Goal: Ask a question: Seek information or help from site administrators or community

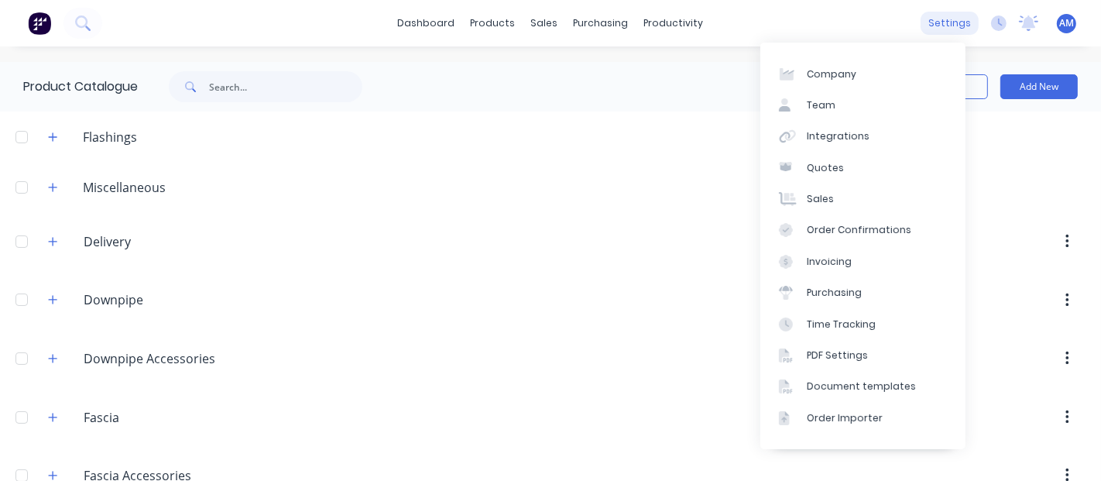
click at [936, 19] on div "settings" at bounding box center [950, 23] width 58 height 23
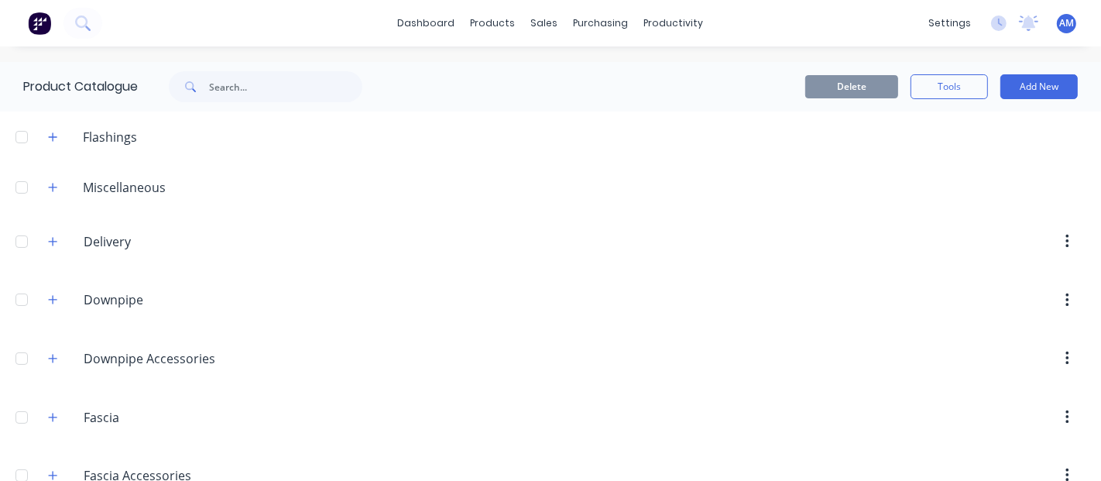
click at [36, 17] on img at bounding box center [39, 23] width 23 height 23
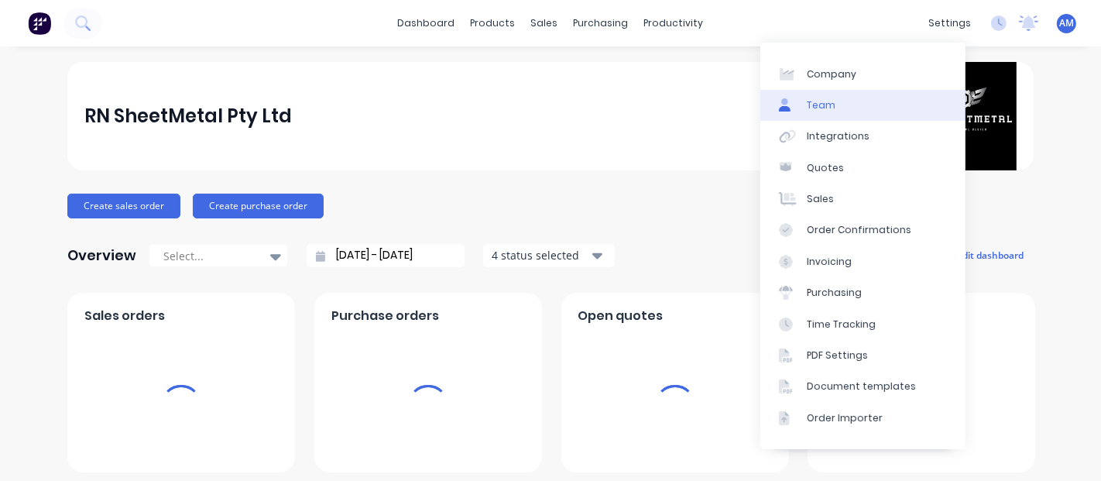
drag, startPoint x: 941, startPoint y: 24, endPoint x: 909, endPoint y: 102, distance: 84.7
click at [940, 23] on div "settings" at bounding box center [950, 23] width 58 height 23
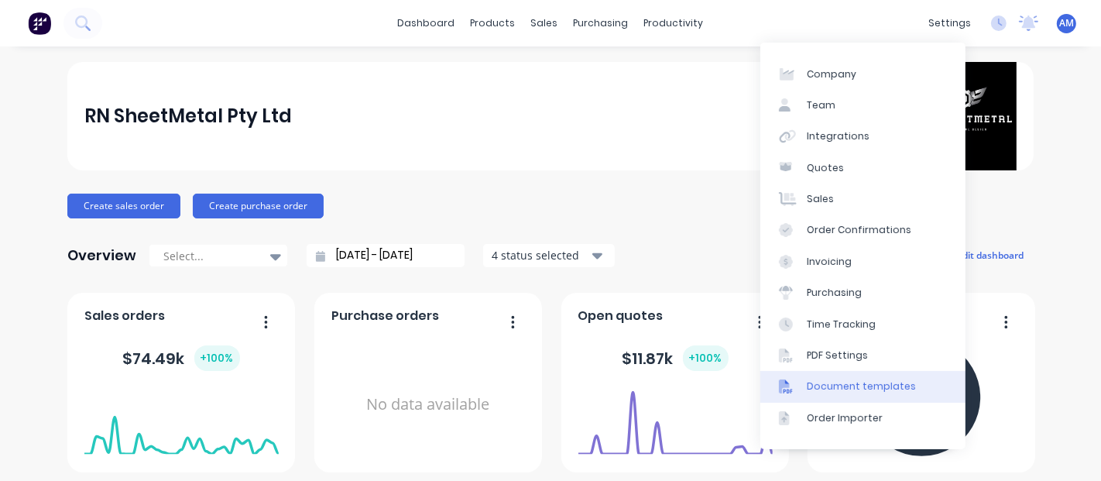
click at [847, 391] on div "Document templates" at bounding box center [861, 387] width 109 height 14
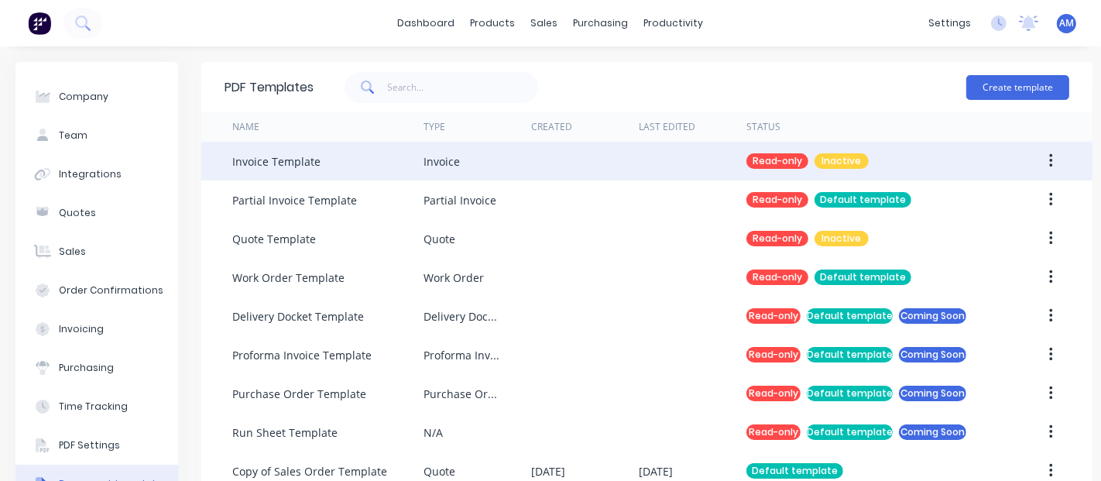
click at [1051, 150] on button "button" at bounding box center [1051, 161] width 36 height 28
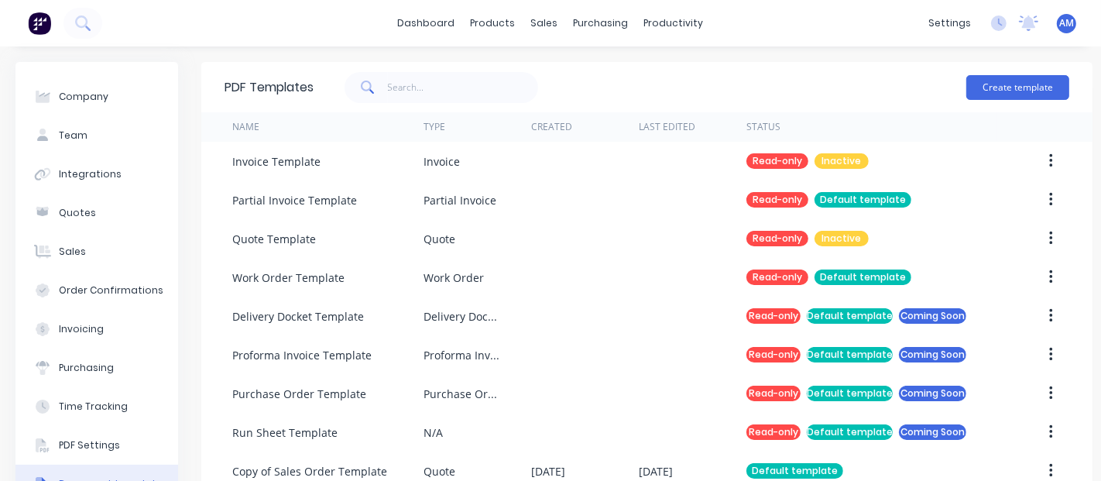
click at [888, 81] on div "Create template" at bounding box center [692, 87] width 756 height 46
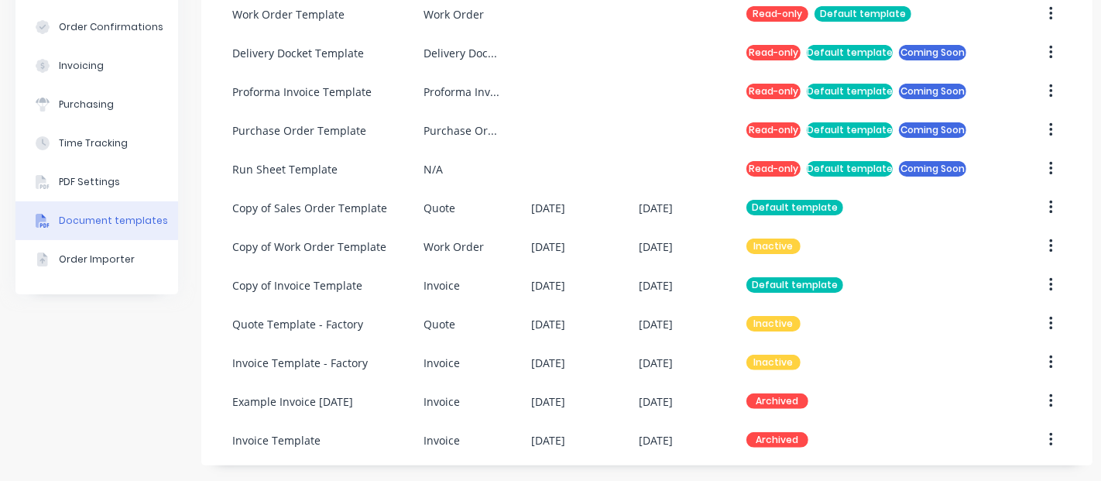
scroll to position [104, 0]
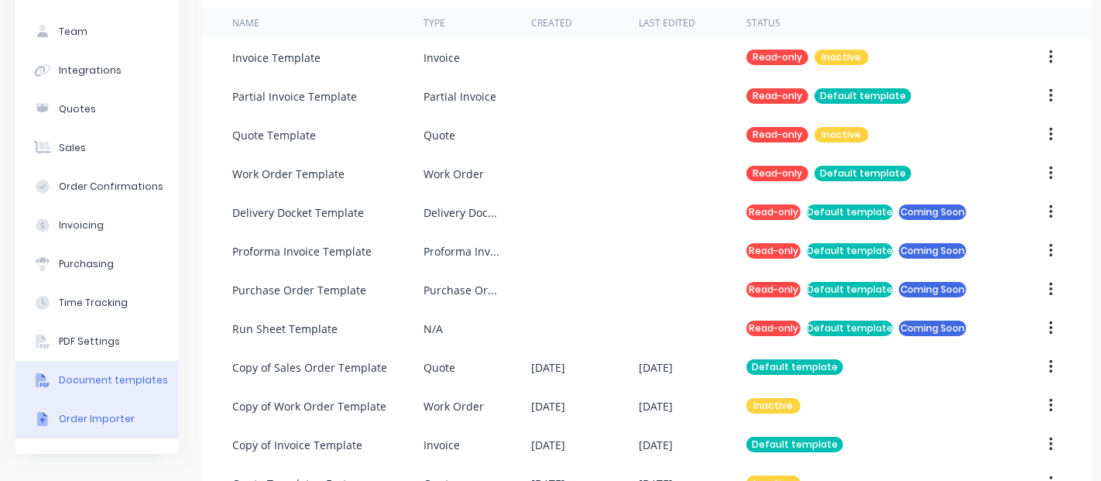
click at [101, 420] on div "Order Importer" at bounding box center [97, 419] width 76 height 14
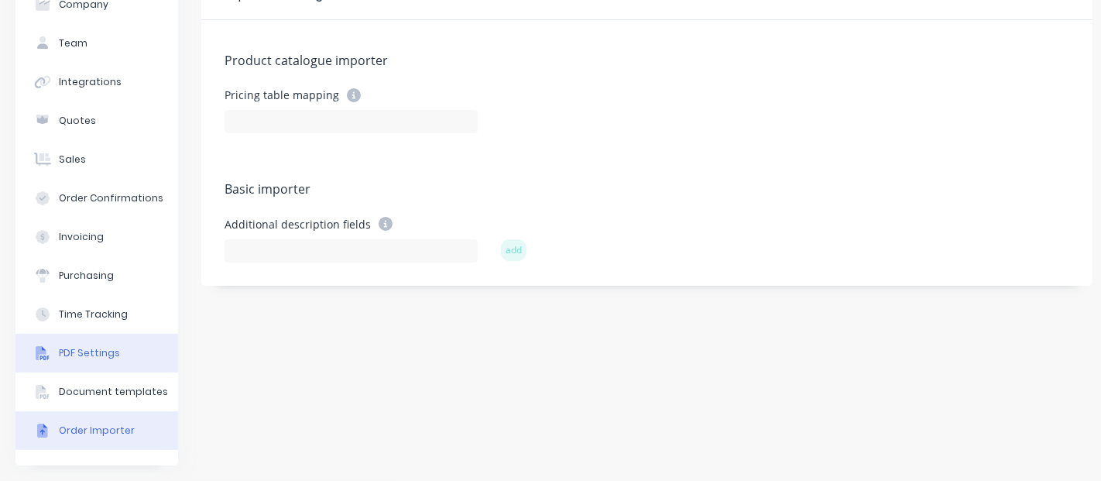
click at [99, 334] on button "PDF Settings" at bounding box center [96, 353] width 163 height 39
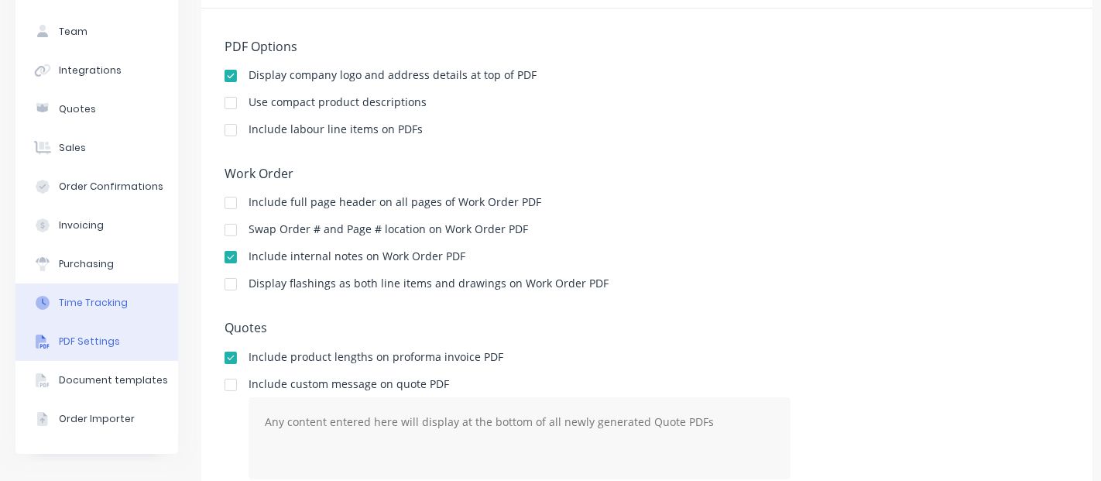
click at [96, 306] on div "Time Tracking" at bounding box center [93, 303] width 69 height 14
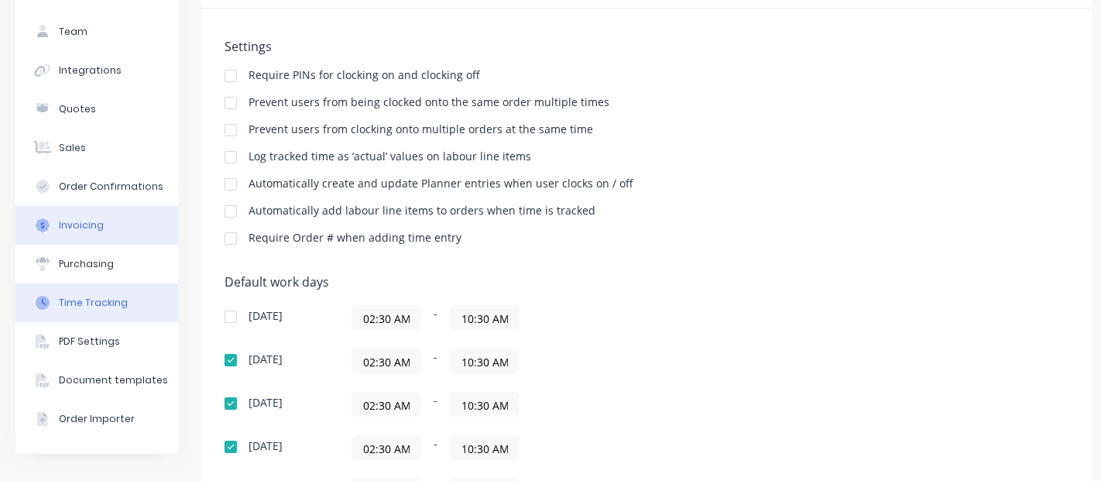
click at [78, 224] on div "Invoicing" at bounding box center [81, 225] width 45 height 14
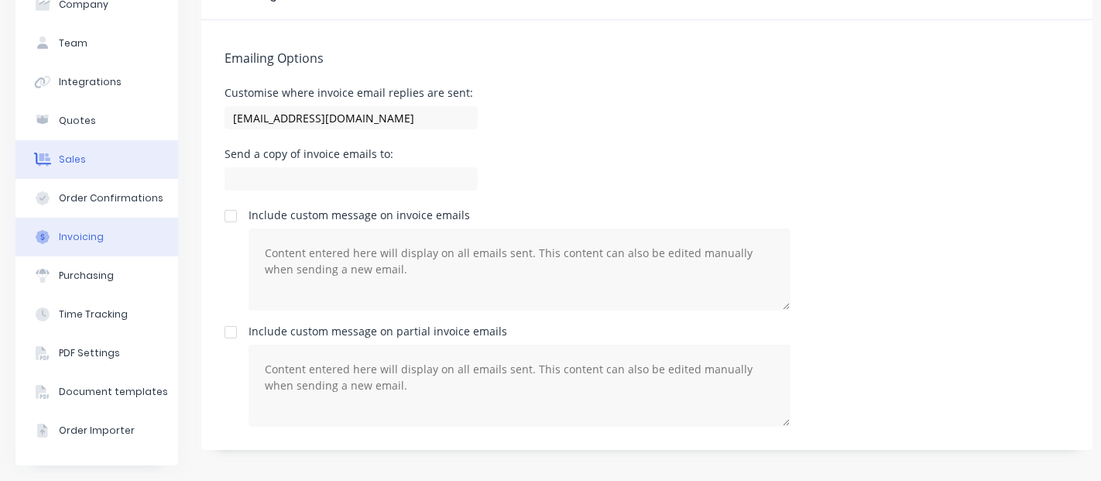
click at [97, 179] on button "Order Confirmations" at bounding box center [96, 198] width 163 height 39
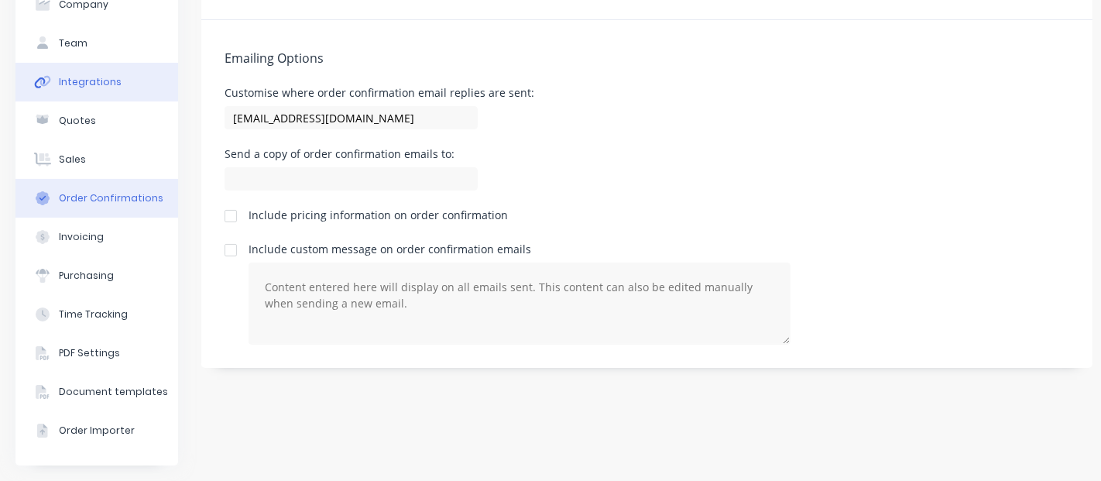
click at [87, 75] on div "Integrations" at bounding box center [90, 82] width 63 height 14
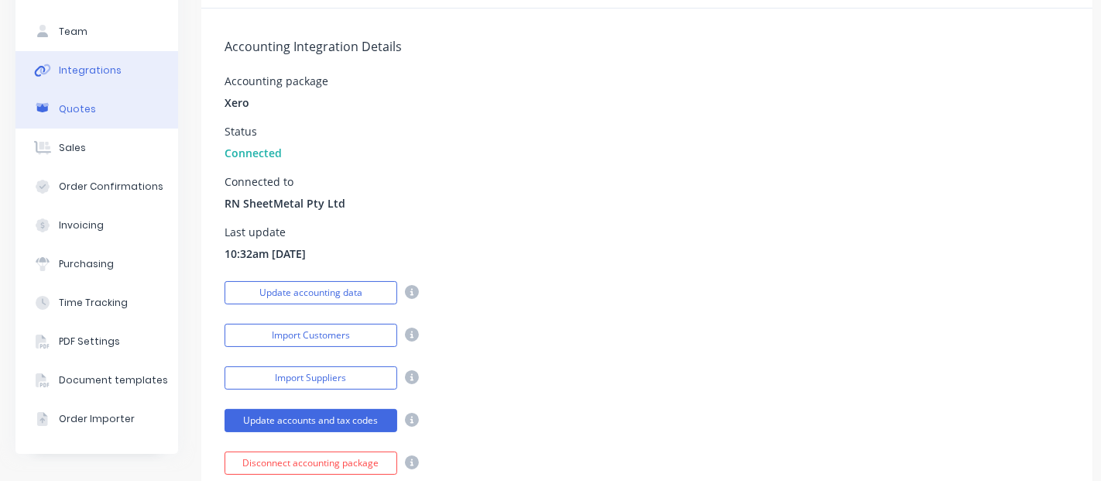
click at [77, 104] on div "Quotes" at bounding box center [77, 109] width 37 height 14
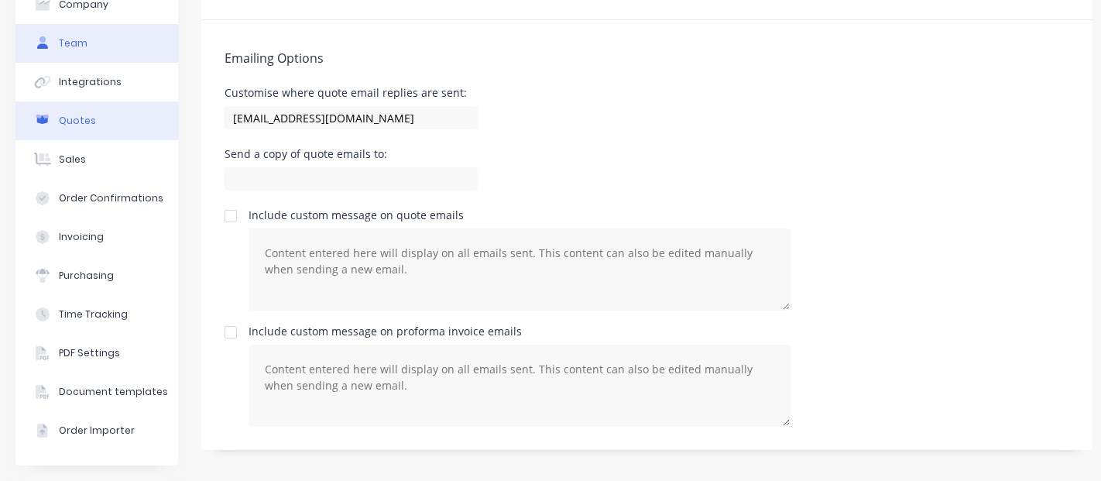
click at [62, 36] on div "Team" at bounding box center [73, 43] width 29 height 14
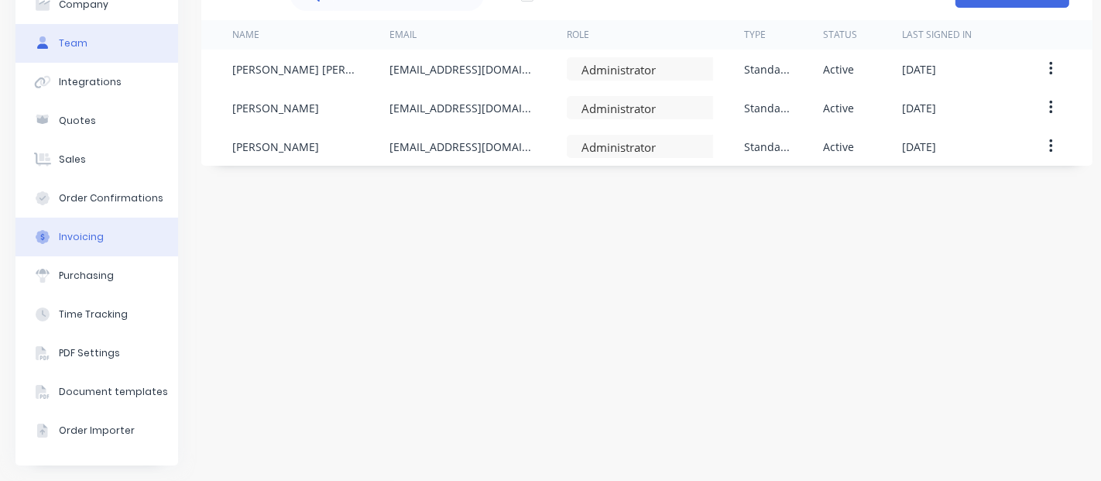
click at [70, 230] on div "Invoicing" at bounding box center [81, 237] width 45 height 14
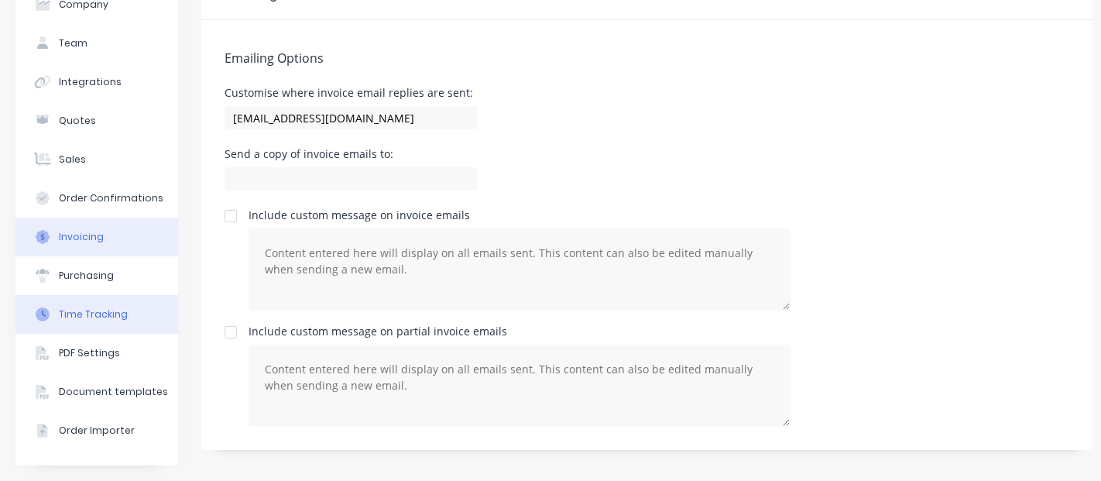
drag, startPoint x: 90, startPoint y: 270, endPoint x: 104, endPoint y: 306, distance: 39.0
click at [90, 269] on div "Purchasing" at bounding box center [86, 276] width 55 height 14
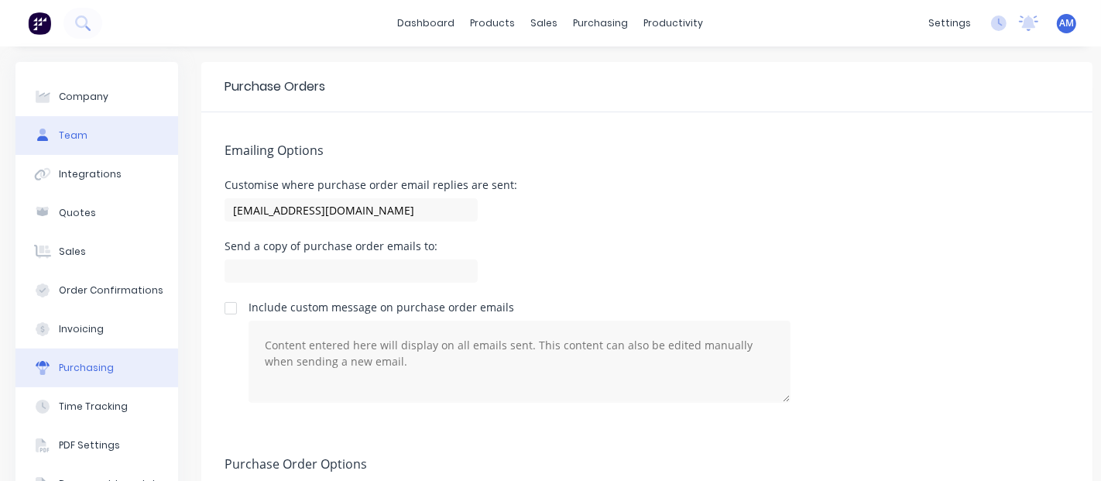
click at [52, 129] on div at bounding box center [42, 136] width 23 height 14
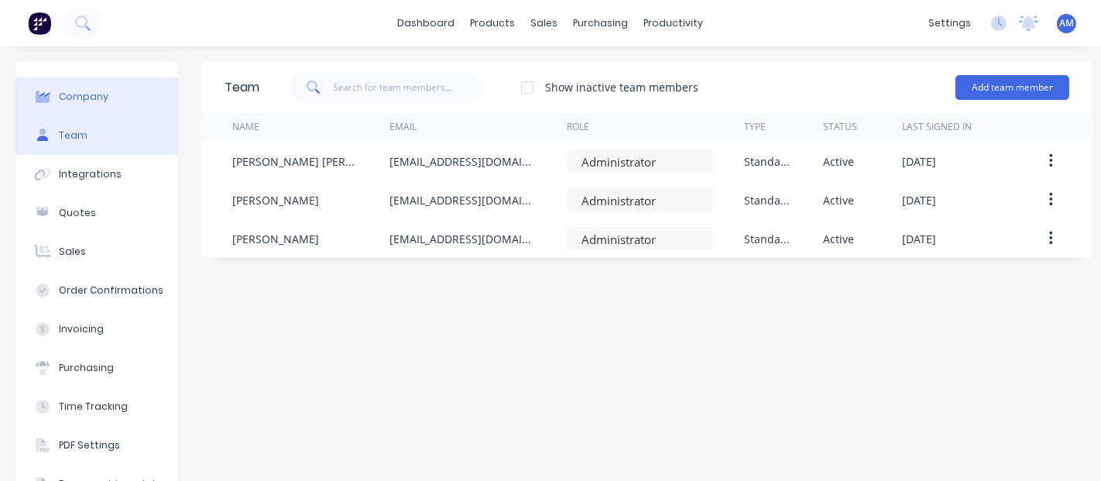
click at [93, 101] on div "Company" at bounding box center [84, 97] width 50 height 14
select select "AU"
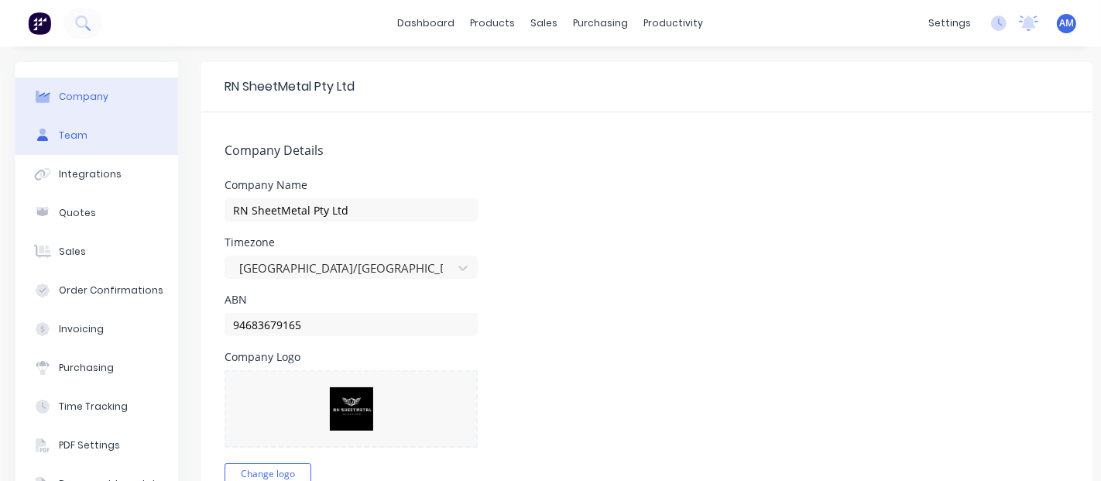
click at [93, 136] on button "Team" at bounding box center [96, 135] width 163 height 39
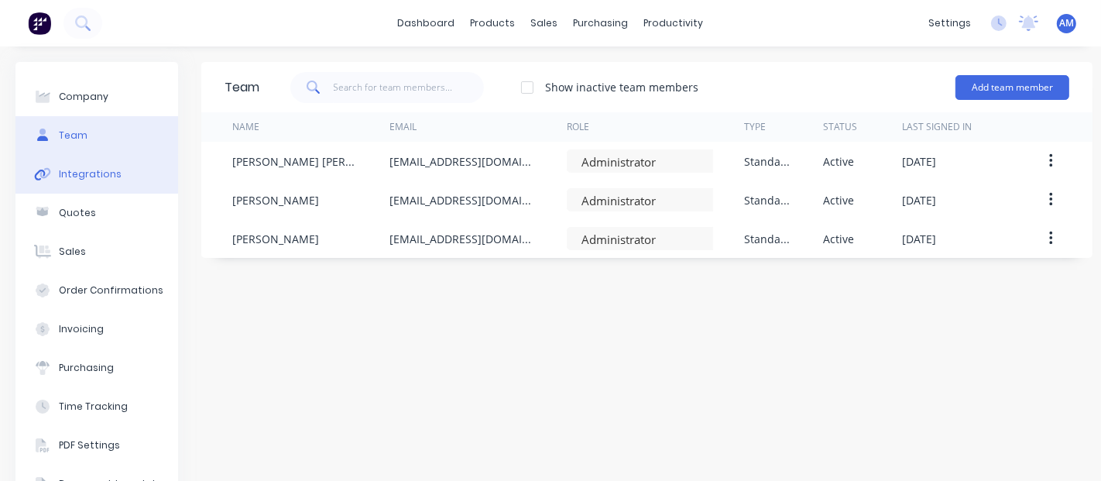
click at [92, 174] on div "Integrations" at bounding box center [90, 174] width 63 height 14
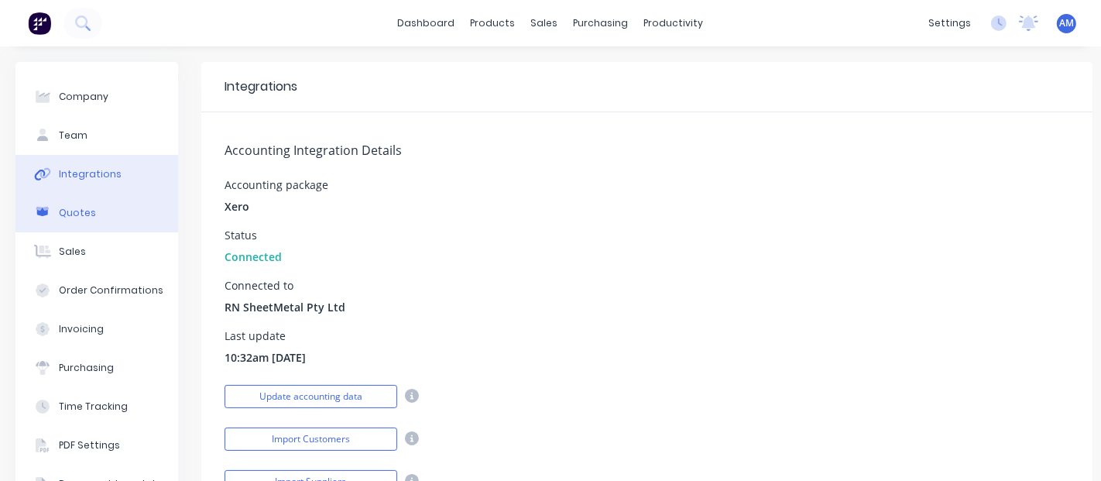
click at [91, 226] on button "Quotes" at bounding box center [96, 213] width 163 height 39
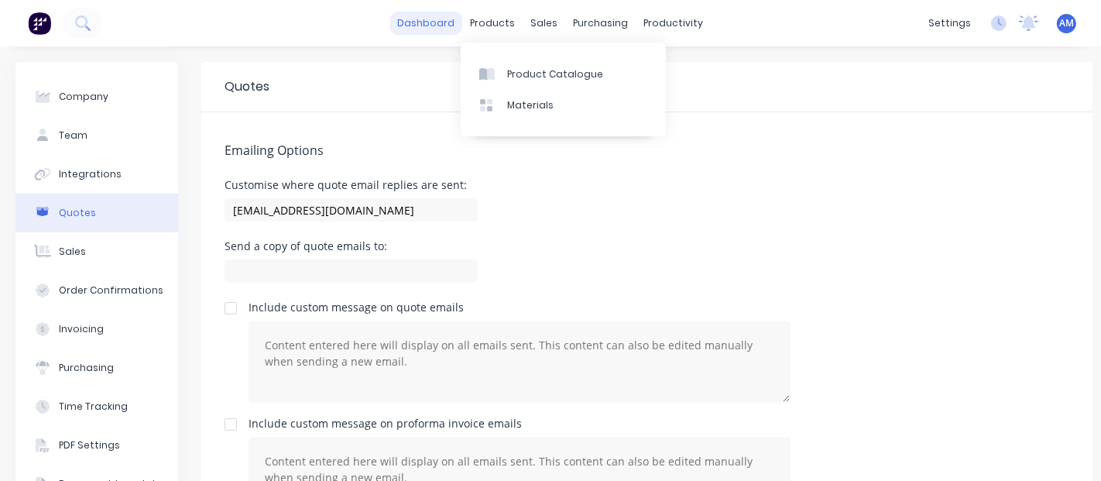
click at [428, 29] on link "dashboard" at bounding box center [426, 23] width 73 height 23
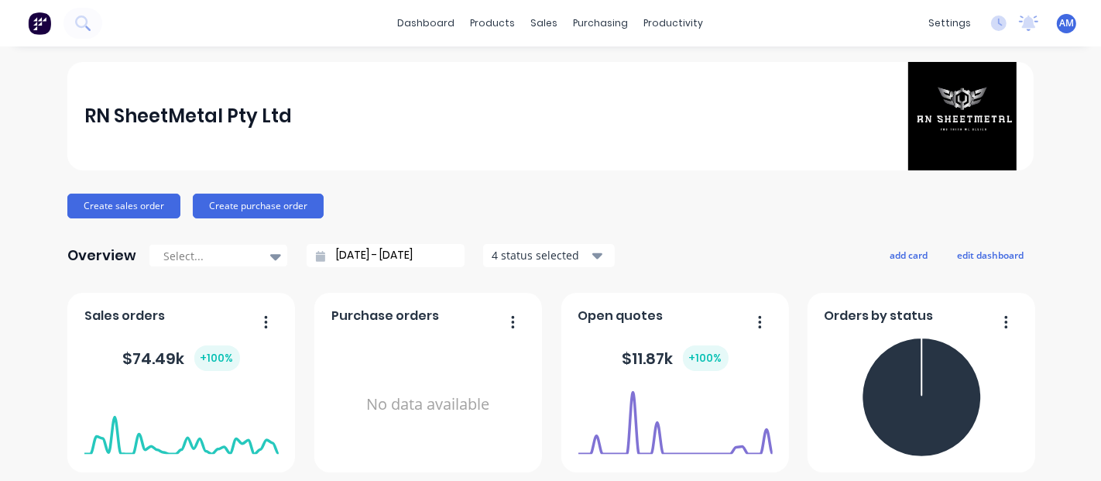
click at [1039, 22] on div "settings No new notifications Mark all as read You have no notifications AM RN …" at bounding box center [1011, 23] width 180 height 23
click at [1060, 19] on span "AM" at bounding box center [1067, 23] width 15 height 14
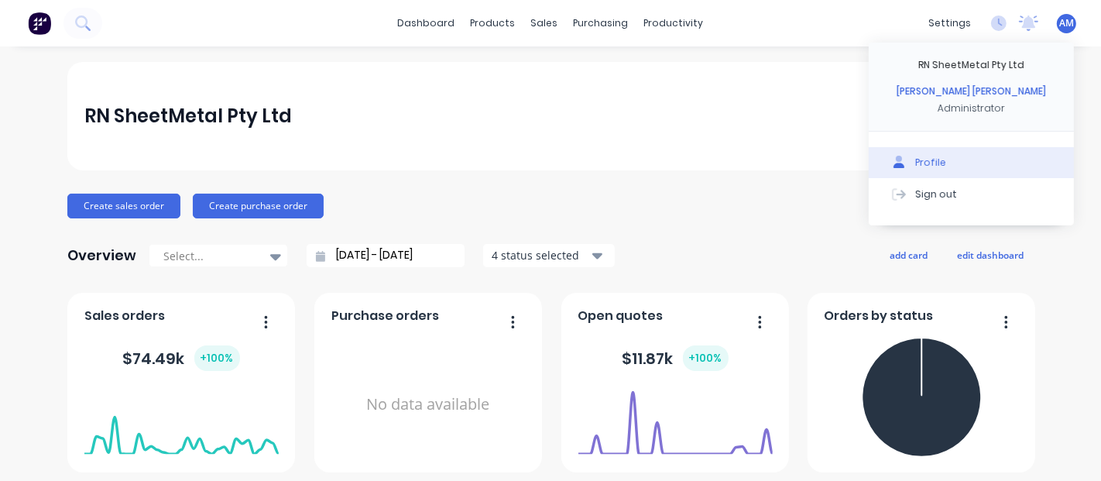
click at [943, 163] on button "Profile" at bounding box center [971, 162] width 205 height 31
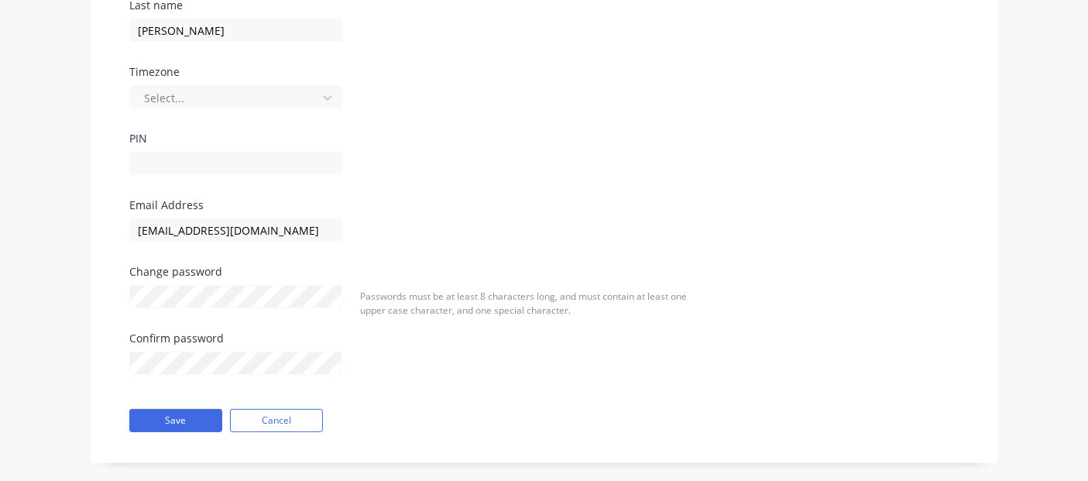
scroll to position [311, 0]
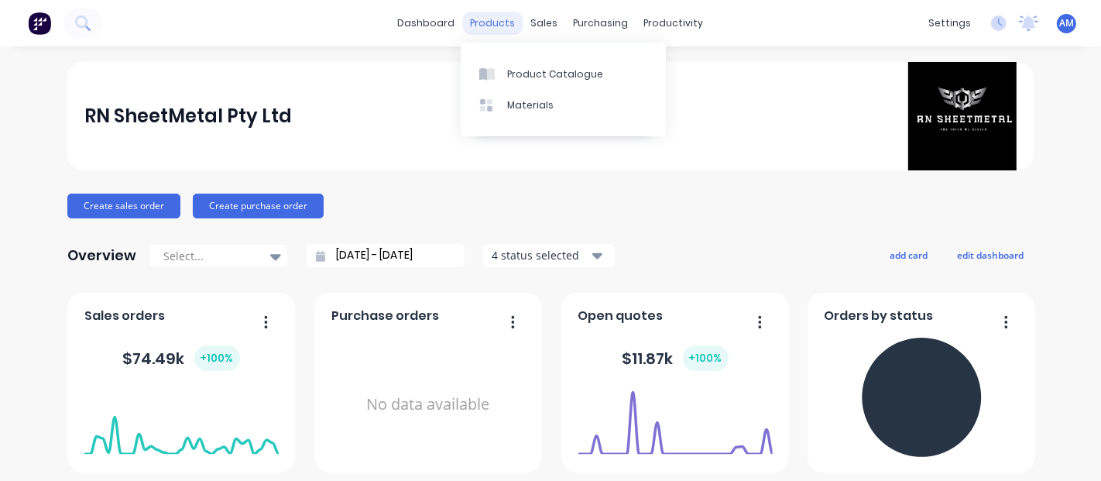
click at [486, 19] on div "products" at bounding box center [493, 23] width 60 height 23
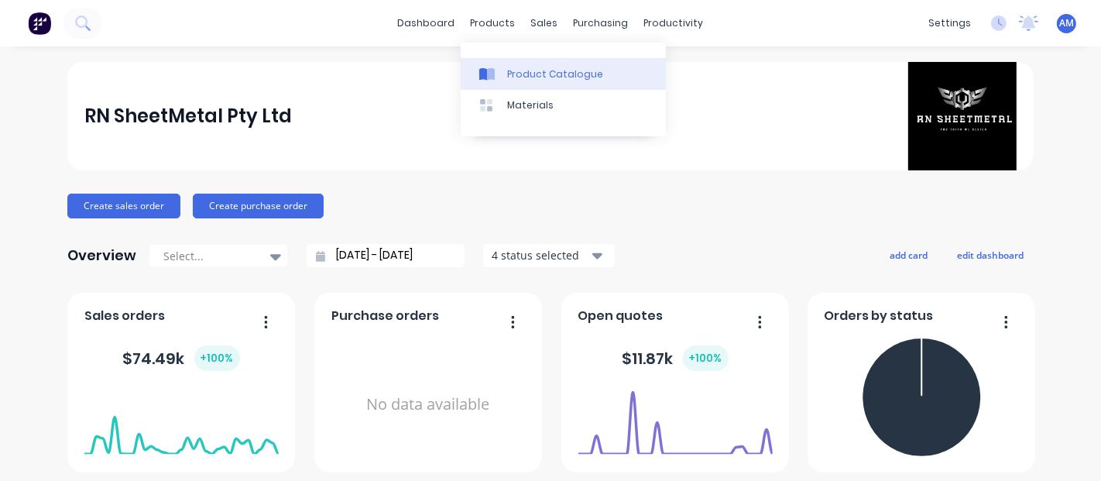
click at [533, 85] on link "Product Catalogue" at bounding box center [563, 73] width 205 height 31
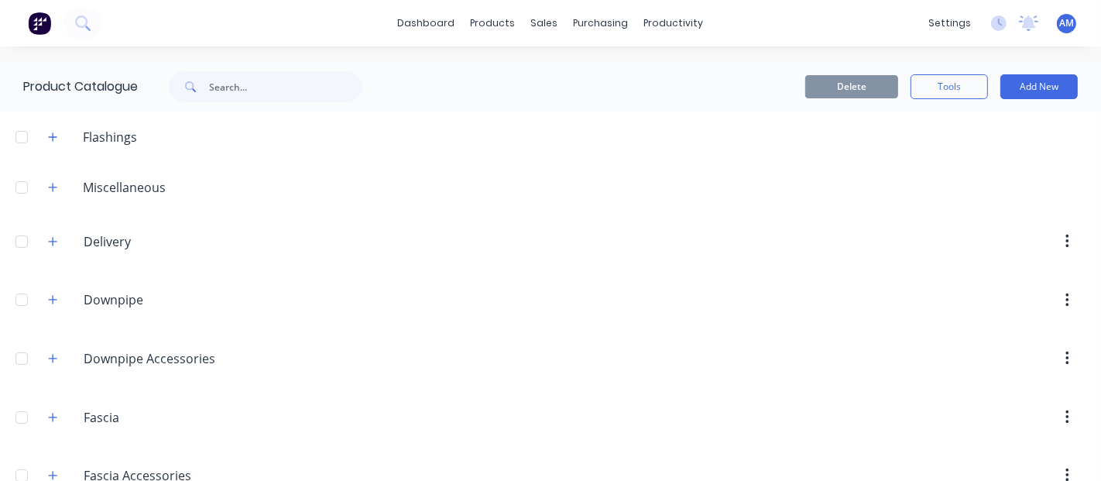
click at [407, 10] on div "dashboard products sales purchasing productivity dashboard products Product Cat…" at bounding box center [550, 23] width 1101 height 46
click at [408, 13] on link "dashboard" at bounding box center [426, 23] width 73 height 23
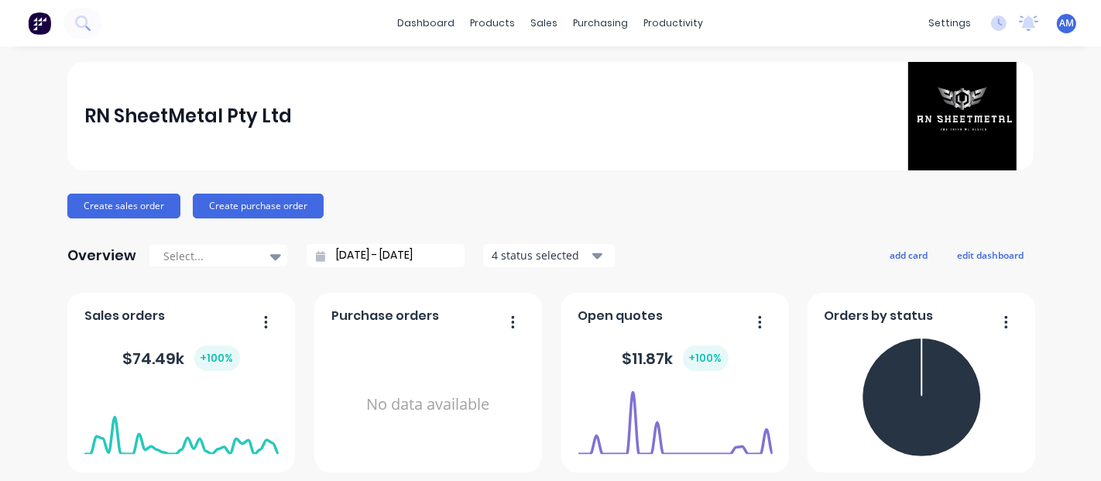
click at [1066, 17] on div "settings No new notifications Mark all as read You have no notifications AM RN …" at bounding box center [1011, 23] width 180 height 23
click at [1060, 20] on span "AM" at bounding box center [1067, 23] width 15 height 14
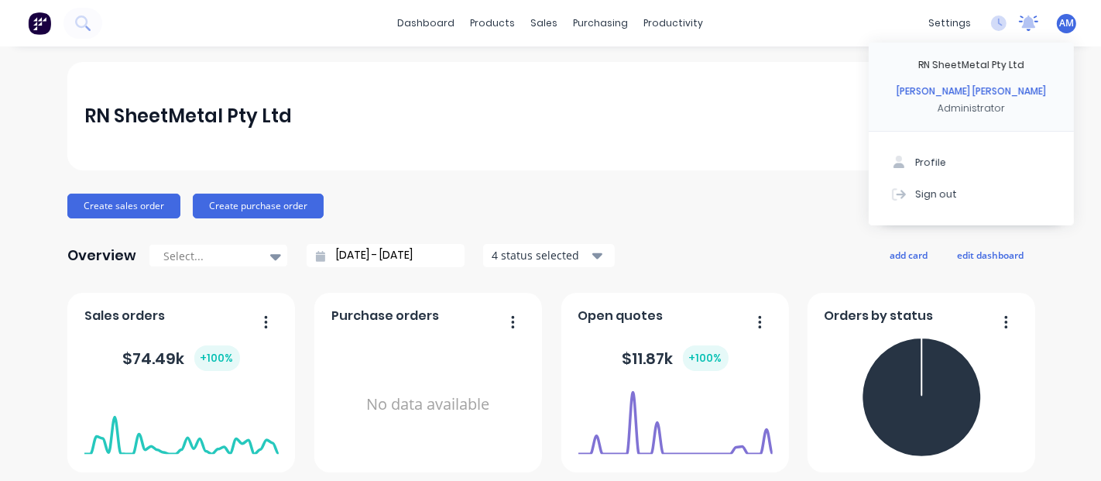
click at [1022, 20] on icon at bounding box center [1029, 21] width 14 height 12
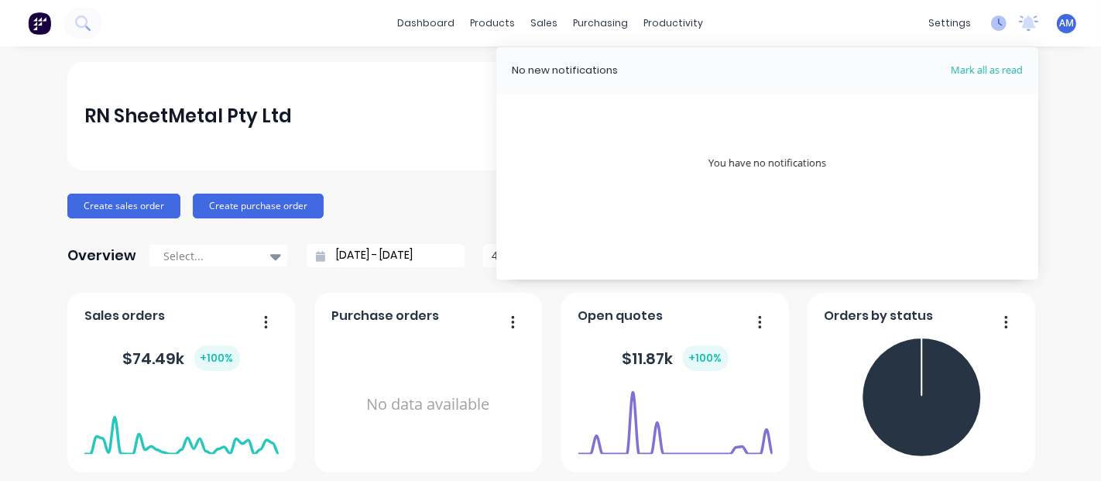
click at [991, 20] on icon at bounding box center [998, 22] width 15 height 15
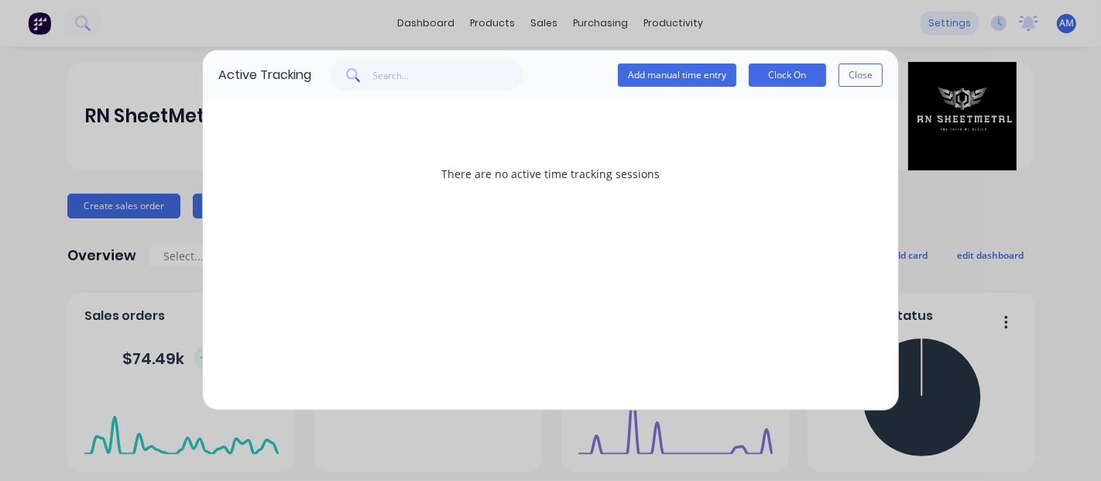
drag, startPoint x: 864, startPoint y: 74, endPoint x: 943, endPoint y: 34, distance: 87.6
click at [865, 74] on button "Close" at bounding box center [861, 75] width 44 height 23
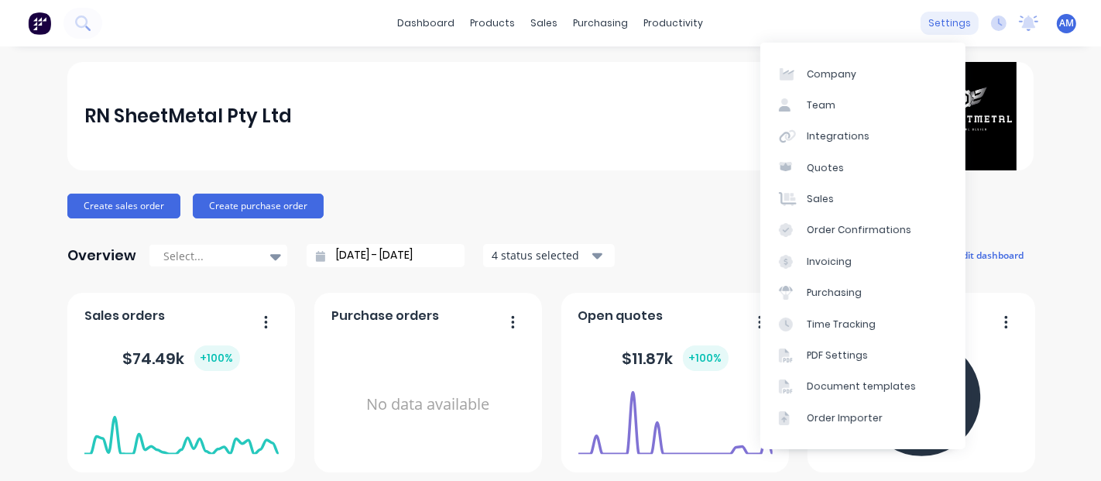
click at [943, 33] on div "settings" at bounding box center [950, 23] width 58 height 23
click at [648, 136] on div "RN SheetMetal Pty Ltd" at bounding box center [550, 116] width 933 height 108
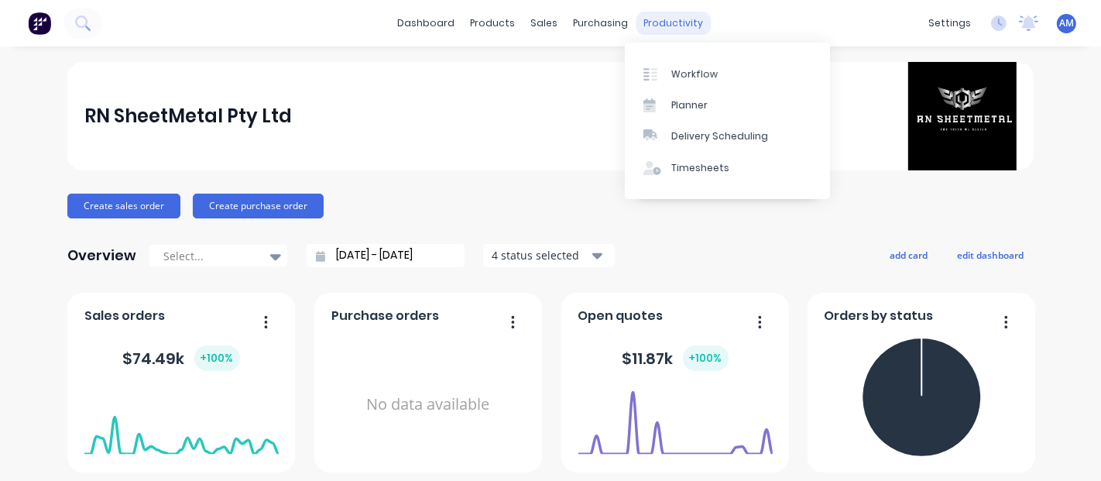
click at [658, 26] on div "productivity" at bounding box center [674, 23] width 75 height 23
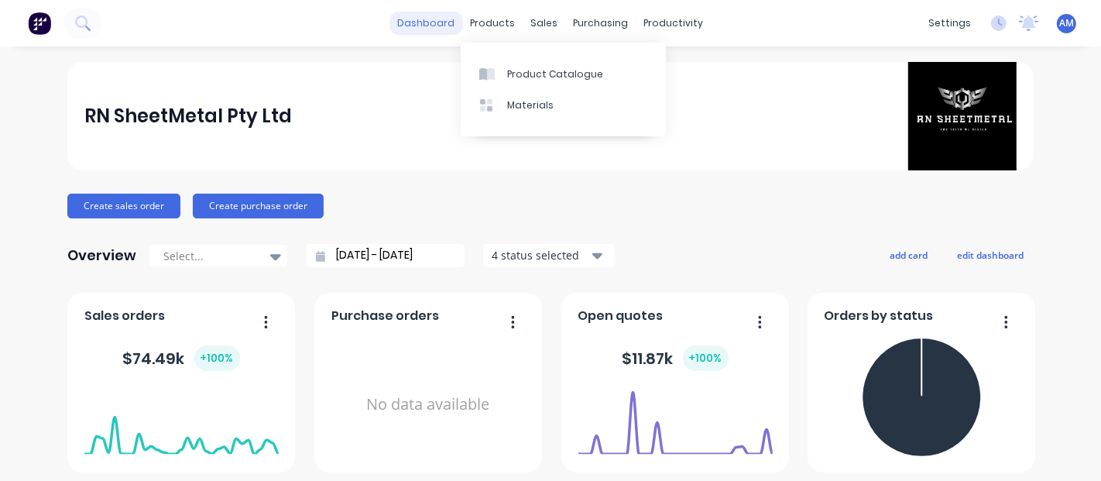
click at [421, 25] on link "dashboard" at bounding box center [426, 23] width 73 height 23
click at [480, 32] on div "products" at bounding box center [493, 23] width 60 height 23
click at [531, 4] on div "dashboard products sales purchasing productivity dashboard products Product Cat…" at bounding box center [550, 23] width 1101 height 46
click at [991, 27] on icon at bounding box center [998, 22] width 15 height 15
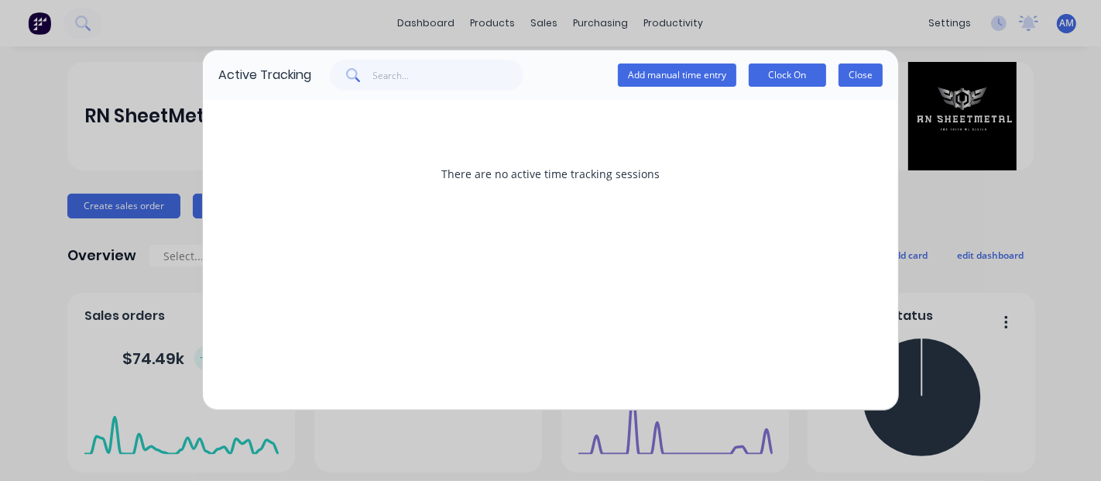
drag, startPoint x: 839, startPoint y: 70, endPoint x: 848, endPoint y: 72, distance: 9.4
click at [841, 71] on div "Add manual time entry Clock On Close" at bounding box center [750, 75] width 265 height 23
click at [874, 71] on button "Close" at bounding box center [861, 75] width 44 height 23
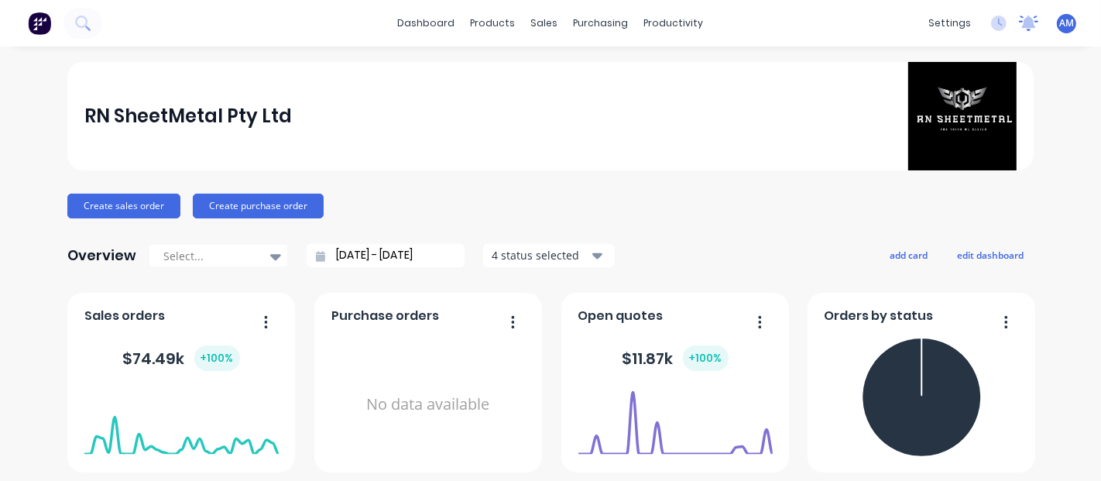
click at [1022, 32] on div at bounding box center [1028, 23] width 19 height 23
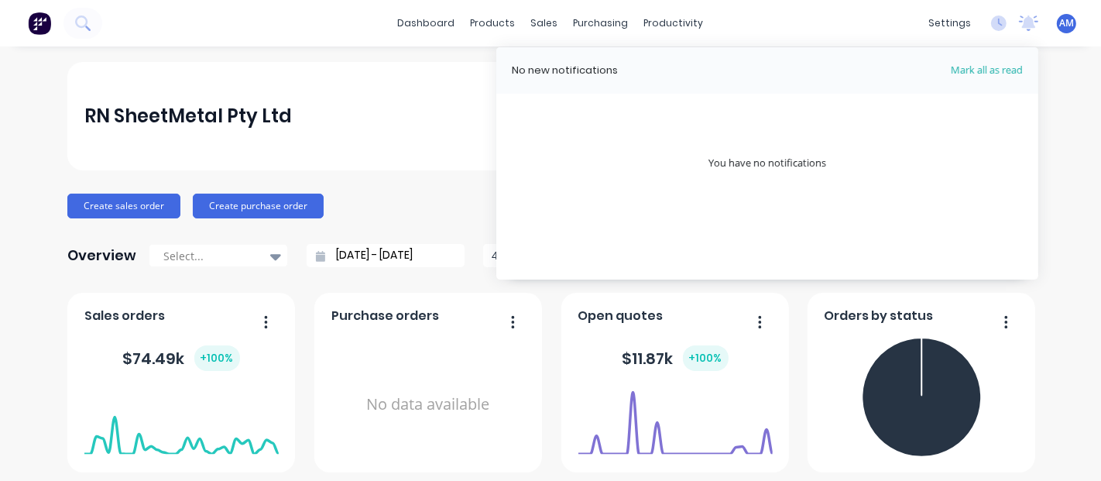
click at [1023, 83] on header "No new notifications Mark all as read" at bounding box center [767, 70] width 542 height 46
click at [1064, 29] on div "settings No new notifications Mark all as read You have no notifications AM RN …" at bounding box center [1011, 23] width 180 height 23
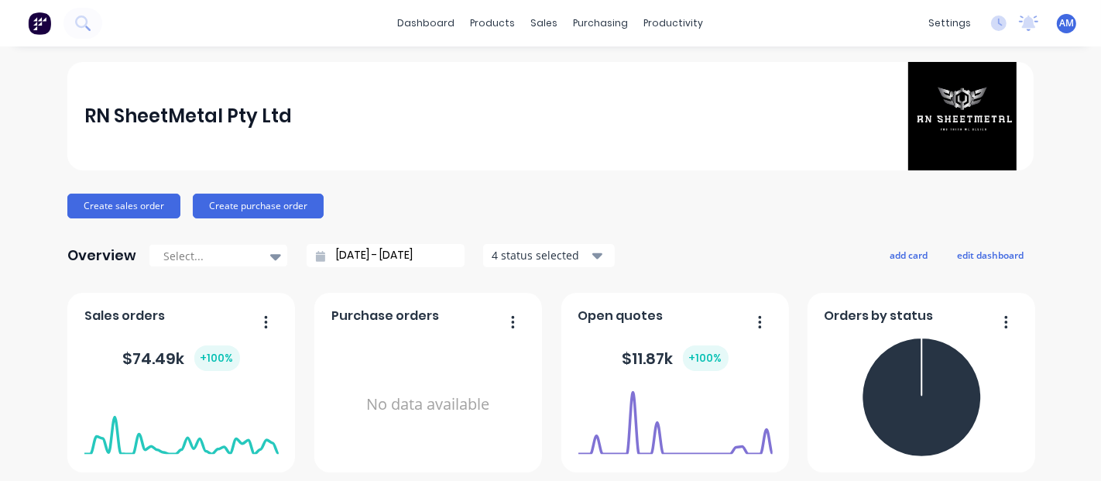
click at [1060, 22] on span "AM" at bounding box center [1067, 23] width 15 height 14
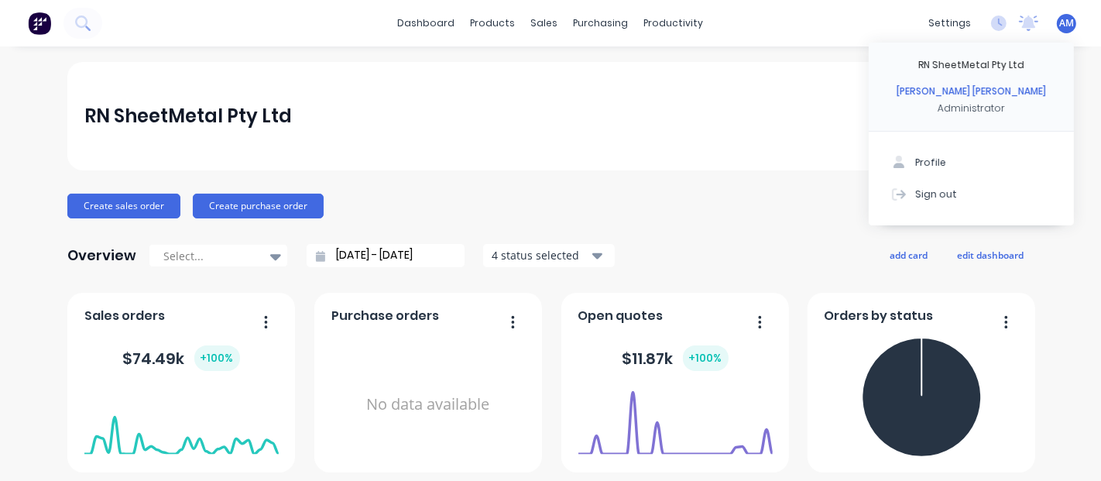
click at [799, 118] on div "RN SheetMetal Pty Ltd" at bounding box center [550, 116] width 933 height 108
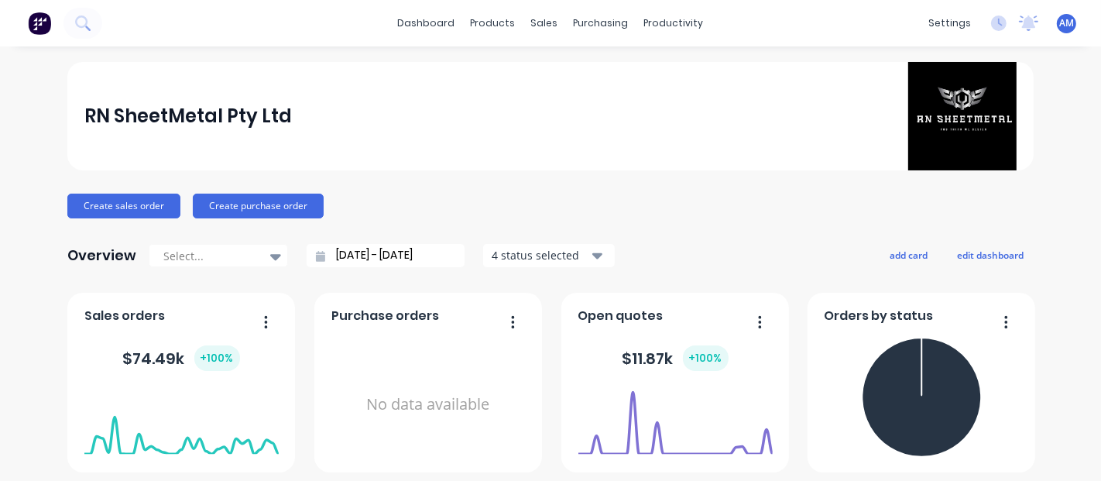
click at [46, 21] on img at bounding box center [39, 23] width 23 height 23
click at [83, 23] on icon at bounding box center [82, 22] width 15 height 15
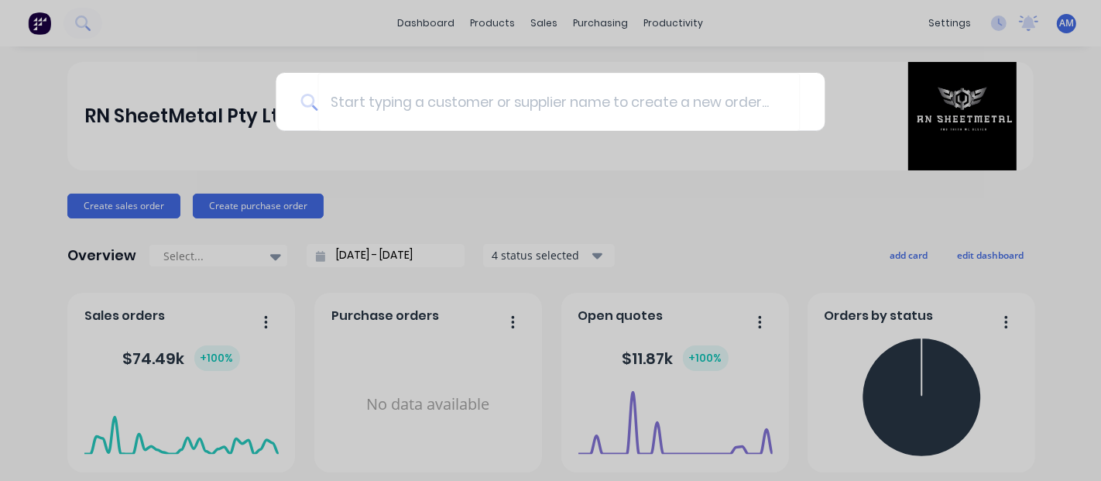
click at [708, 225] on div at bounding box center [550, 240] width 1101 height 481
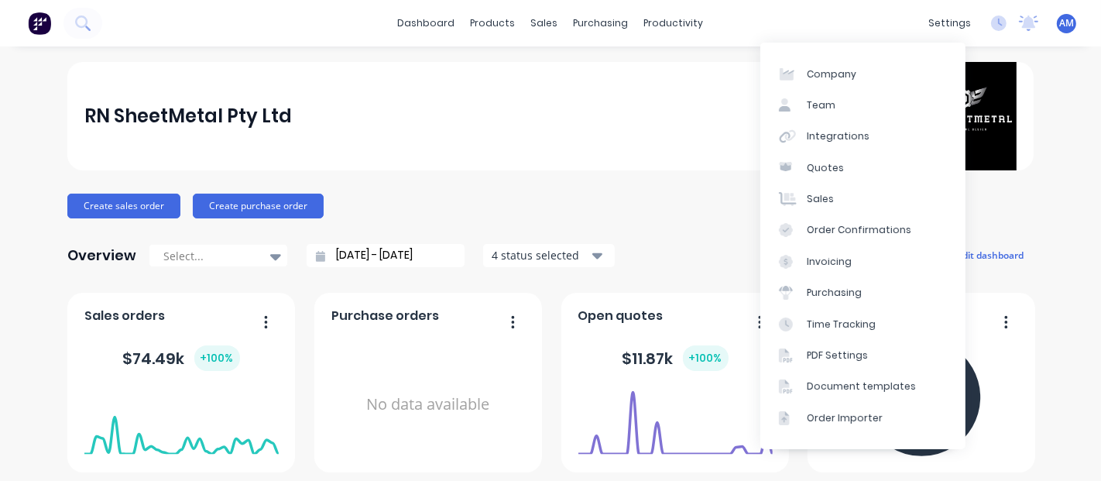
click at [1055, 9] on div "dashboard products sales purchasing productivity dashboard products Product Cat…" at bounding box center [550, 23] width 1101 height 46
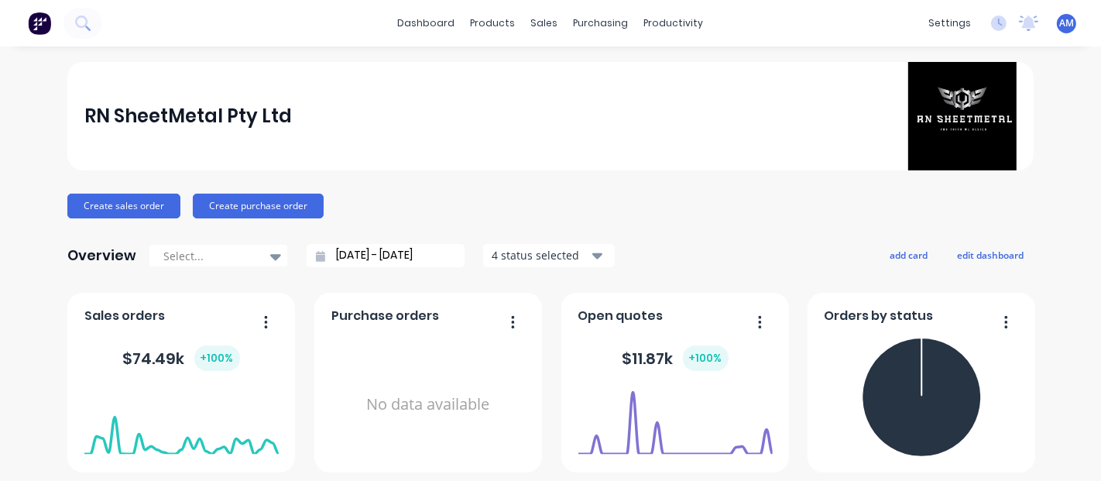
click at [1060, 26] on span "AM" at bounding box center [1067, 23] width 15 height 14
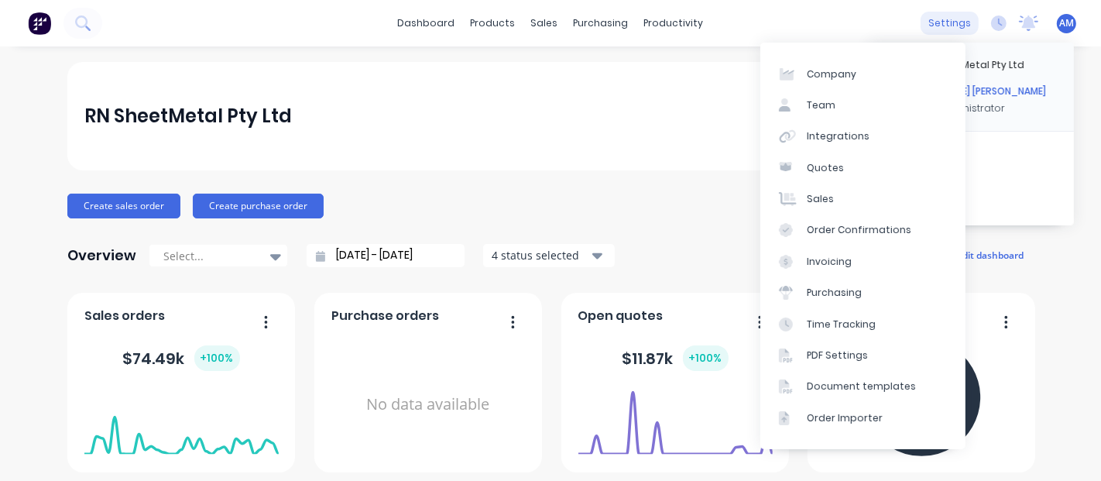
click at [927, 26] on div "settings" at bounding box center [950, 23] width 58 height 23
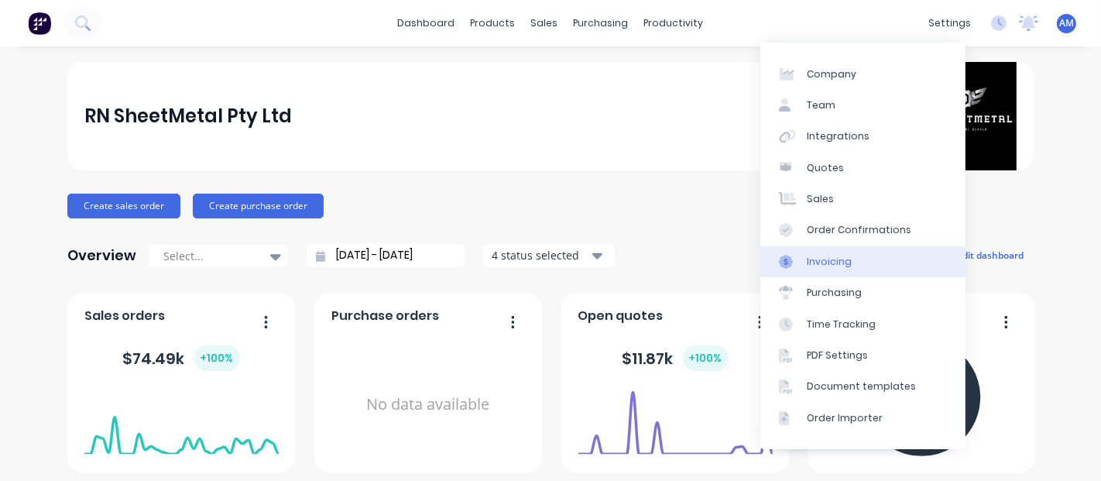
click at [823, 257] on div "Invoicing" at bounding box center [829, 262] width 45 height 14
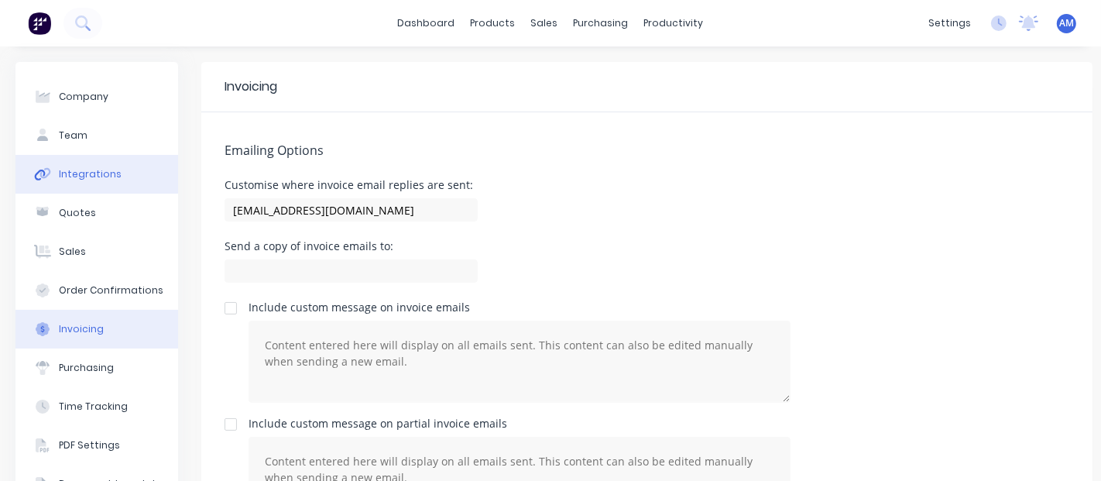
click at [91, 171] on div "Integrations" at bounding box center [90, 174] width 63 height 14
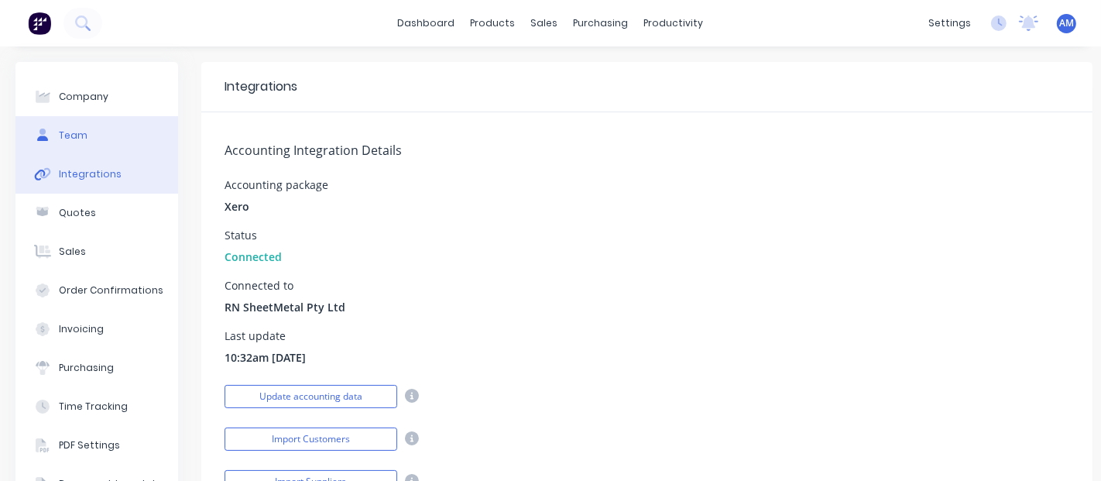
click at [73, 135] on div "Team" at bounding box center [73, 136] width 29 height 14
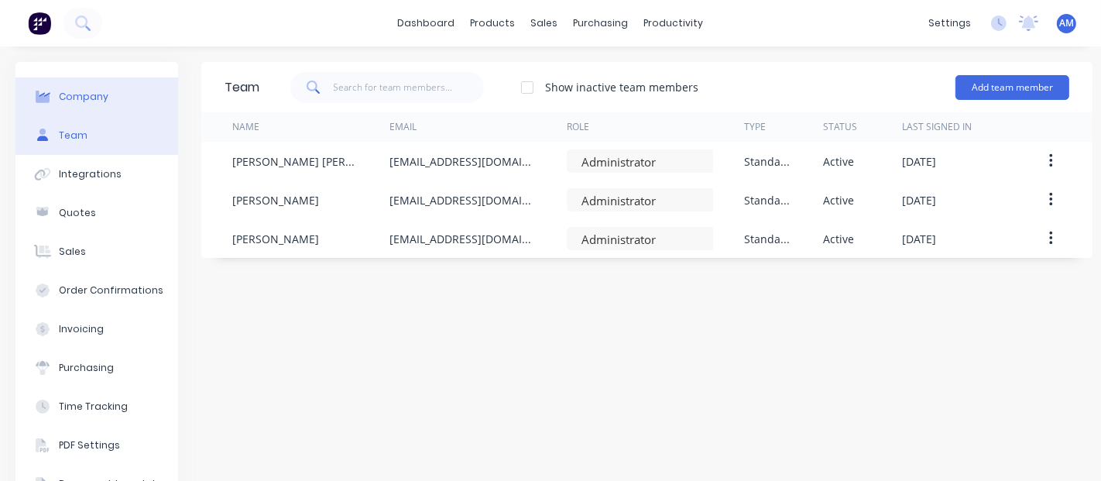
click at [81, 99] on div "Company" at bounding box center [84, 97] width 50 height 14
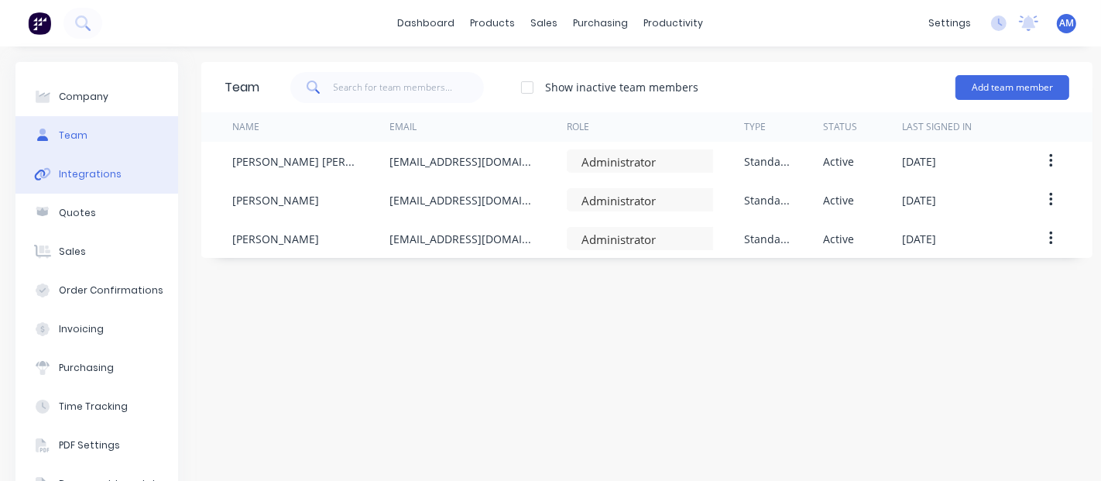
select select "AU"
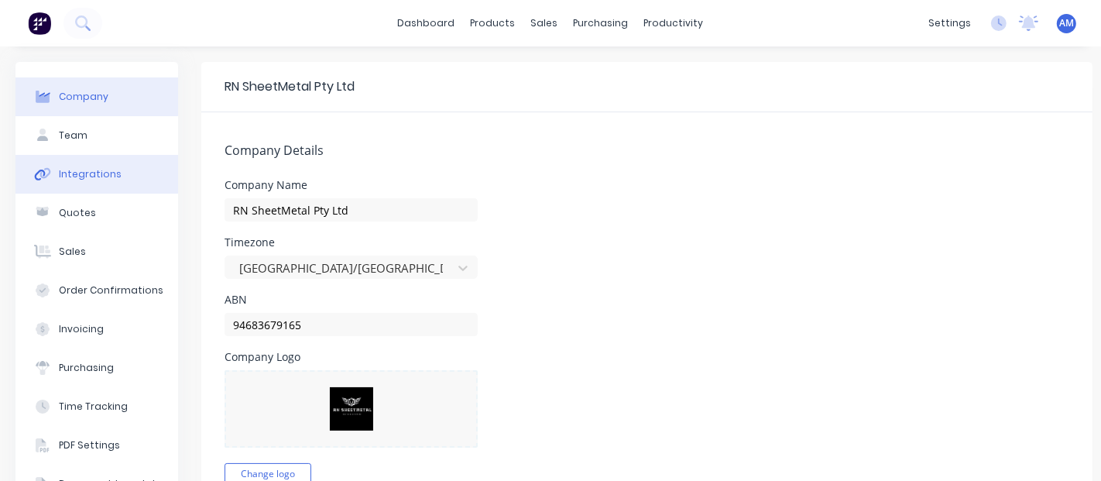
click at [89, 179] on div "Integrations" at bounding box center [90, 174] width 63 height 14
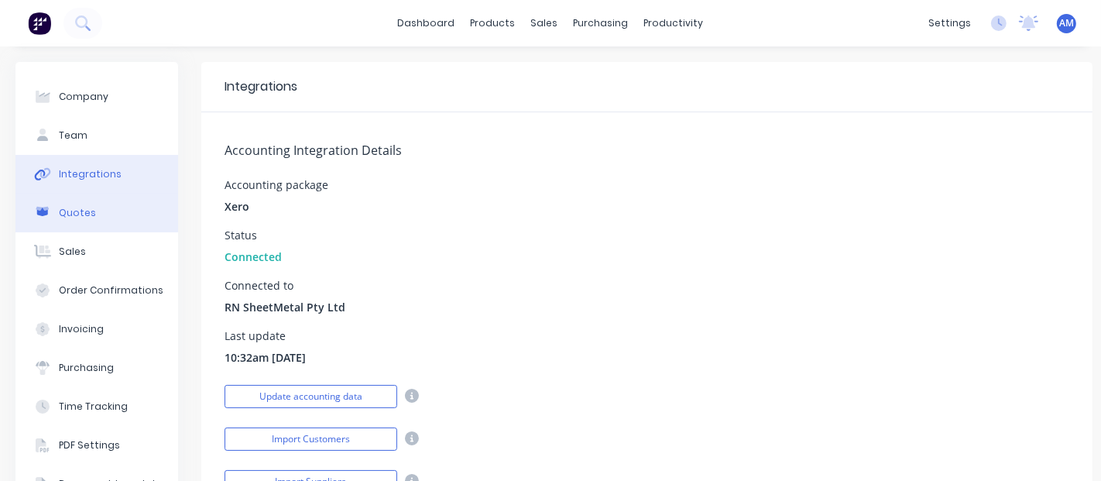
click at [86, 209] on div "Quotes" at bounding box center [77, 213] width 37 height 14
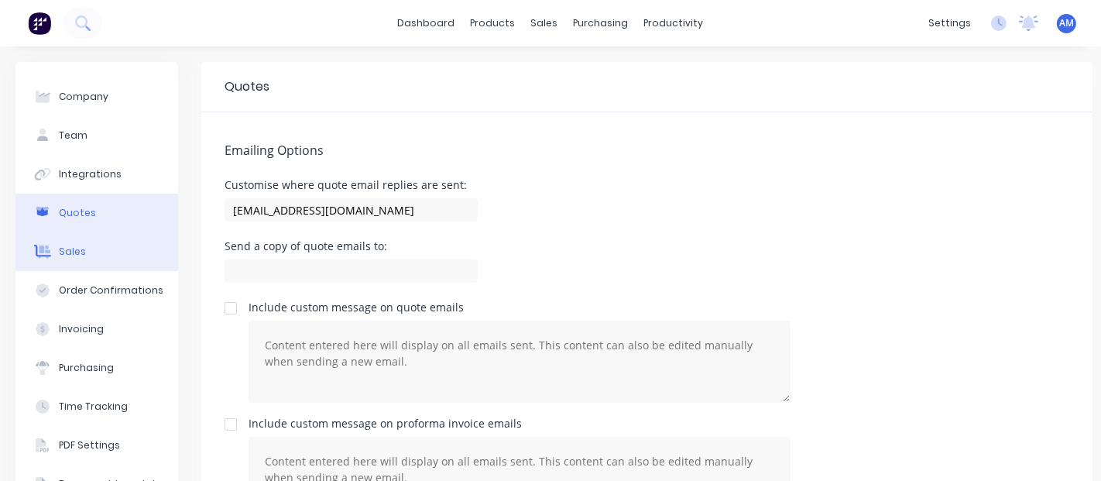
click at [81, 251] on div "Sales" at bounding box center [72, 252] width 27 height 14
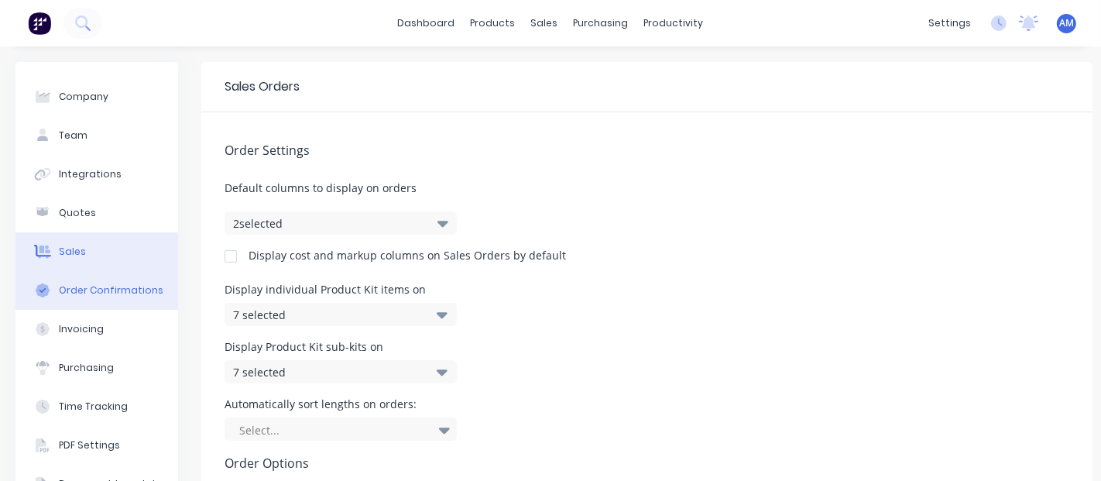
click at [86, 286] on div "Order Confirmations" at bounding box center [111, 290] width 105 height 14
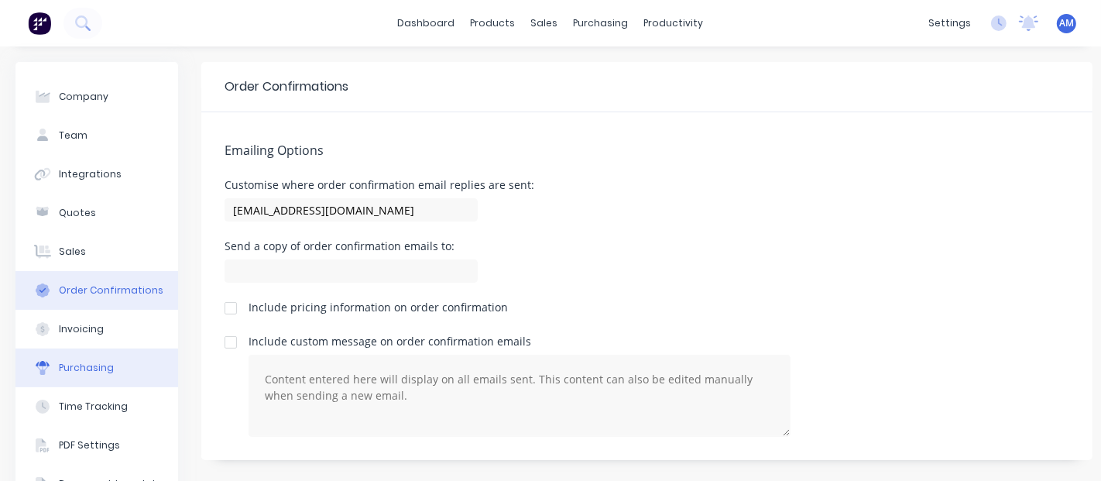
click at [88, 370] on div "Purchasing" at bounding box center [86, 368] width 55 height 14
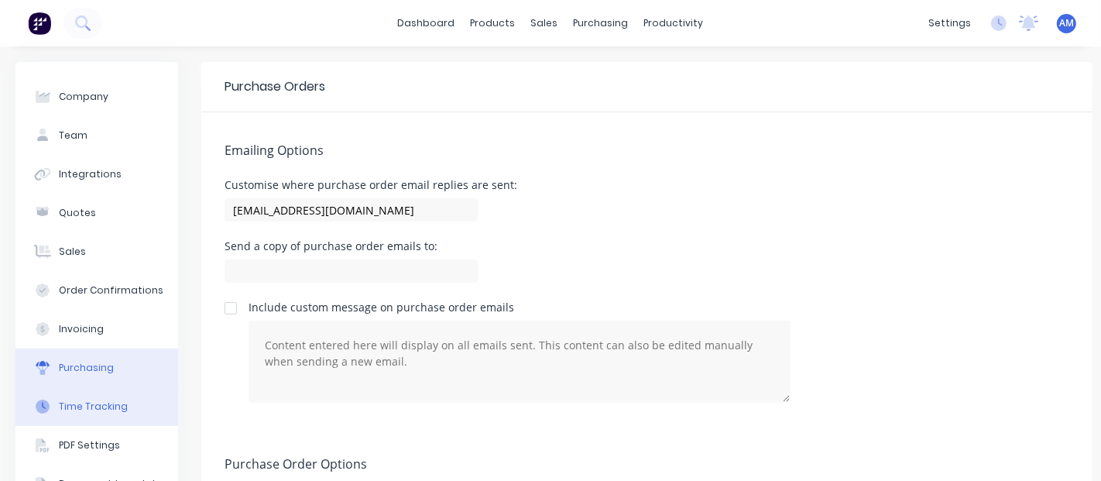
click at [93, 388] on button "Time Tracking" at bounding box center [96, 406] width 163 height 39
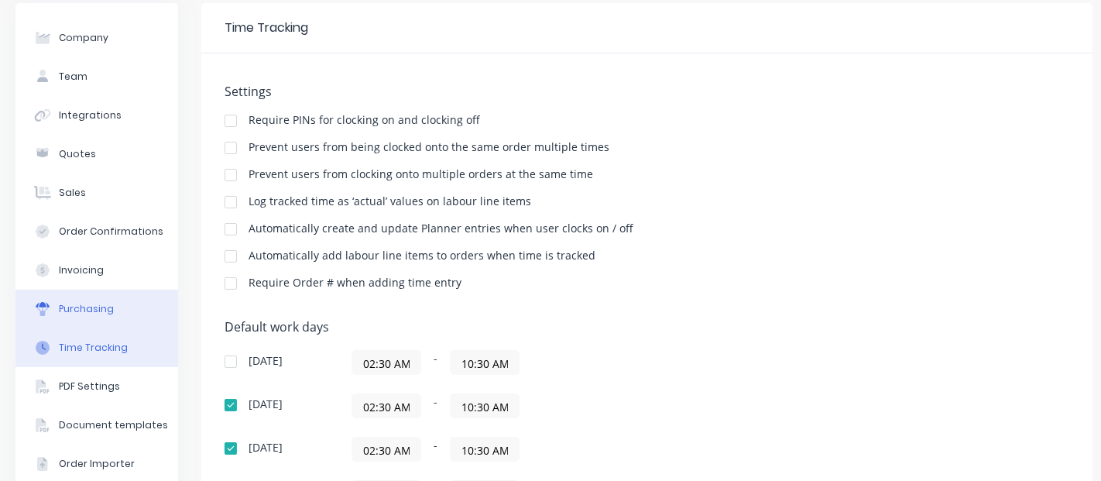
scroll to position [86, 0]
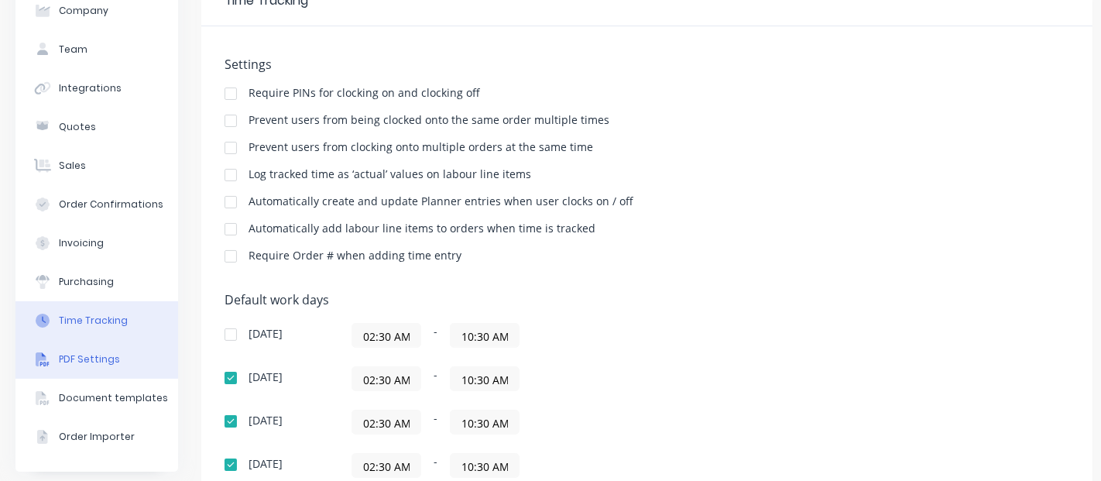
click at [89, 347] on button "PDF Settings" at bounding box center [96, 359] width 163 height 39
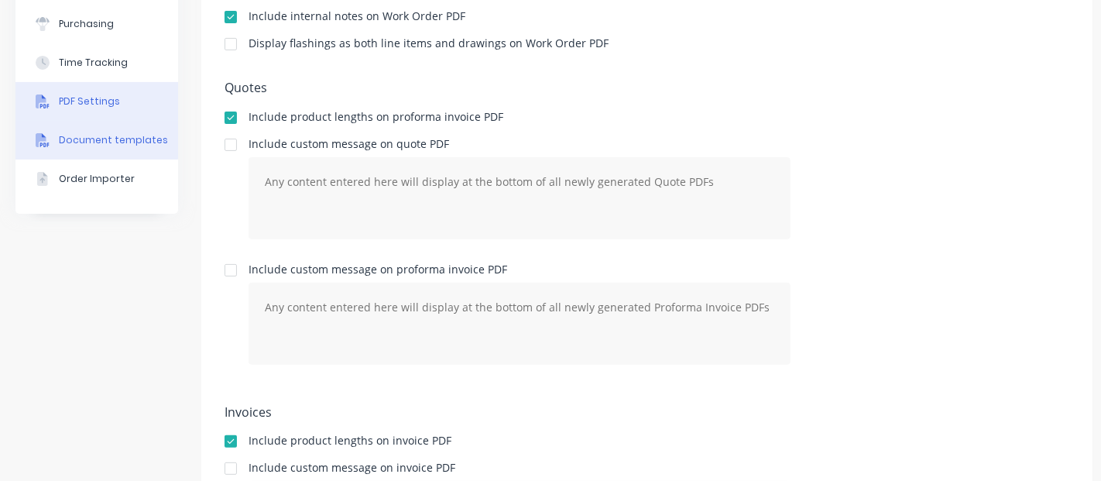
click at [89, 125] on button "Document templates" at bounding box center [96, 140] width 163 height 39
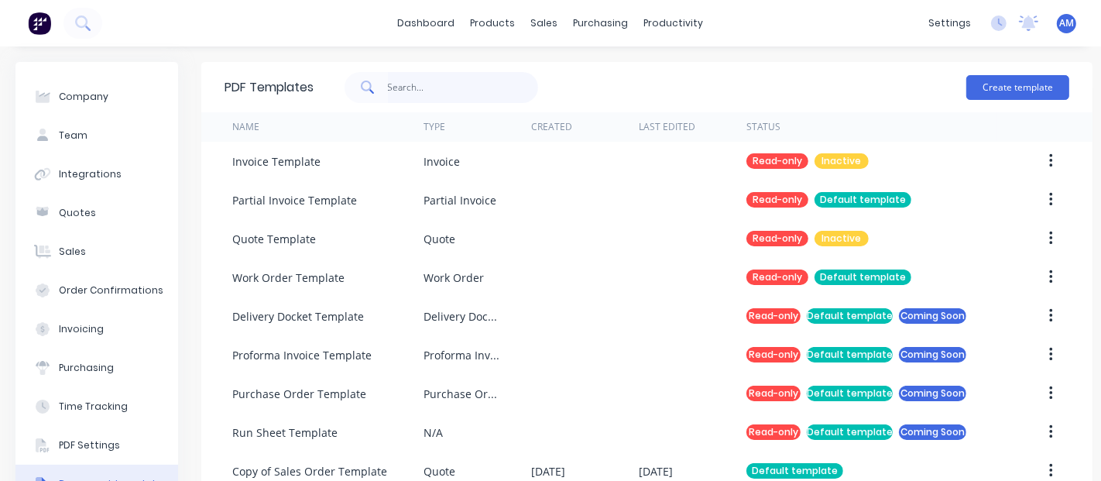
click at [393, 85] on input "text" at bounding box center [463, 87] width 151 height 31
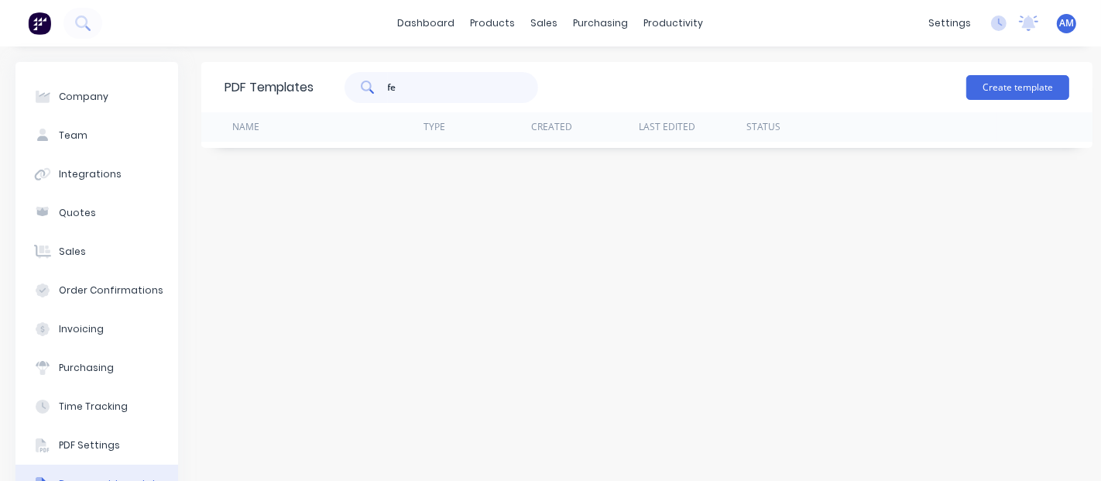
type input "f"
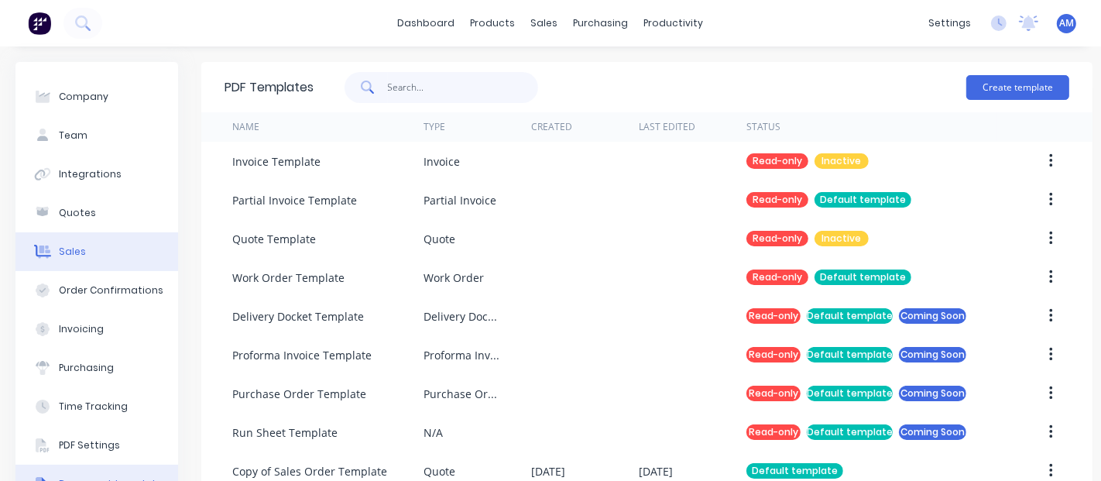
scroll to position [276, 0]
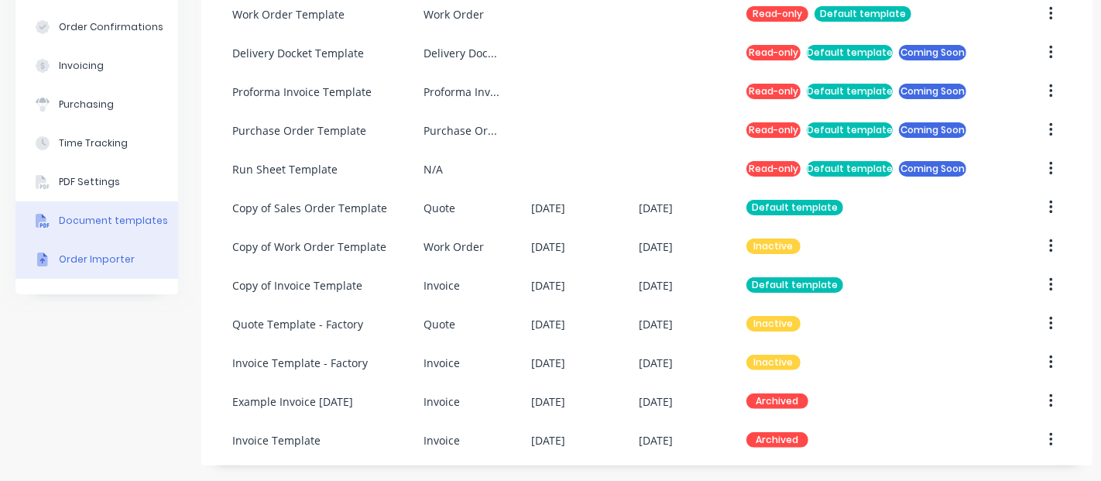
click at [97, 253] on div "Order Importer" at bounding box center [97, 260] width 76 height 14
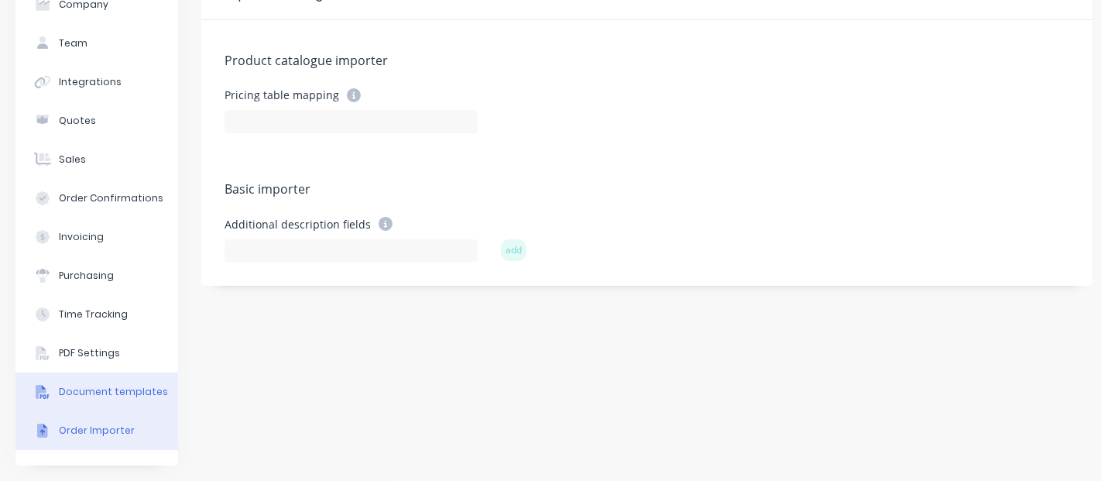
click at [97, 385] on div "Document templates" at bounding box center [113, 392] width 109 height 14
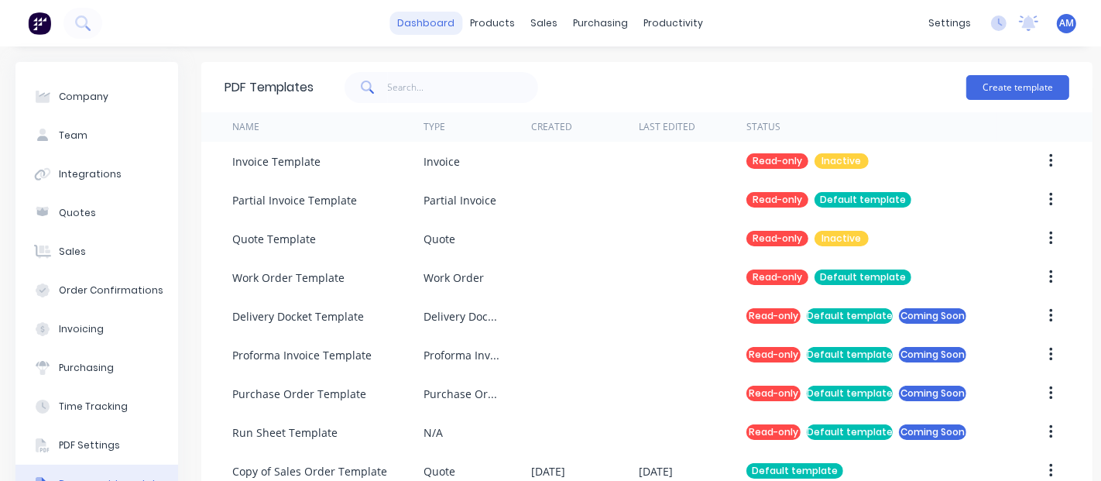
click at [412, 17] on link "dashboard" at bounding box center [426, 23] width 73 height 23
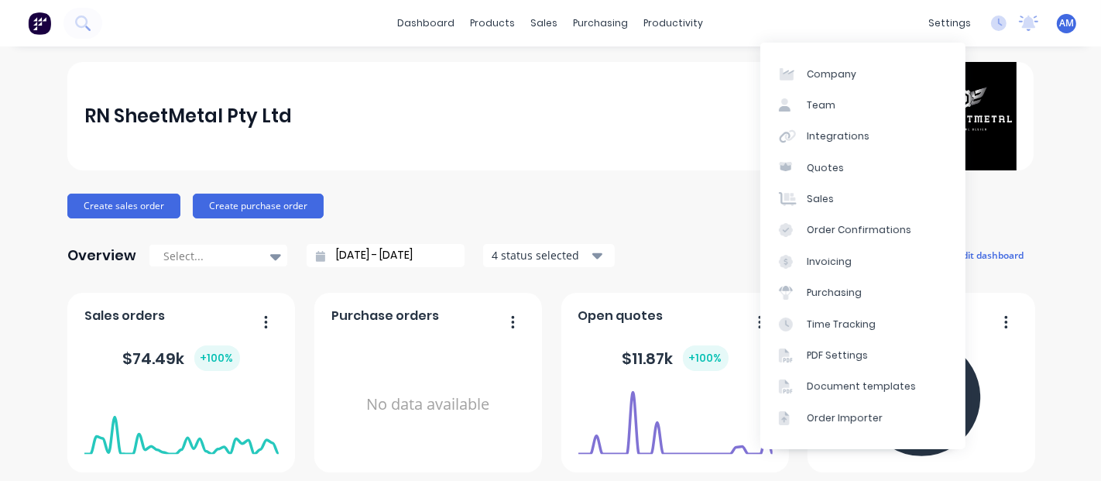
click at [478, 167] on div "RN SheetMetal Pty Ltd" at bounding box center [550, 116] width 933 height 108
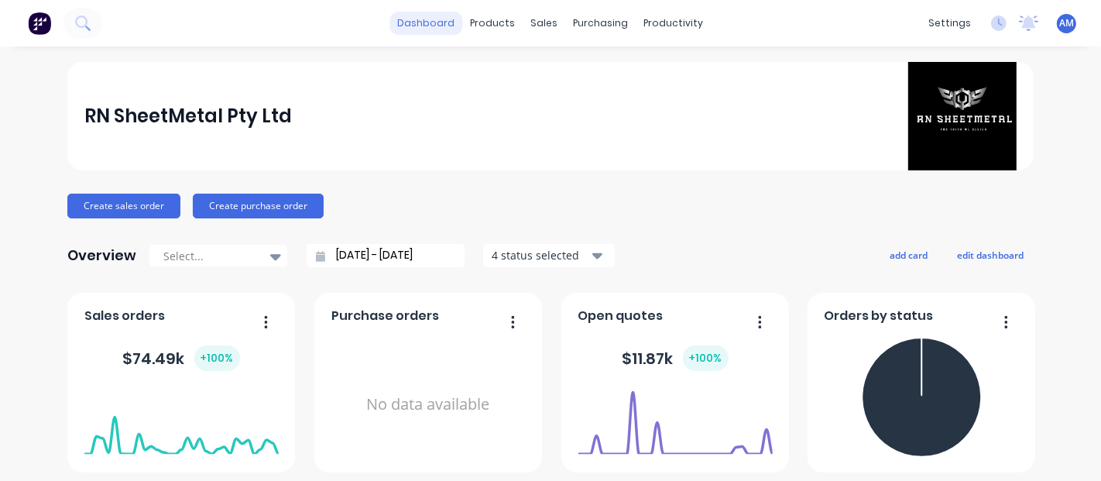
click at [421, 27] on link "dashboard" at bounding box center [426, 23] width 73 height 23
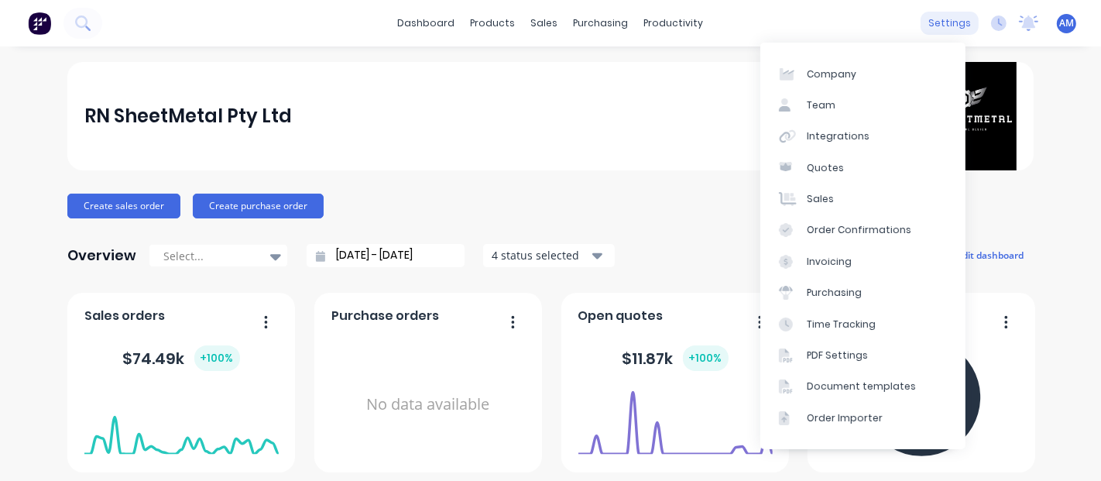
click at [933, 19] on div "settings" at bounding box center [950, 23] width 58 height 23
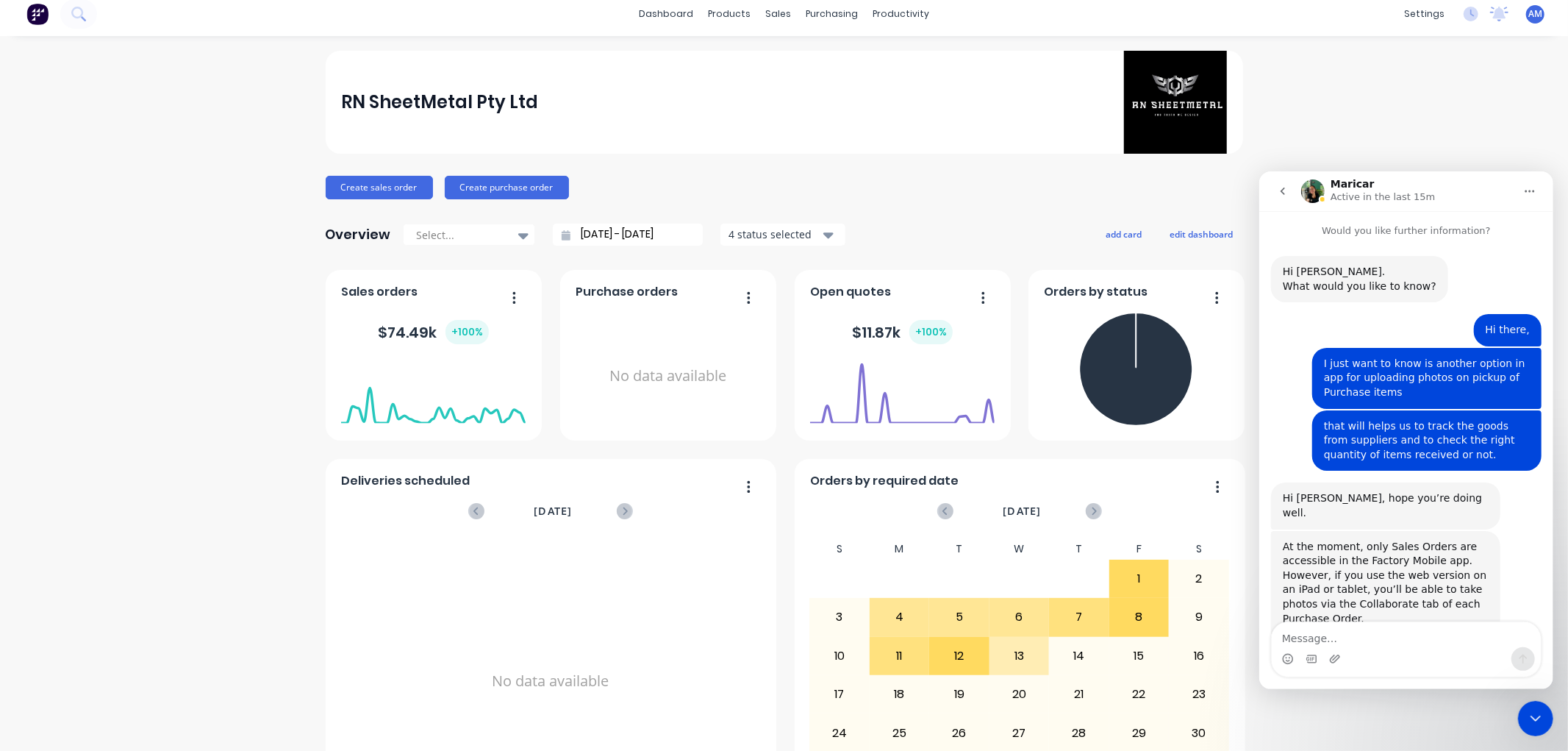
scroll to position [2468, 0]
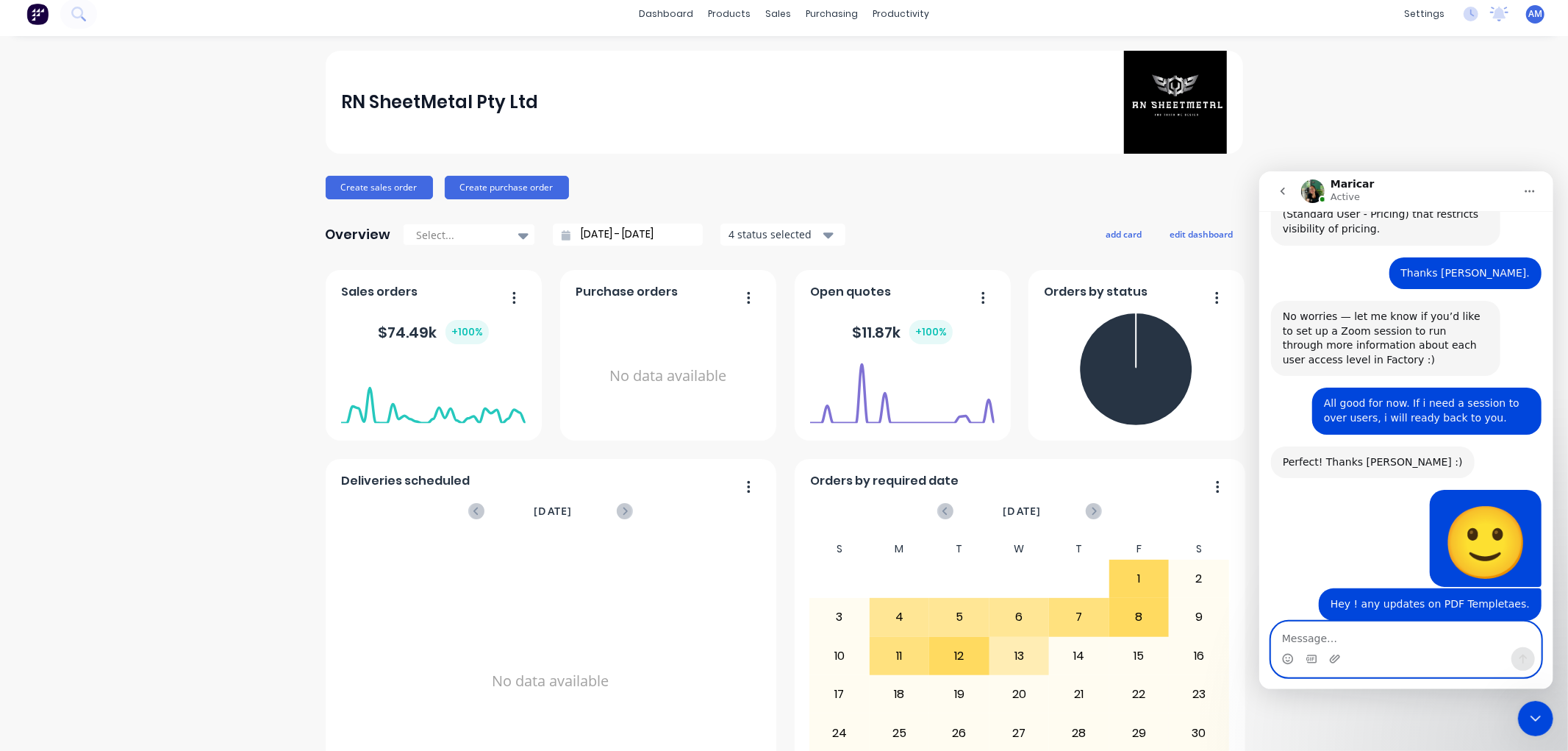
click at [1335, 641] on textarea "Message…" at bounding box center [1405, 633] width 269 height 25
type textarea "N"
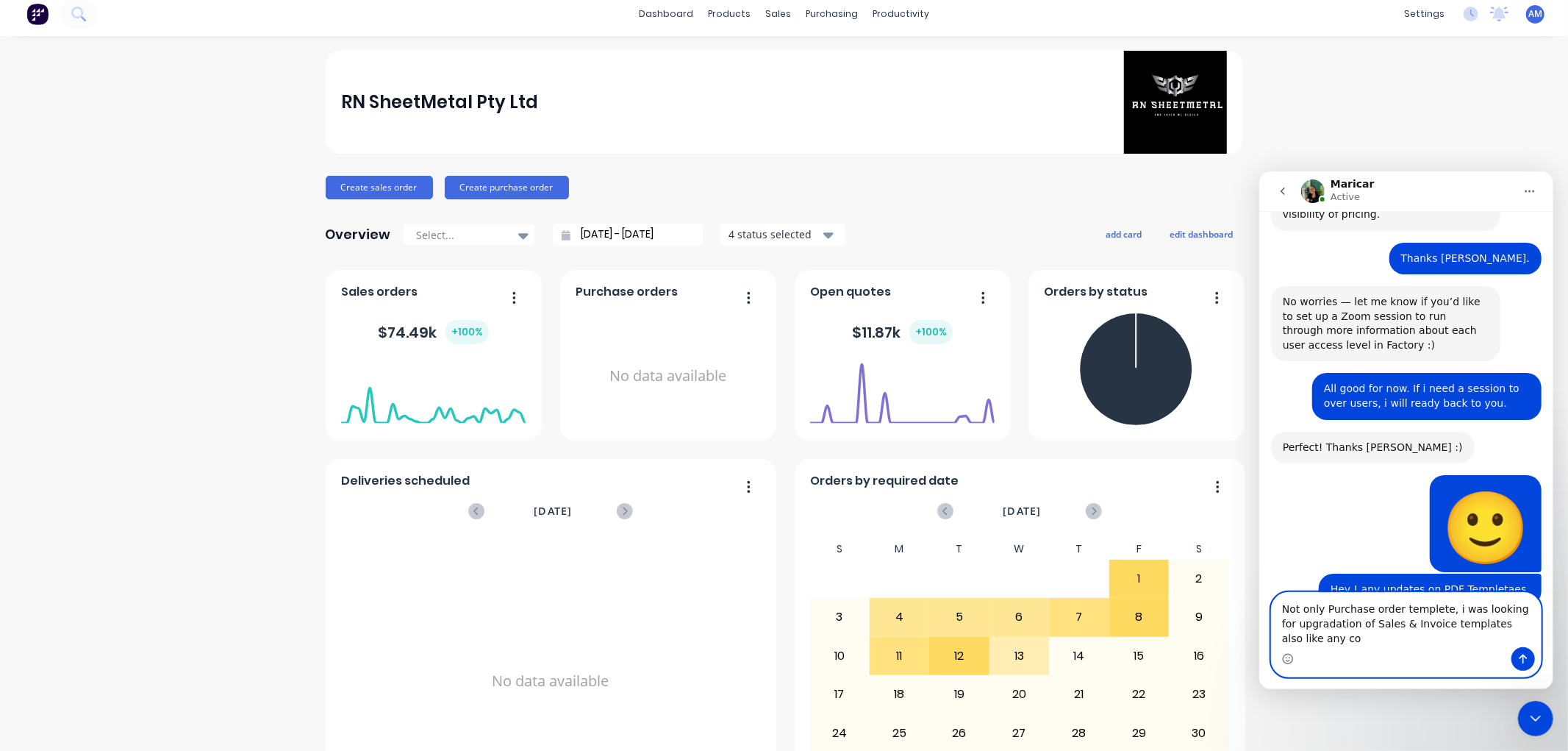
scroll to position [2497, 0]
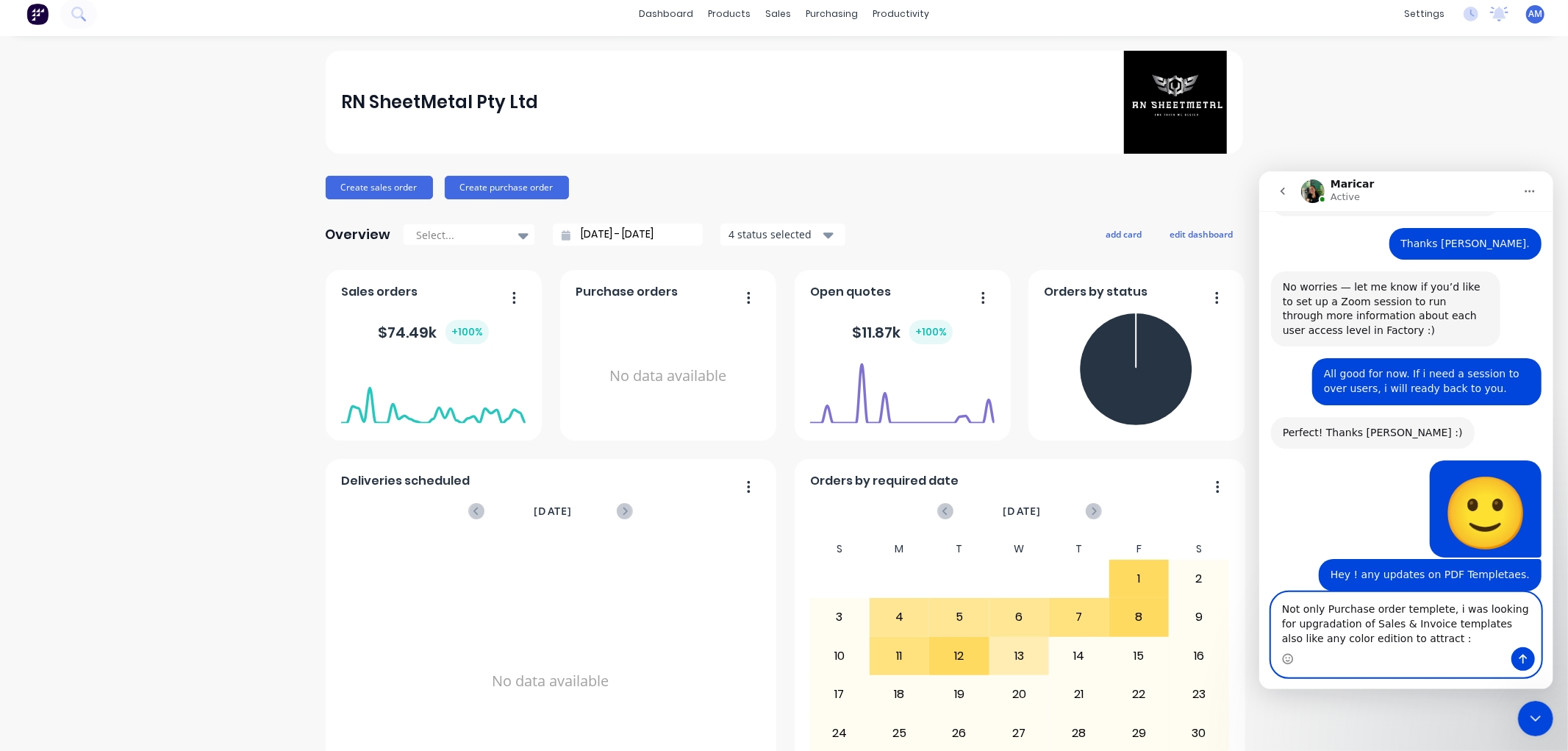
type textarea "Not only Purchase order templete, i was looking for upgradation of Sales & Invo…"
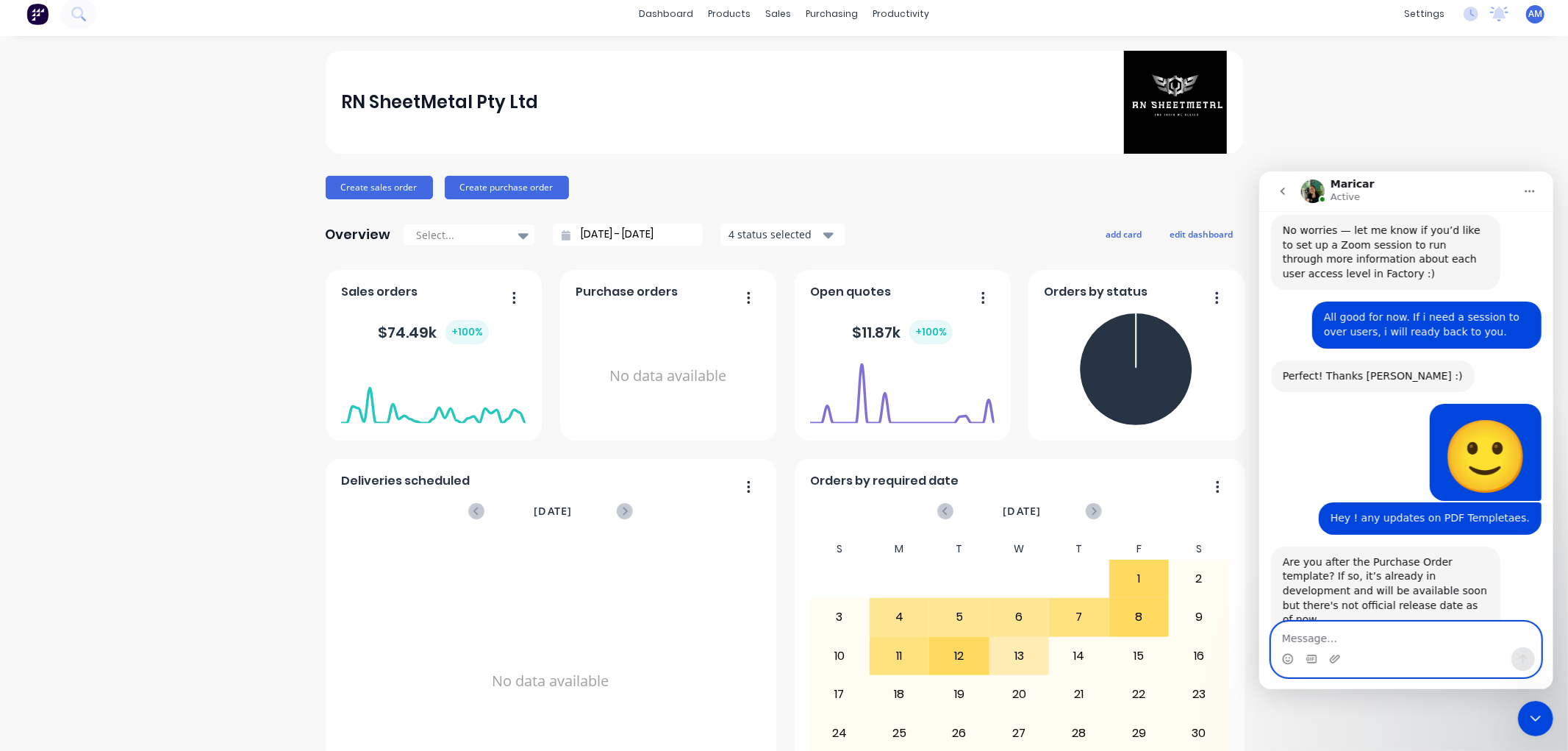
scroll to position [2555, 0]
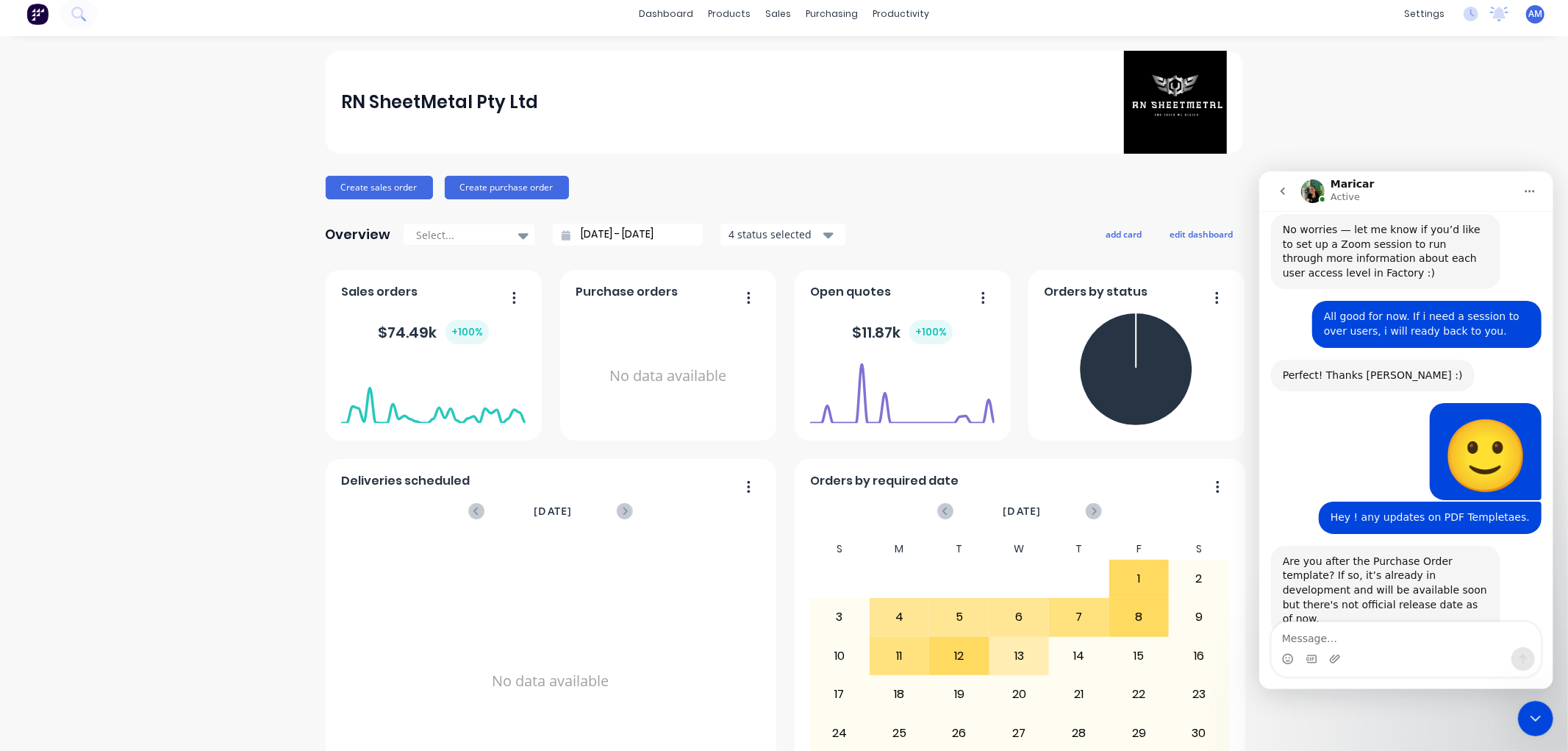
click at [121, 211] on div "RN SheetMetal Pty Ltd Create sales order Create purchase order Overview Select.…" at bounding box center [784, 434] width 1568 height 768
drag, startPoint x: 3033, startPoint y: 1398, endPoint x: 1528, endPoint y: 708, distance: 1655.6
click at [1539, 712] on icon "Close Intercom Messenger" at bounding box center [1535, 718] width 18 height 18
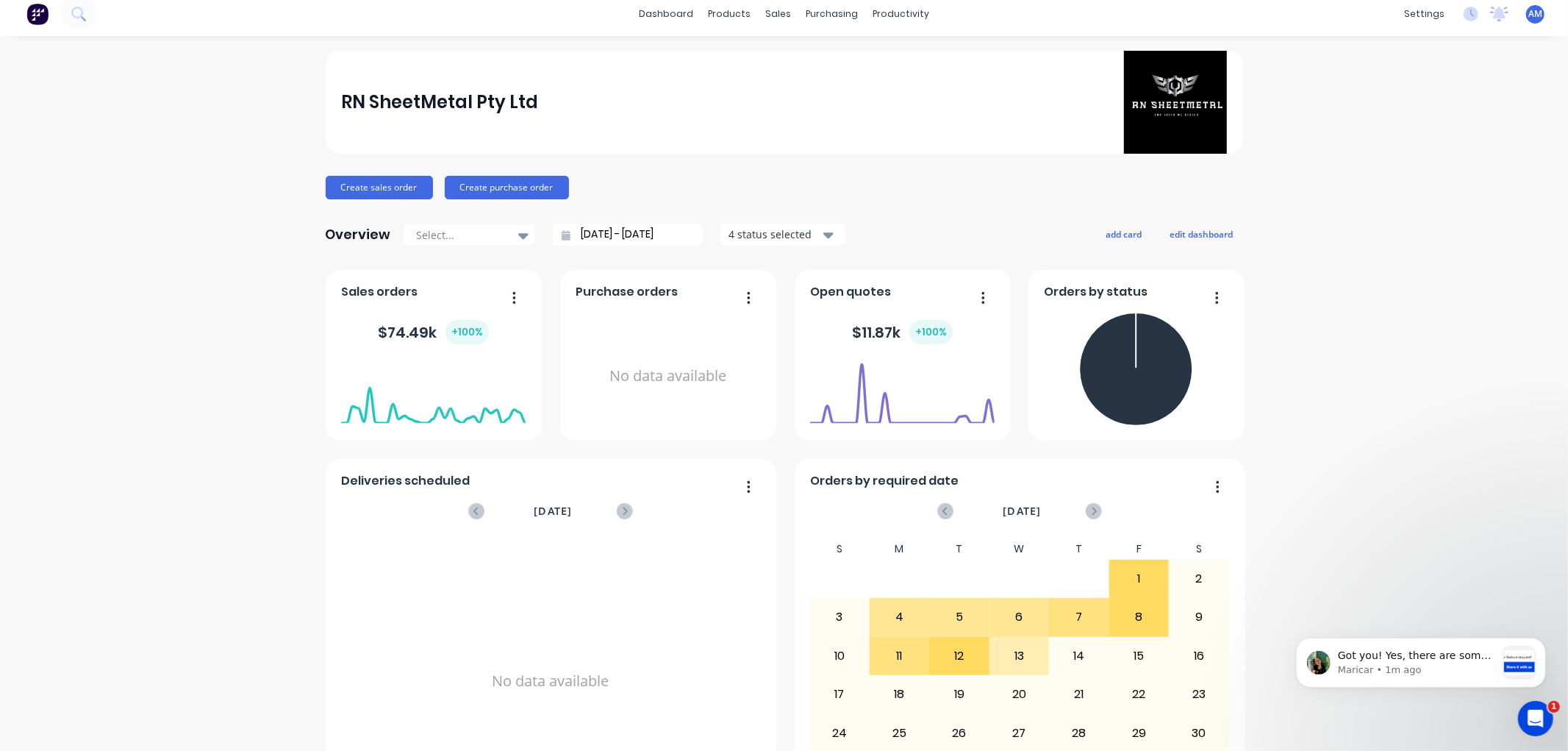
scroll to position [2843, 0]
click at [1439, 663] on p "Maricar • 2m ago" at bounding box center [1416, 669] width 159 height 13
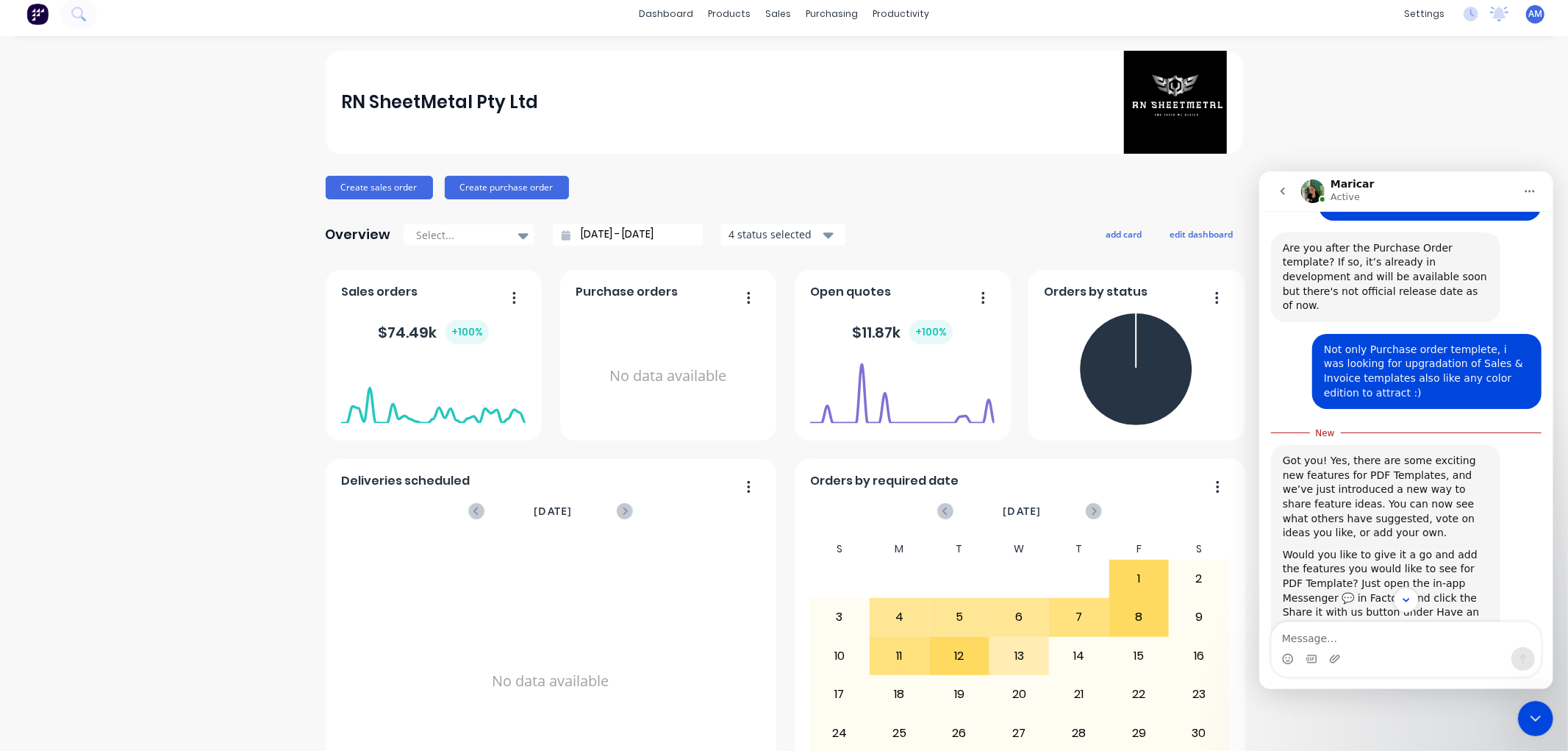
scroll to position [2866, 0]
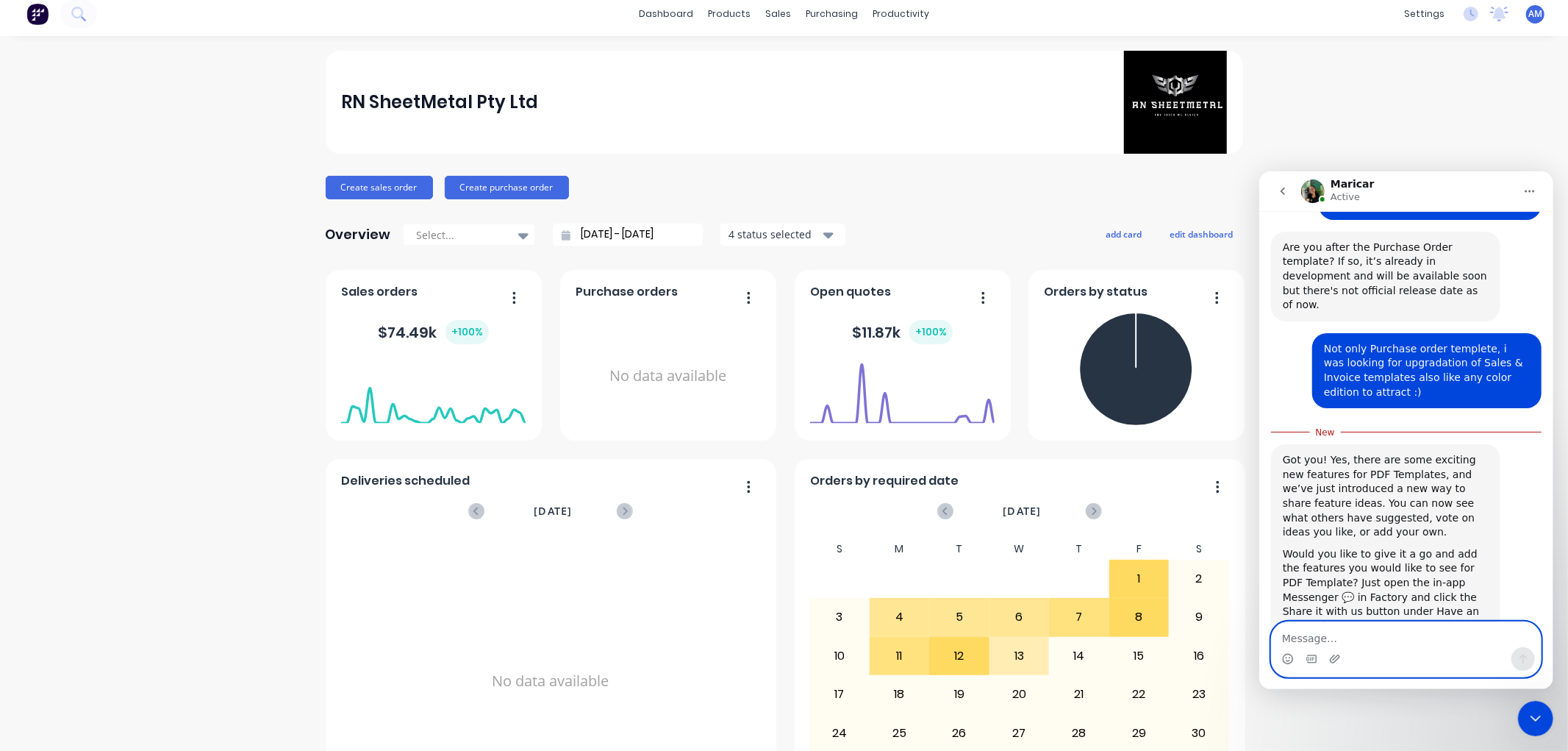
click at [1345, 631] on textarea "Message…" at bounding box center [1405, 633] width 269 height 25
type textarea "No option for Share it in My app"
drag, startPoint x: 1432, startPoint y: 643, endPoint x: 1231, endPoint y: 650, distance: 201.1
click html "Maricar Active Would you like further information? Hi ANITHA. What would you li…"
type textarea "My bad! I couldn't able to find the option"
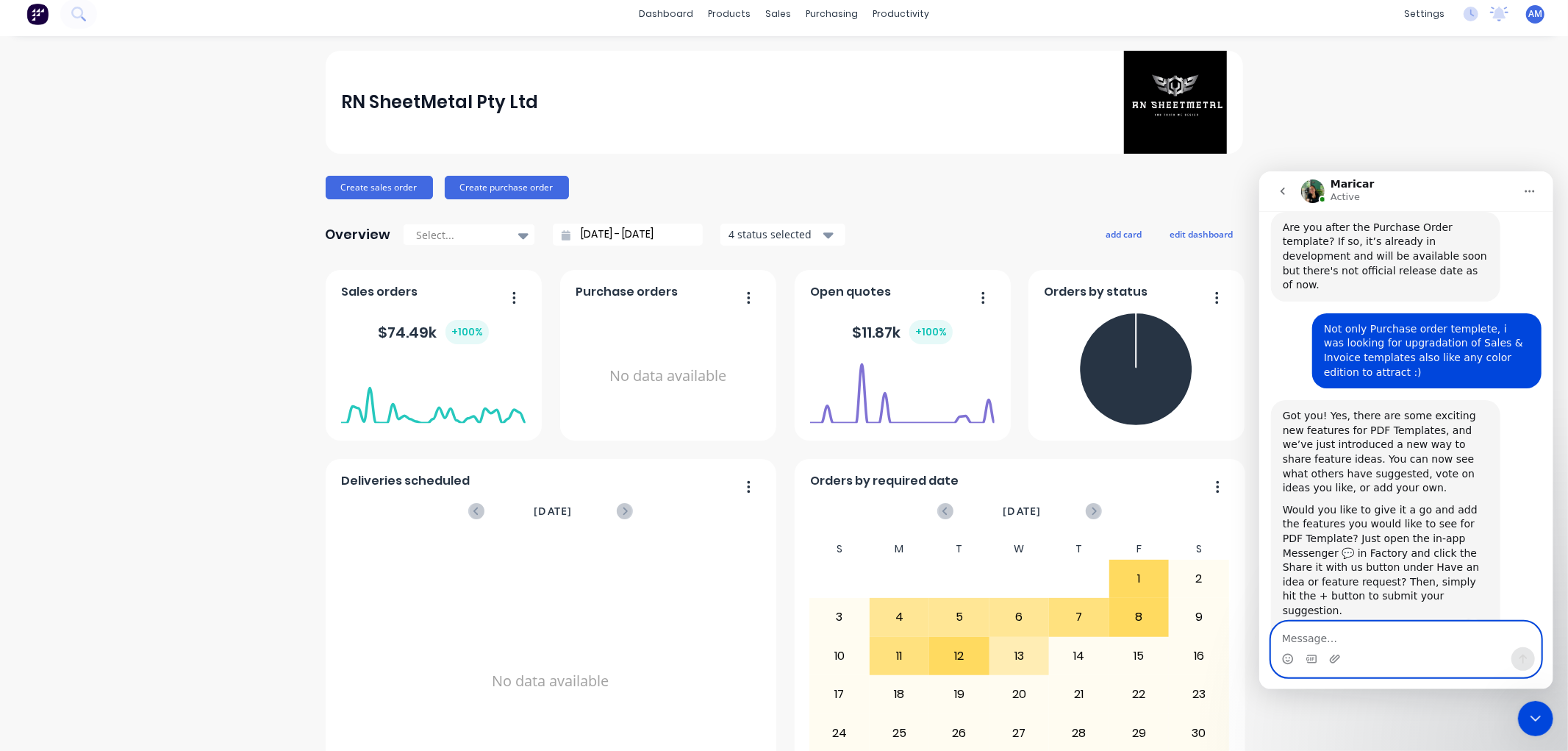
scroll to position [2885, 0]
type textarea "Share it with us"
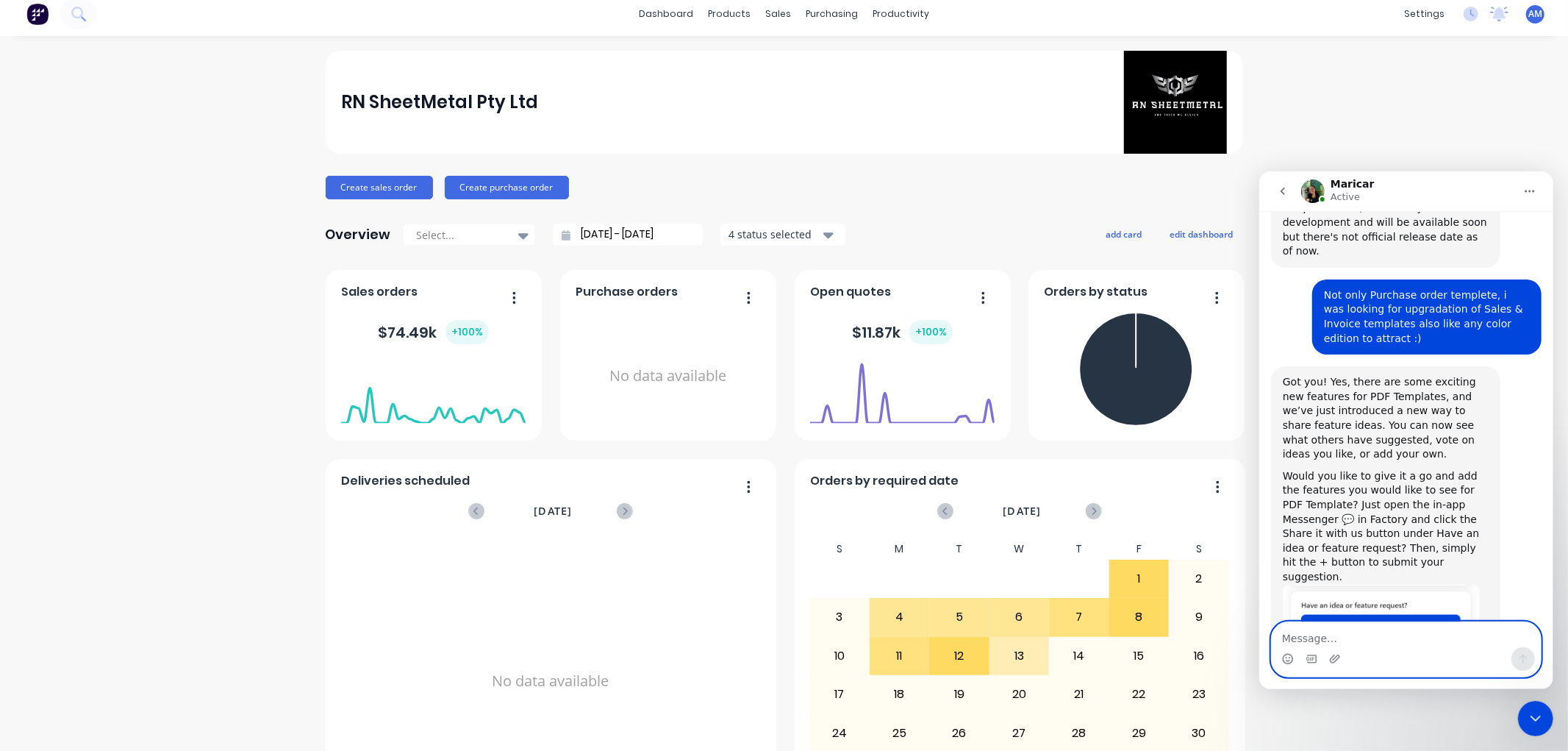
scroll to position [2920, 0]
click at [1481, 57] on div "RN SheetMetal Pty Ltd Create sales order Create purchase order Overview Select.…" at bounding box center [784, 434] width 1568 height 768
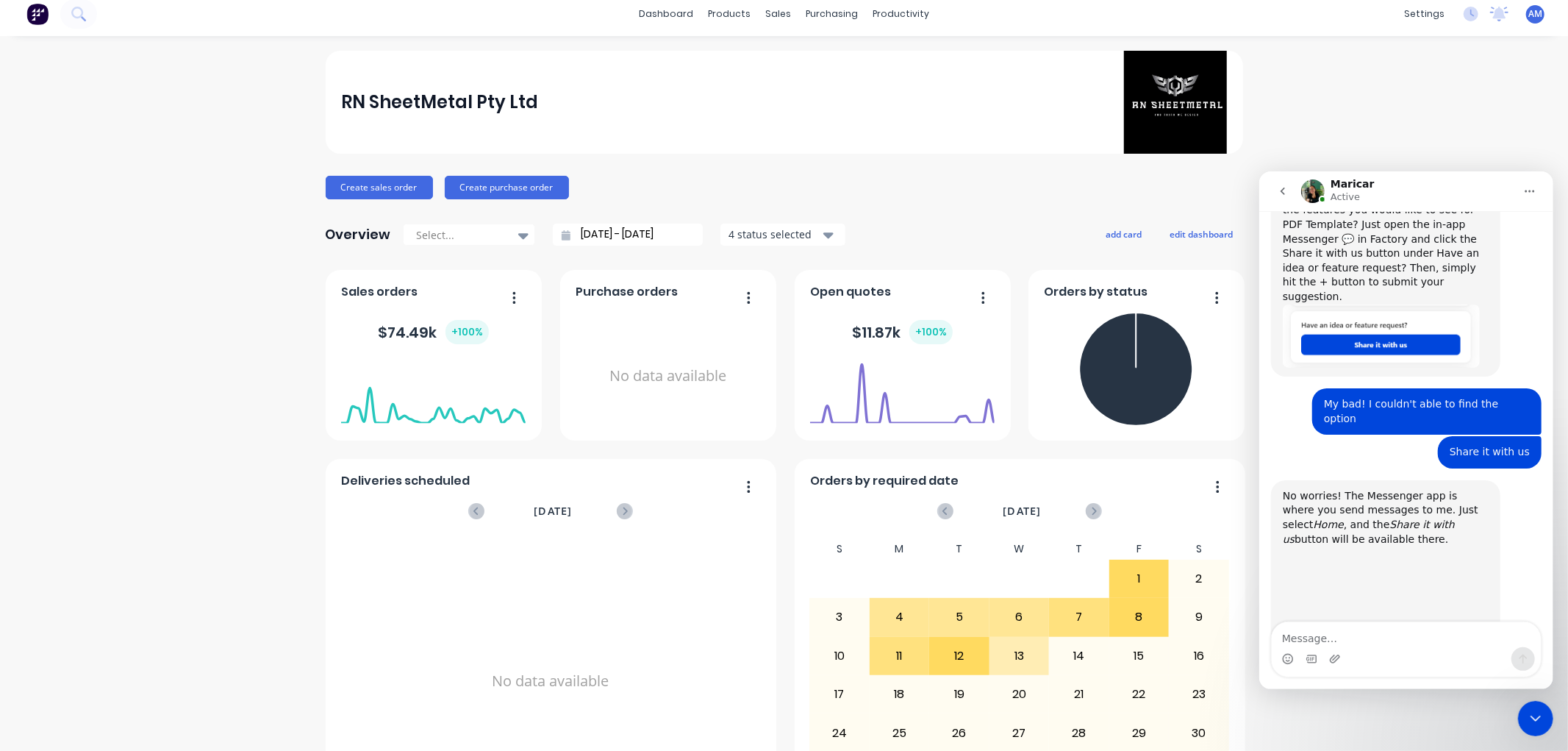
scroll to position [3203, 0]
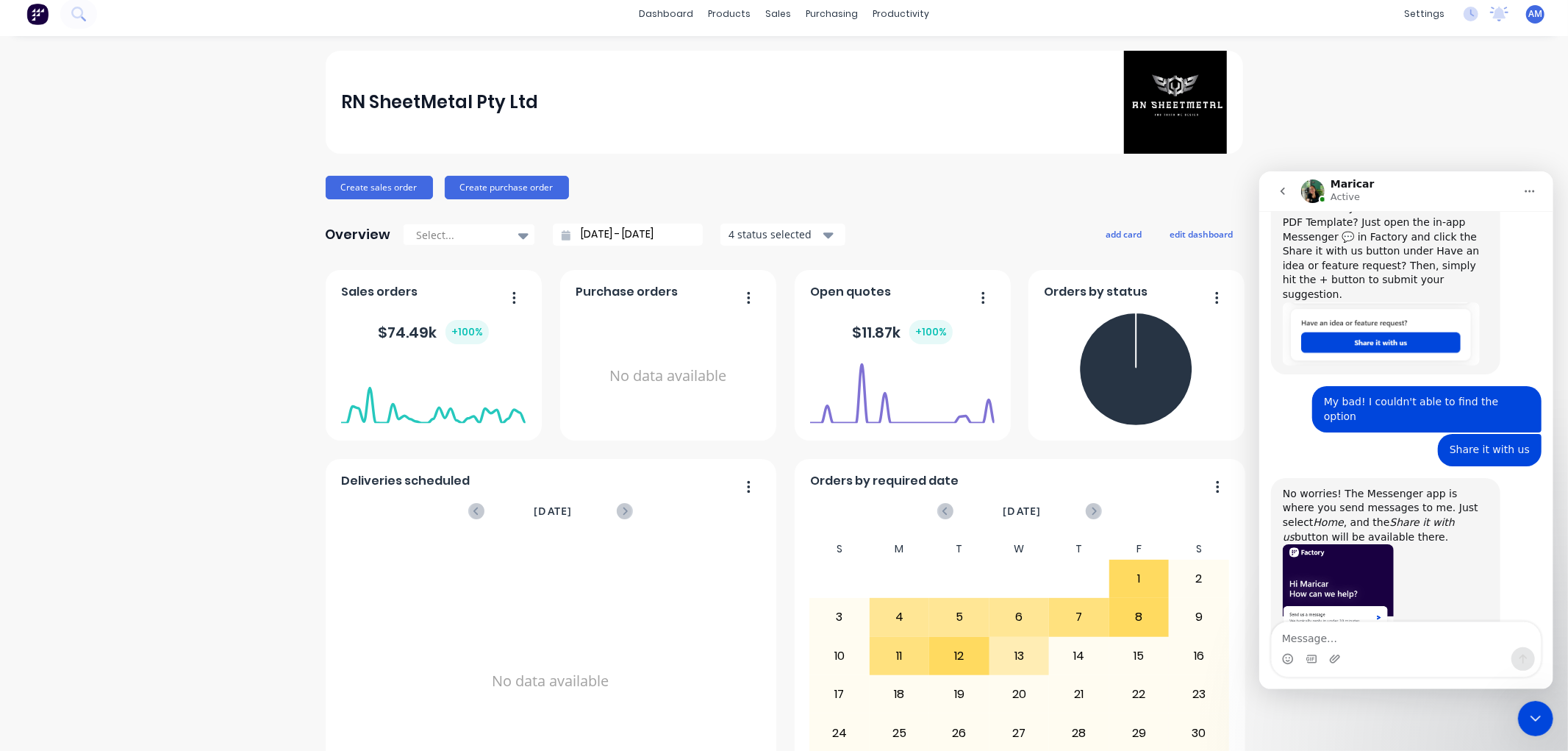
click at [1432, 543] on div "Maricar says…" at bounding box center [1385, 642] width 206 height 197
click at [1306, 543] on img "Maricar says…" at bounding box center [1337, 642] width 111 height 197
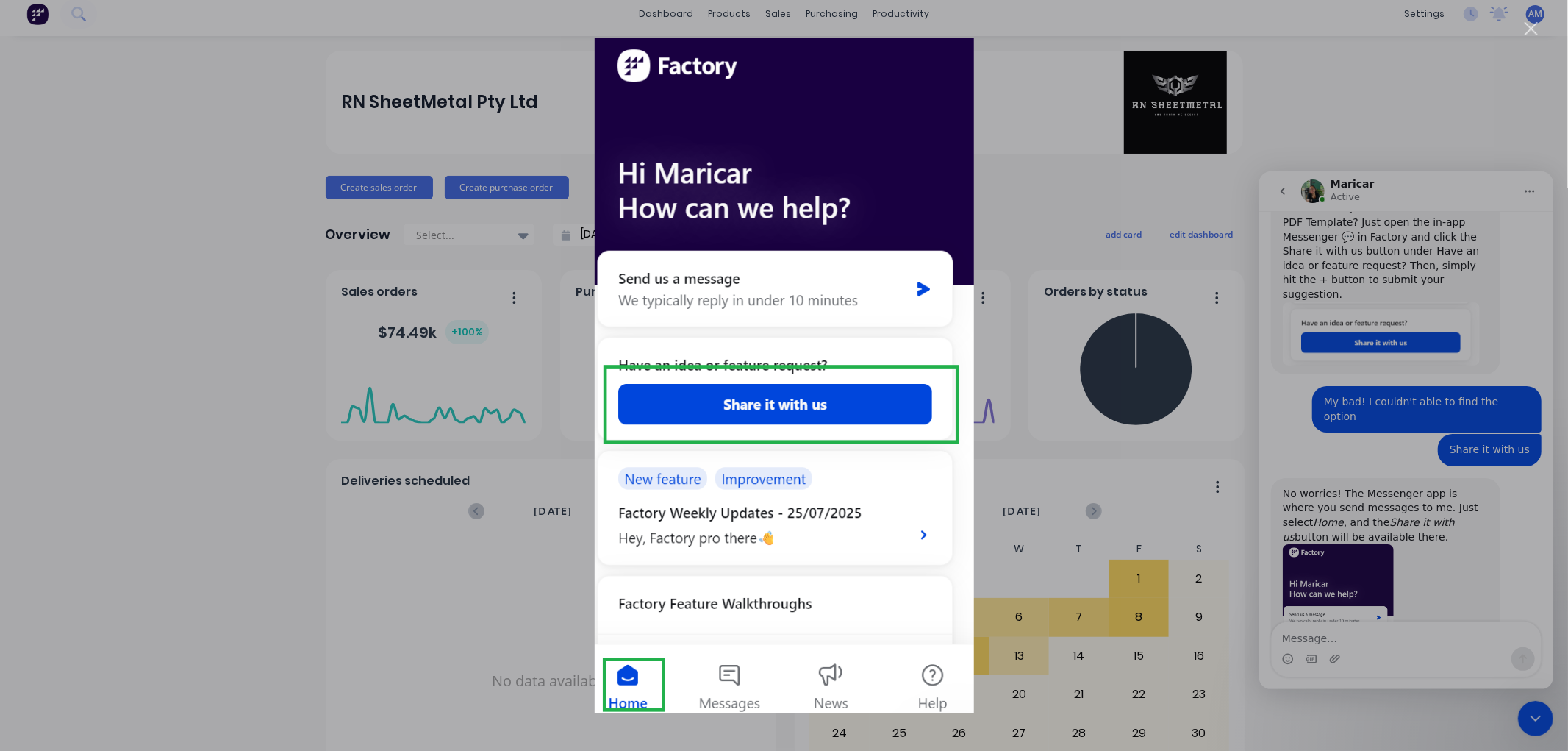
scroll to position [0, 0]
click at [1532, 714] on div "Intercom messenger" at bounding box center [784, 375] width 1568 height 751
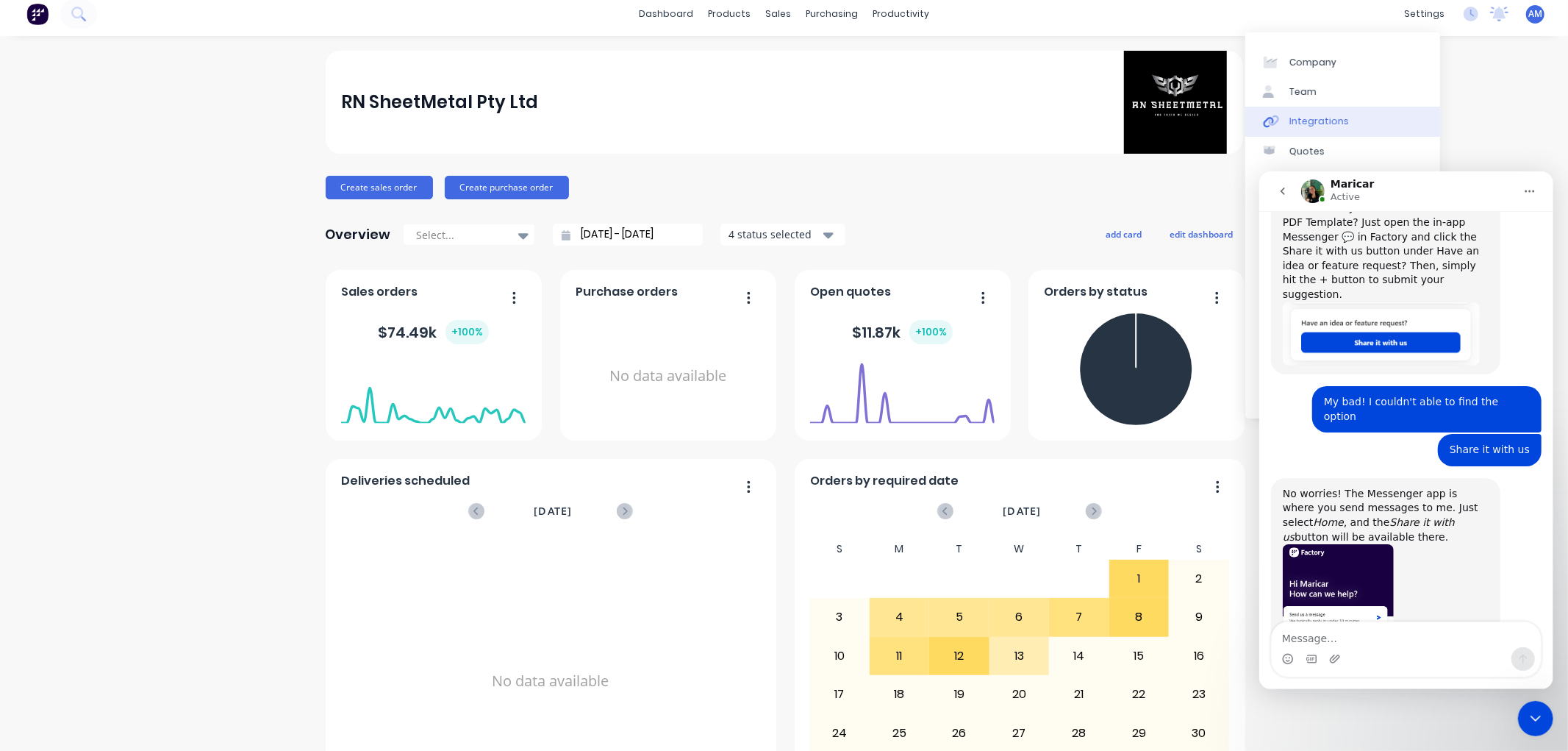
click at [1412, 120] on link "Integrations" at bounding box center [1342, 121] width 195 height 29
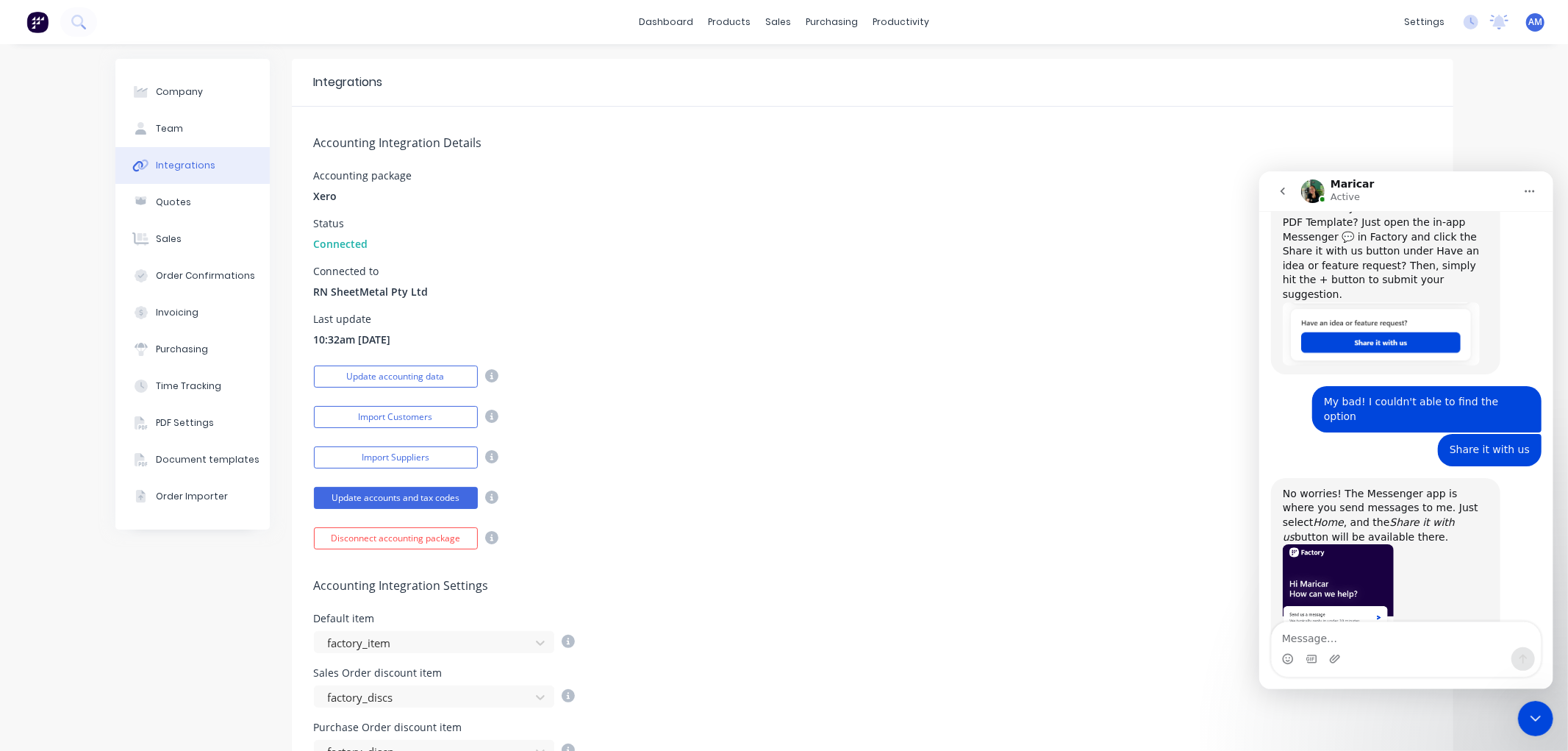
click at [840, 335] on div "Last update 10:32am 08/08/25" at bounding box center [872, 330] width 1117 height 33
click at [649, 19] on link "dashboard" at bounding box center [665, 22] width 69 height 22
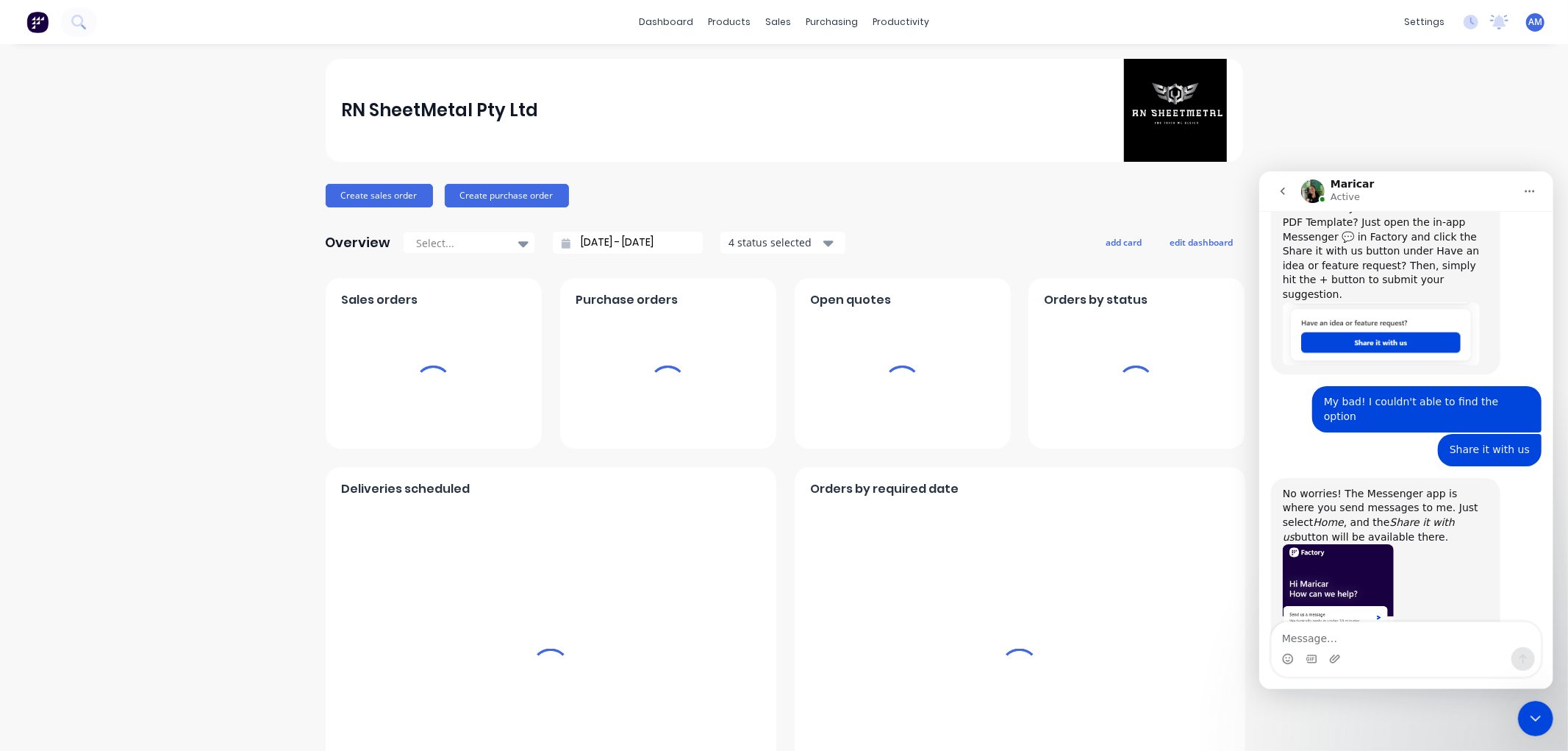
click at [1530, 715] on icon "Close Intercom Messenger" at bounding box center [1535, 718] width 10 height 6
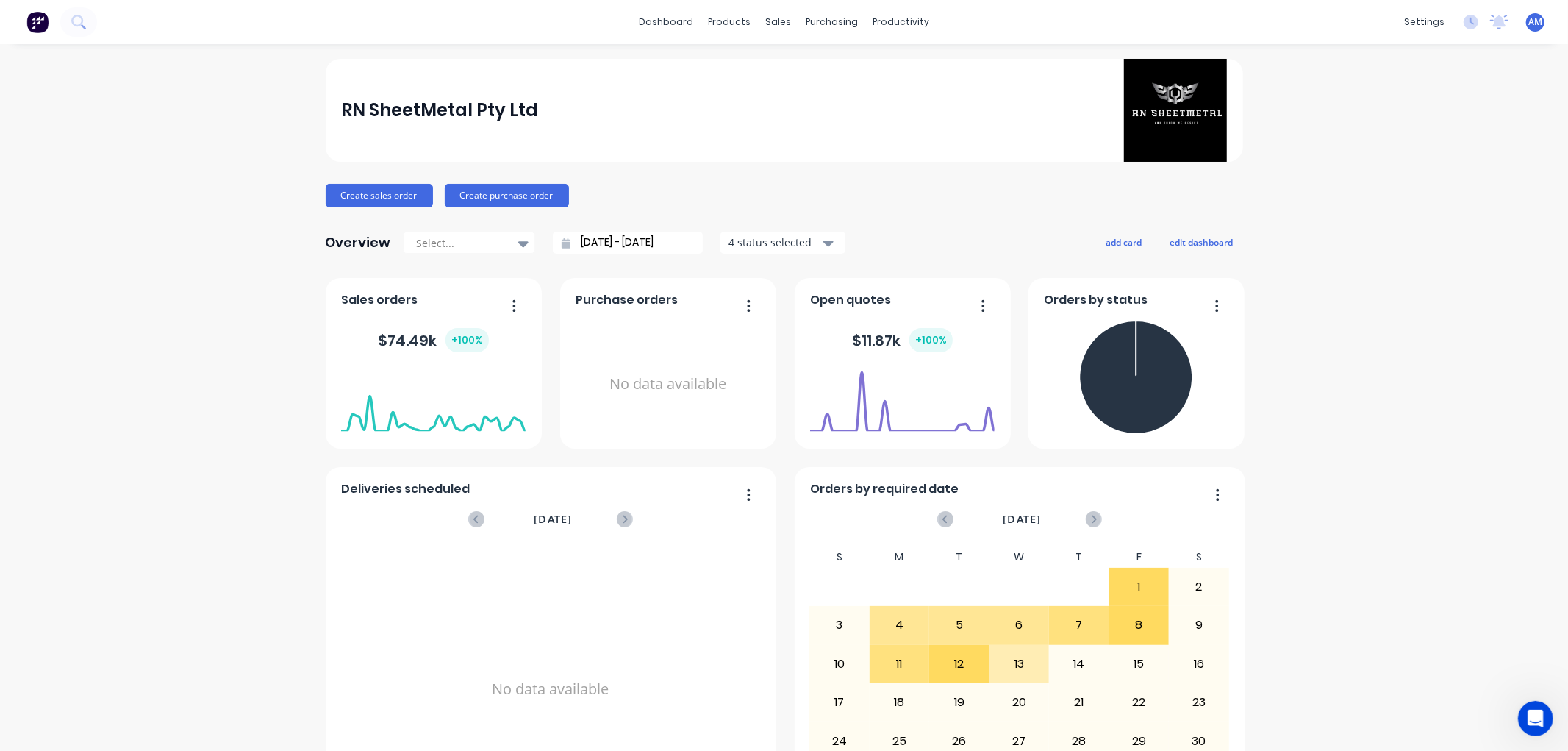
click at [1532, 717] on icon "Open Intercom Messenger" at bounding box center [1536, 719] width 25 height 25
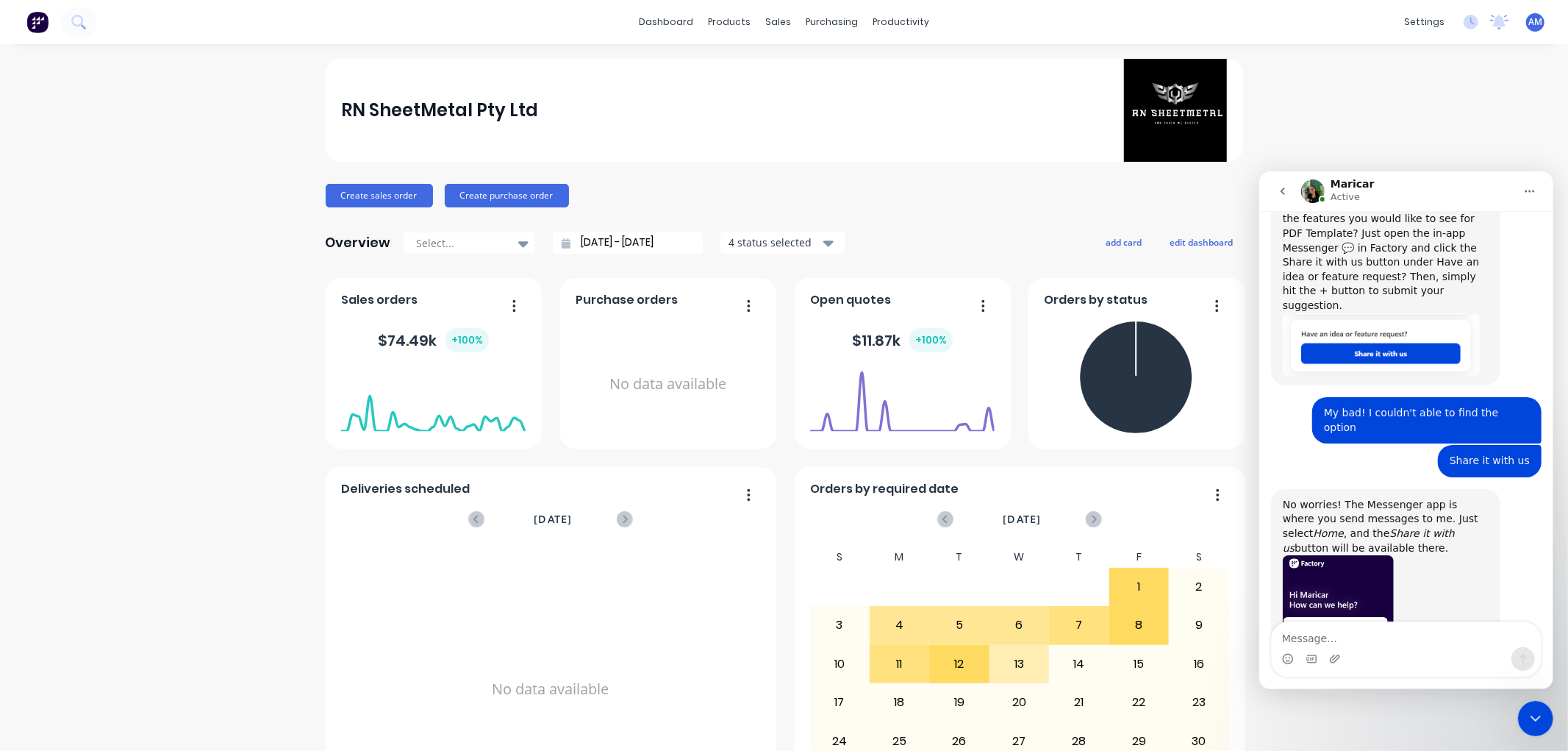
scroll to position [3203, 0]
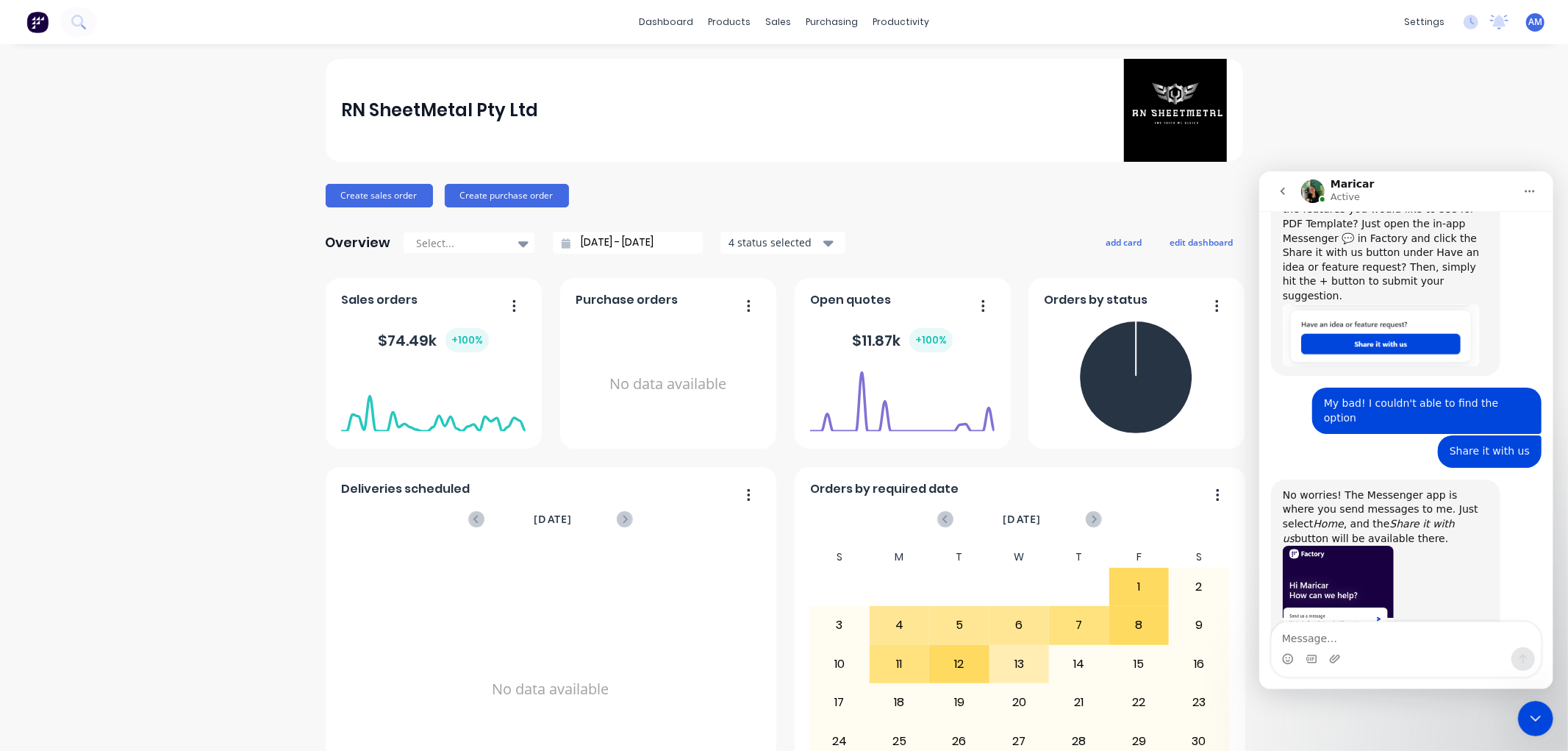
click at [1391, 545] on img "Maricar says…" at bounding box center [1337, 644] width 111 height 197
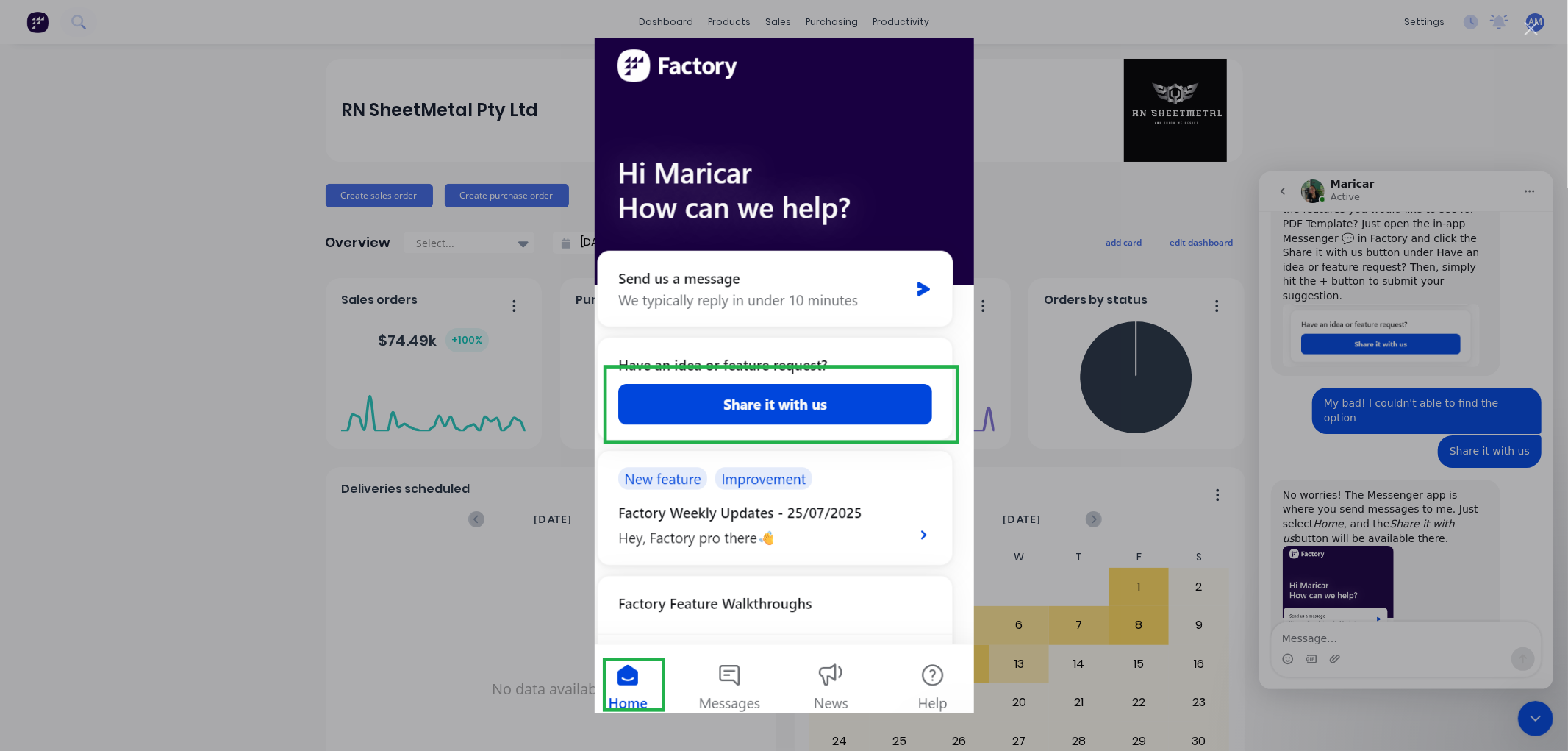
scroll to position [0, 0]
click at [1383, 401] on div "Intercom messenger" at bounding box center [784, 375] width 1568 height 751
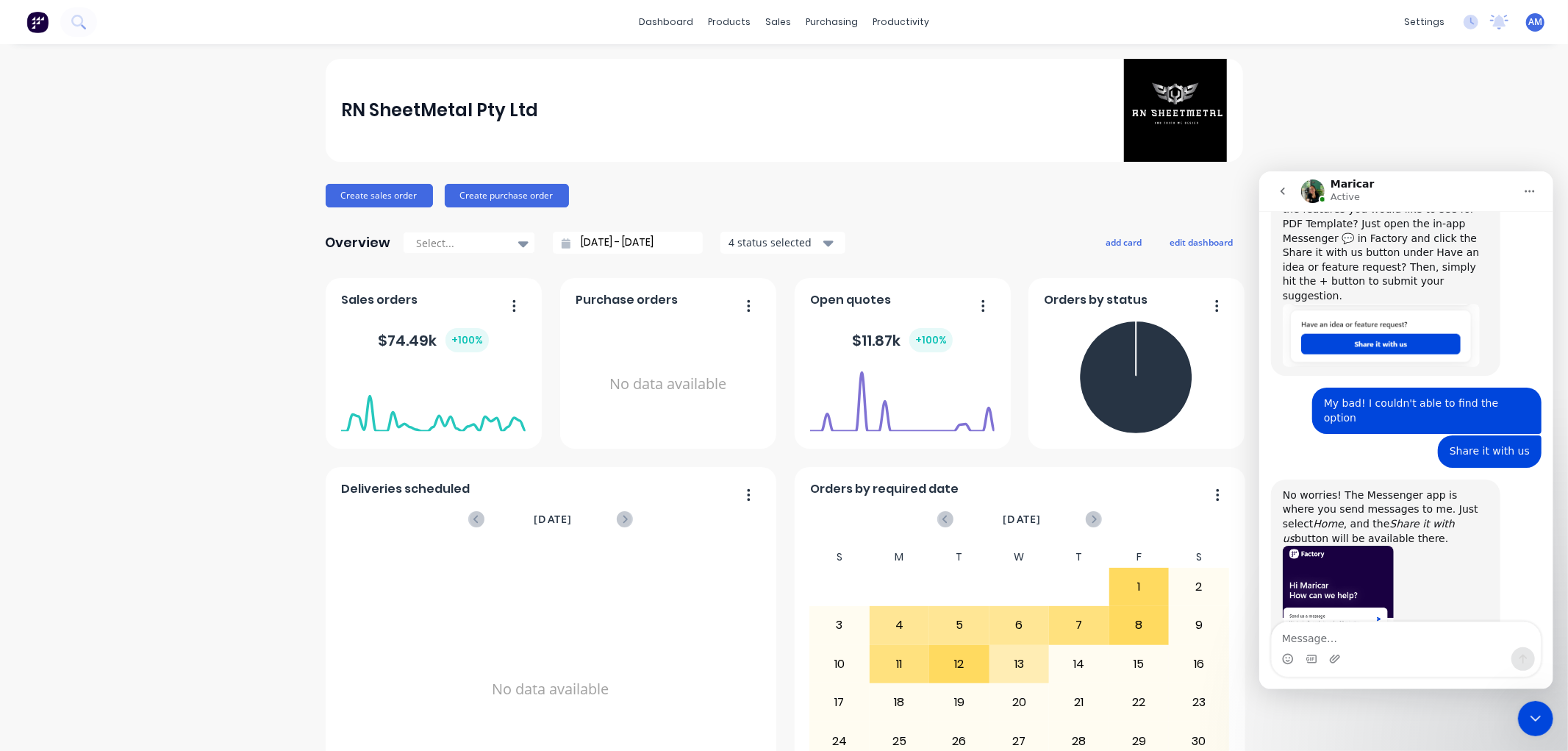
click at [1342, 545] on img "Maricar says…" at bounding box center [1337, 644] width 111 height 197
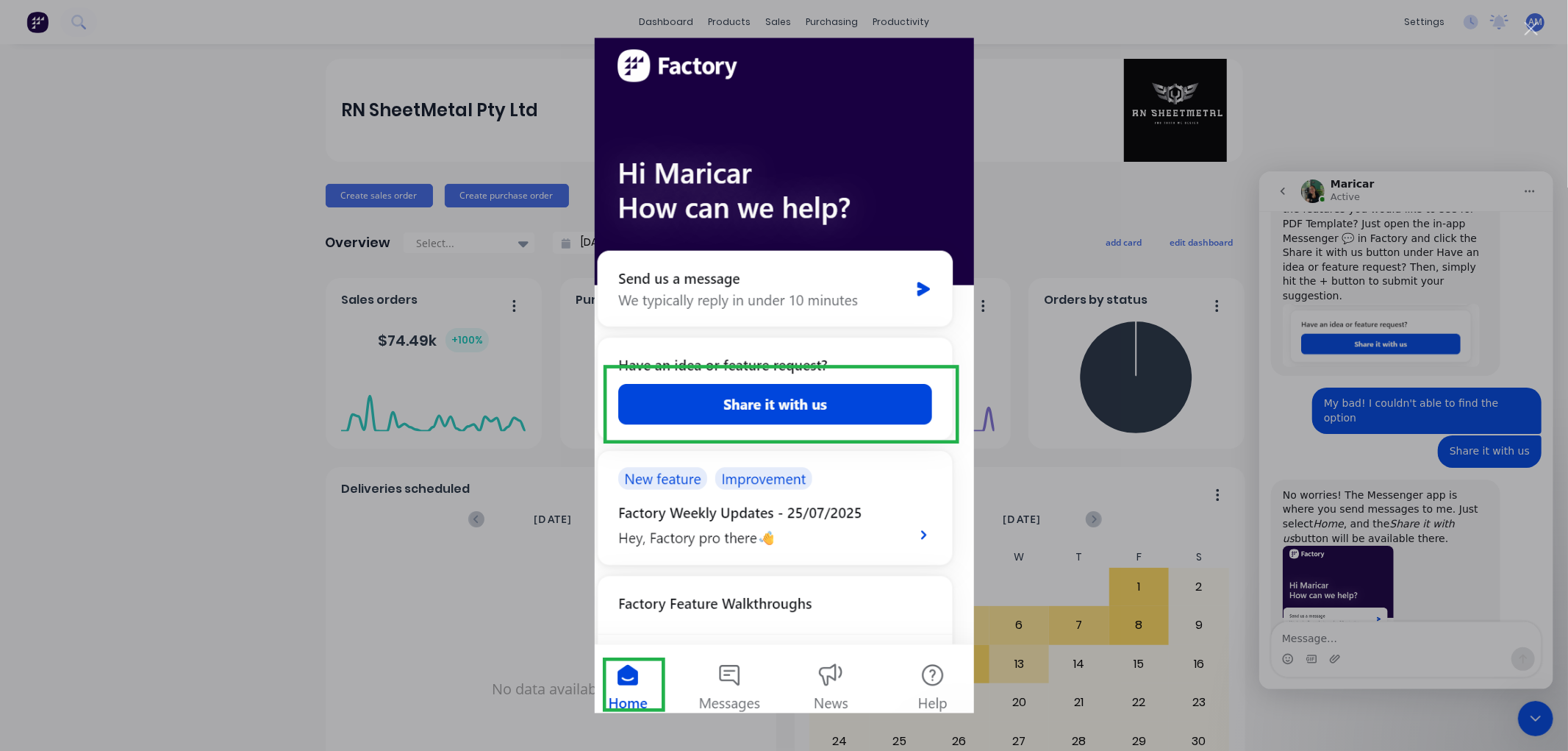
click at [1490, 83] on div "Intercom messenger" at bounding box center [784, 375] width 1568 height 751
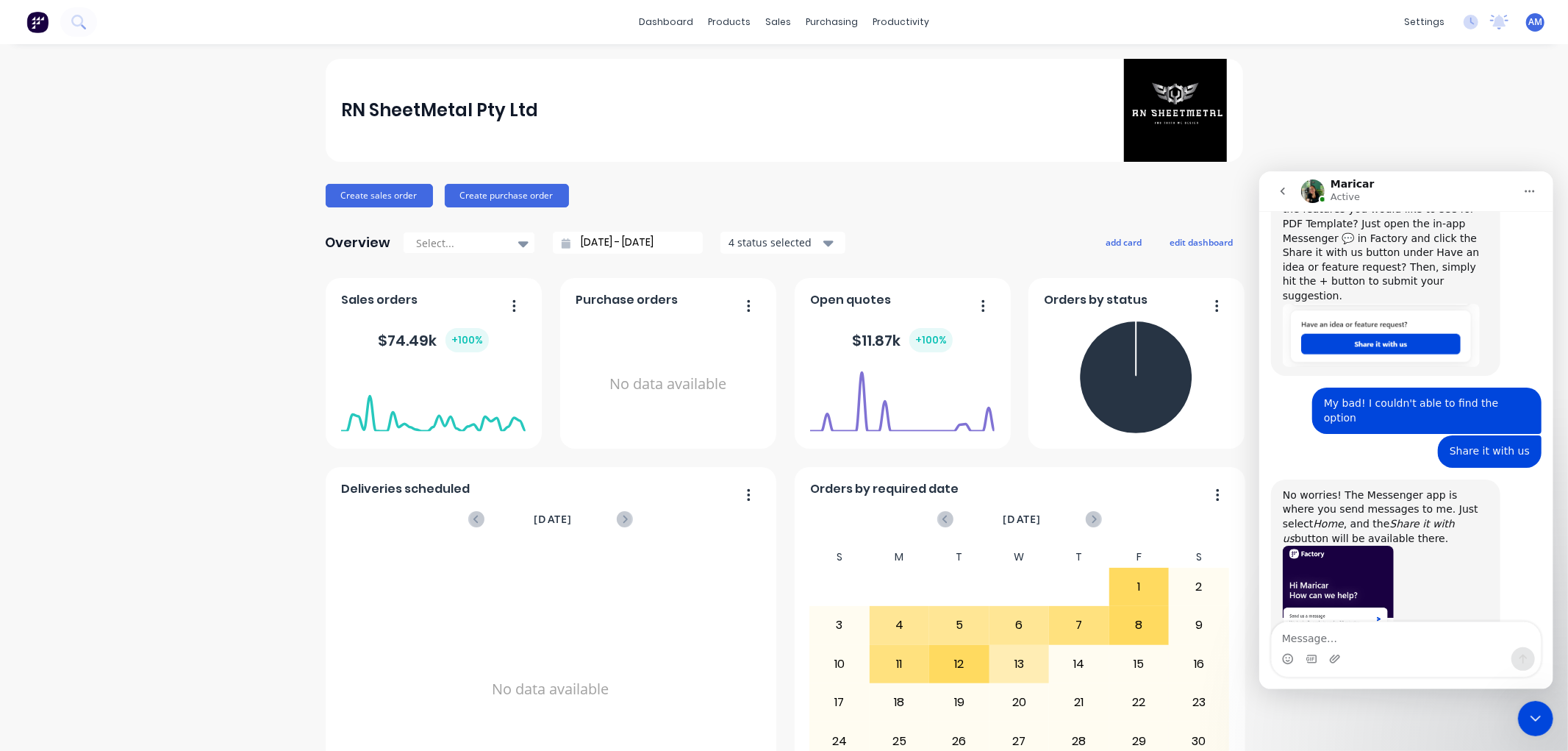
drag, startPoint x: 1529, startPoint y: 714, endPoint x: 3037, endPoint y: 1395, distance: 1654.6
click at [1529, 714] on icon "Close Intercom Messenger" at bounding box center [1535, 718] width 18 height 18
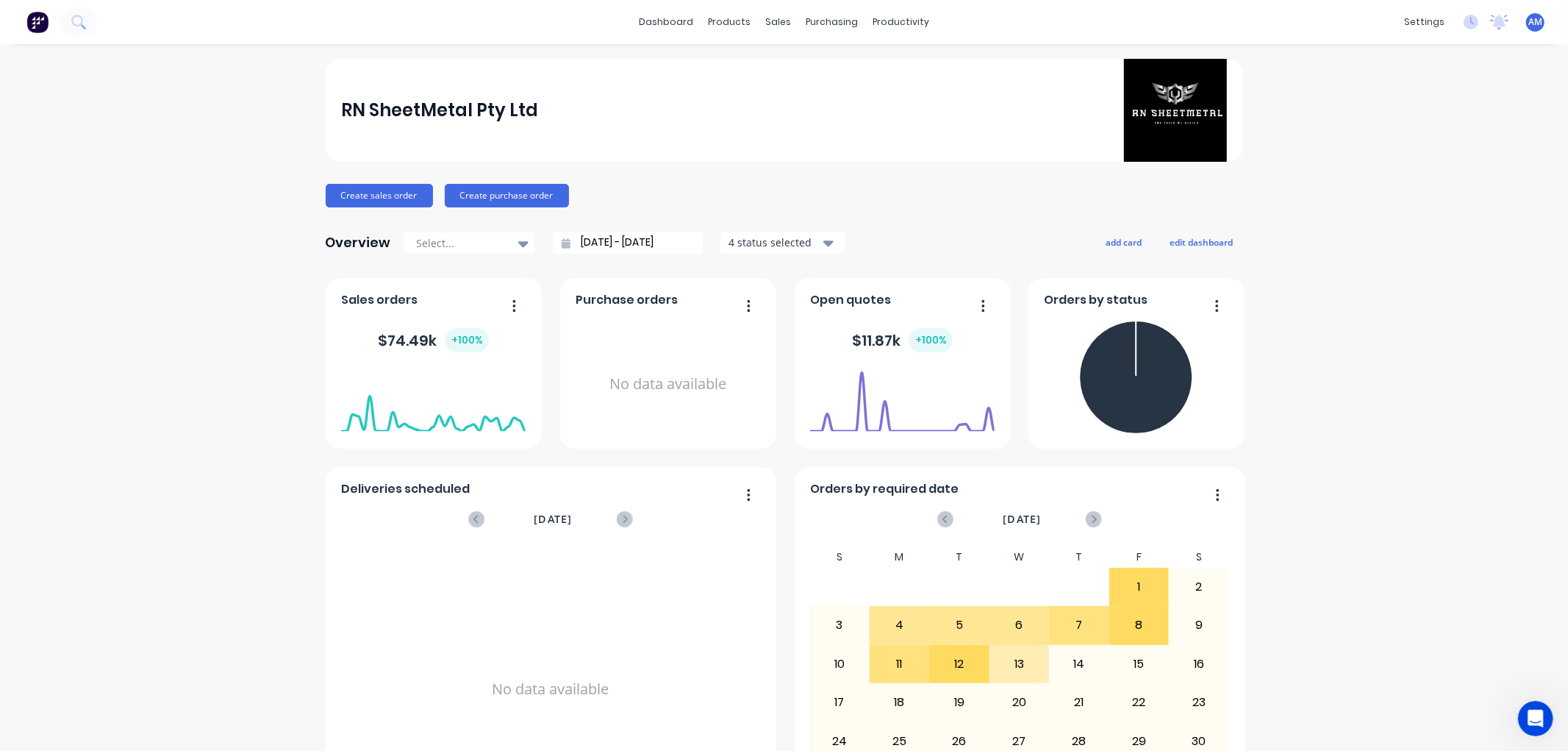
click at [38, 29] on img at bounding box center [37, 22] width 22 height 22
click at [73, 25] on icon at bounding box center [77, 20] width 11 height 11
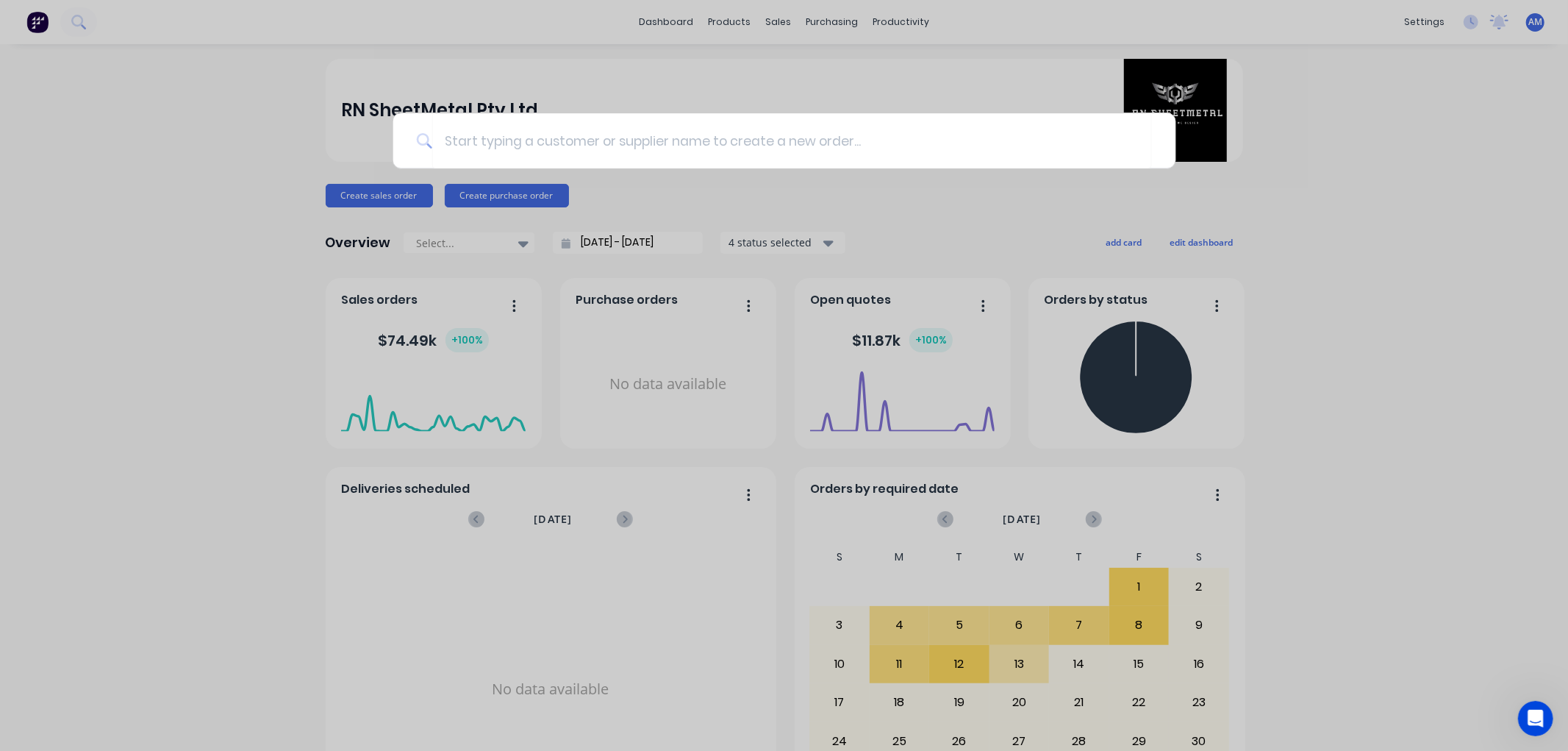
click at [1390, 160] on div at bounding box center [784, 375] width 1568 height 751
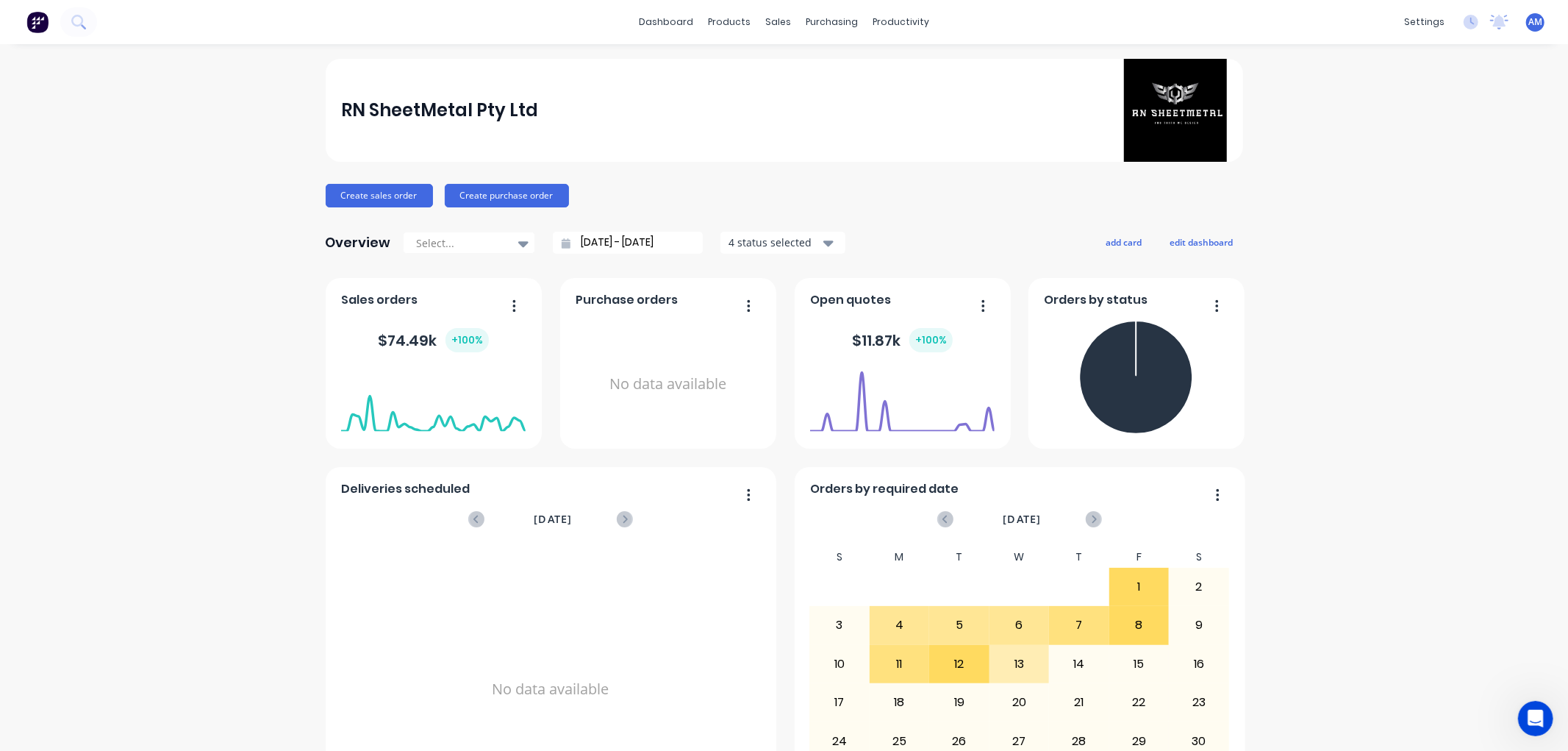
drag, startPoint x: 1521, startPoint y: 718, endPoint x: 3041, endPoint y: 1389, distance: 1661.5
click at [1521, 718] on div "Open Intercom Messenger" at bounding box center [1535, 717] width 48 height 48
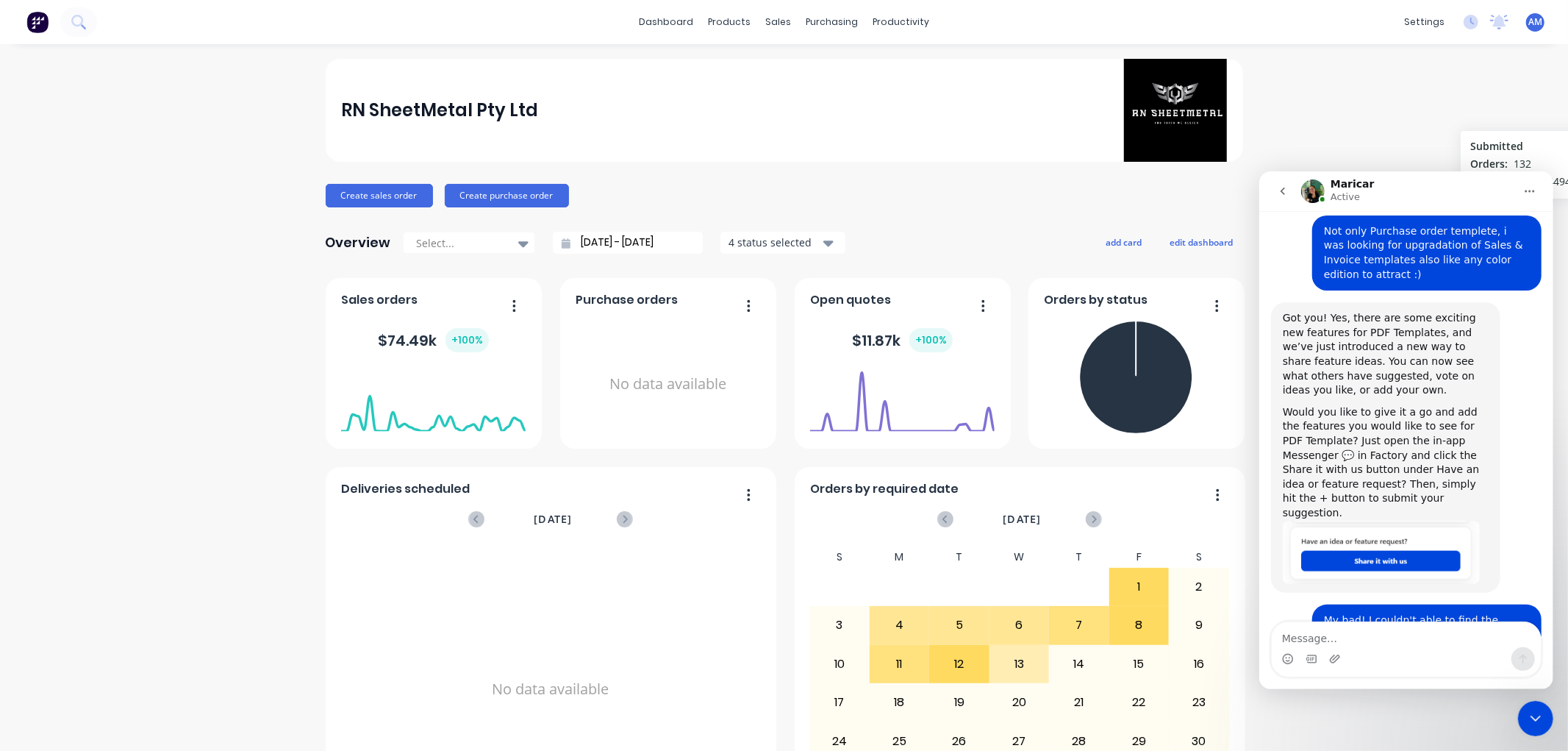
click at [1531, 193] on icon "Home" at bounding box center [1529, 190] width 11 height 11
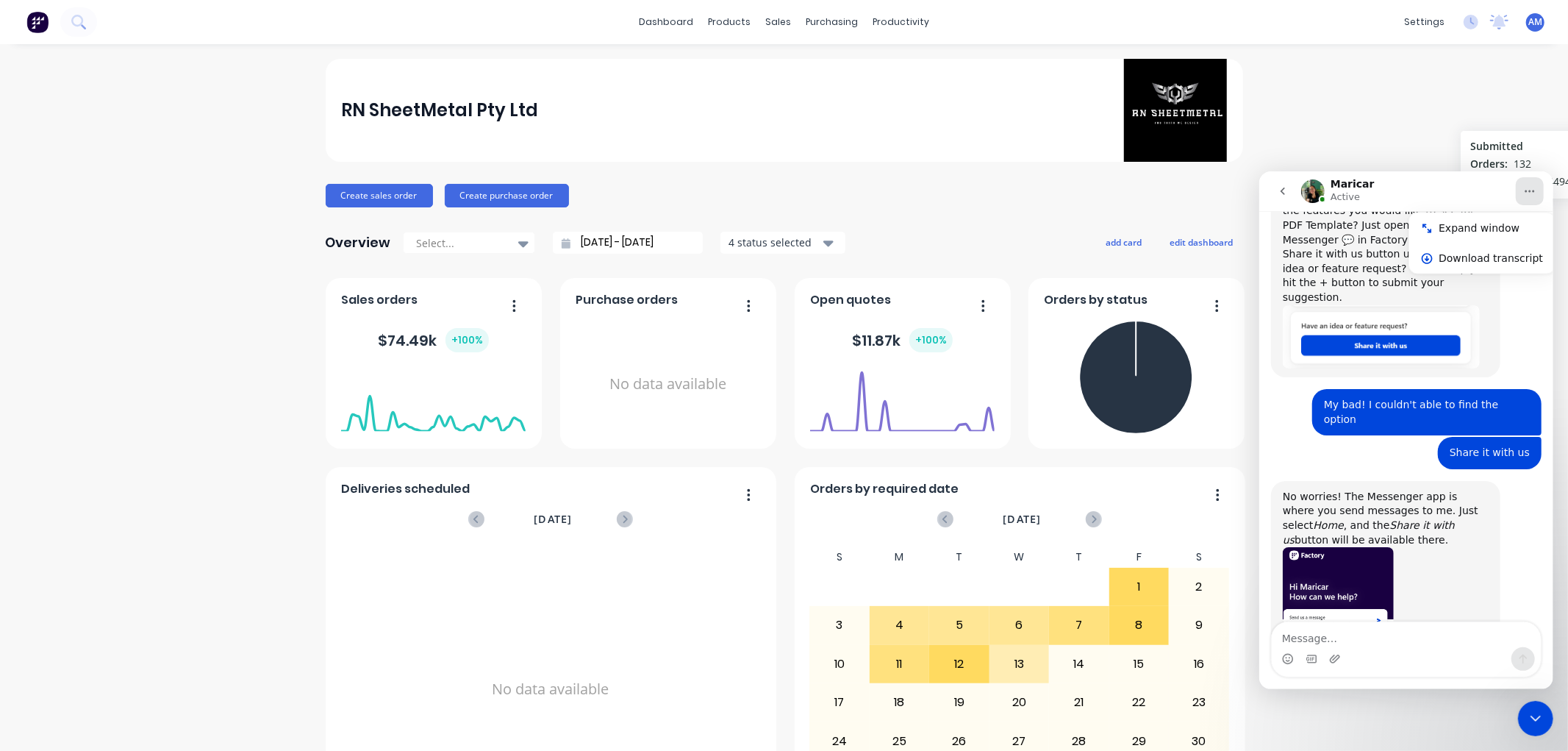
scroll to position [3203, 0]
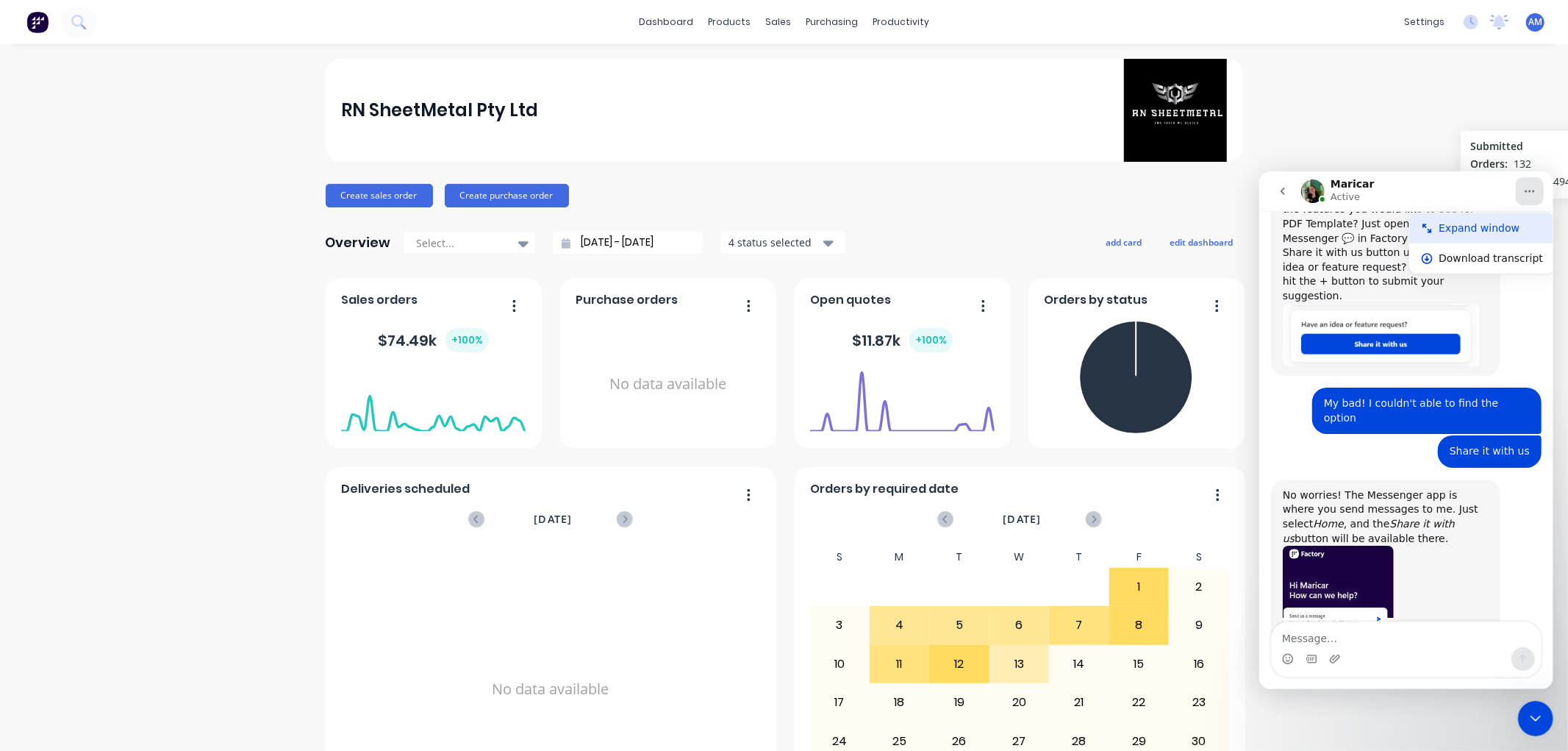
click at [1466, 227] on div "Expand window" at bounding box center [1490, 228] width 104 height 15
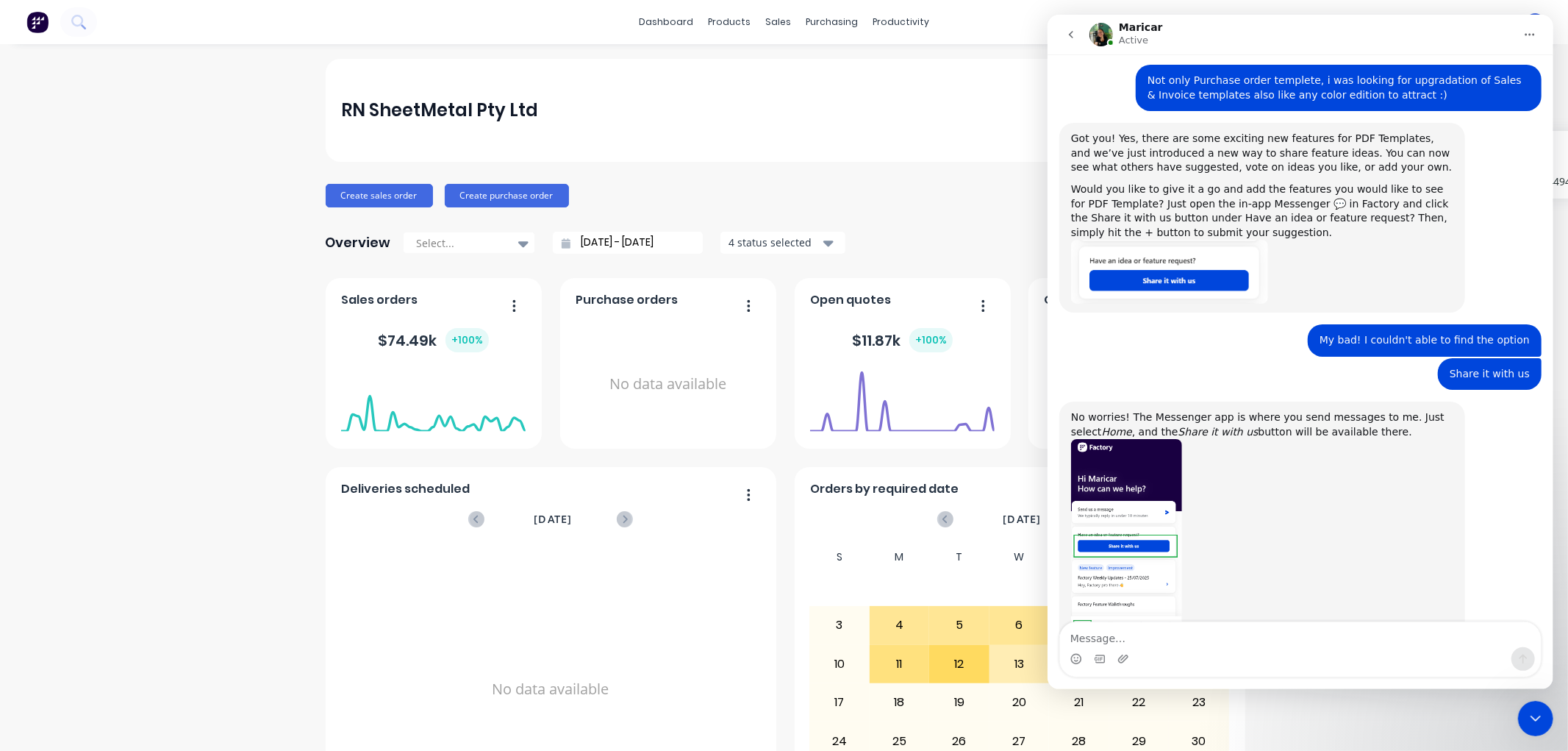
scroll to position [2384, 0]
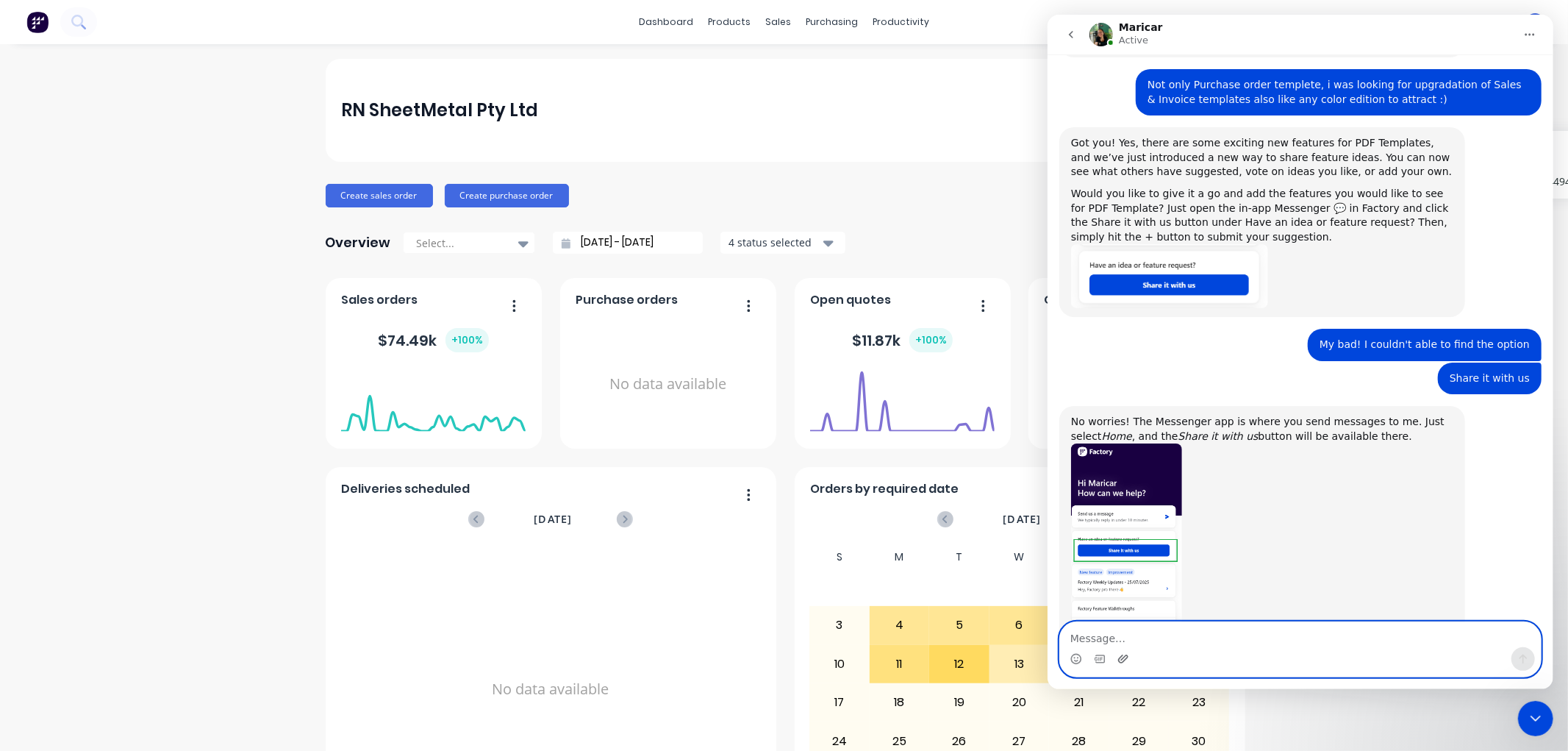
click at [1117, 659] on icon "Upload attachment" at bounding box center [1122, 658] width 10 height 9
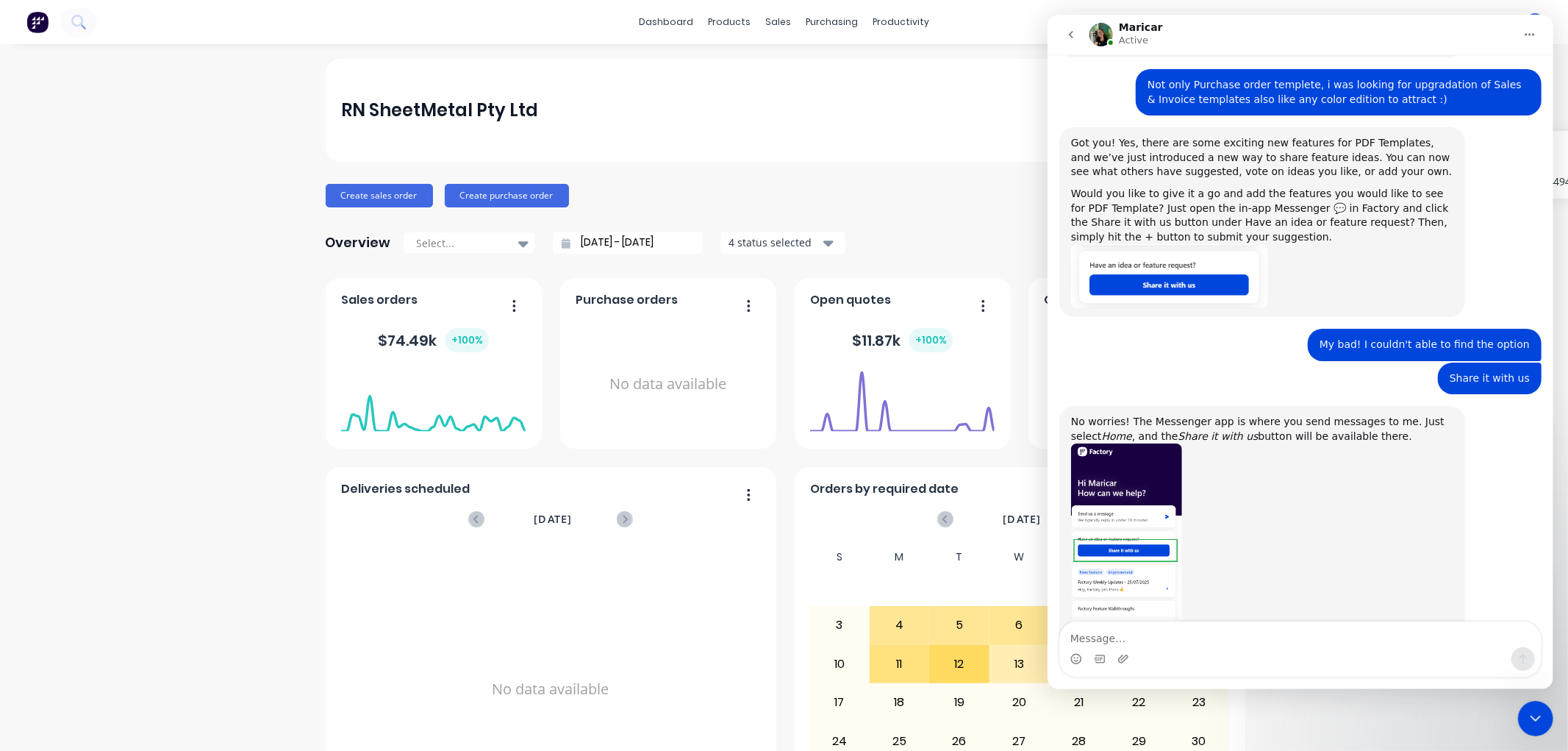
click at [1102, 443] on img "Maricar says…" at bounding box center [1126, 542] width 111 height 197
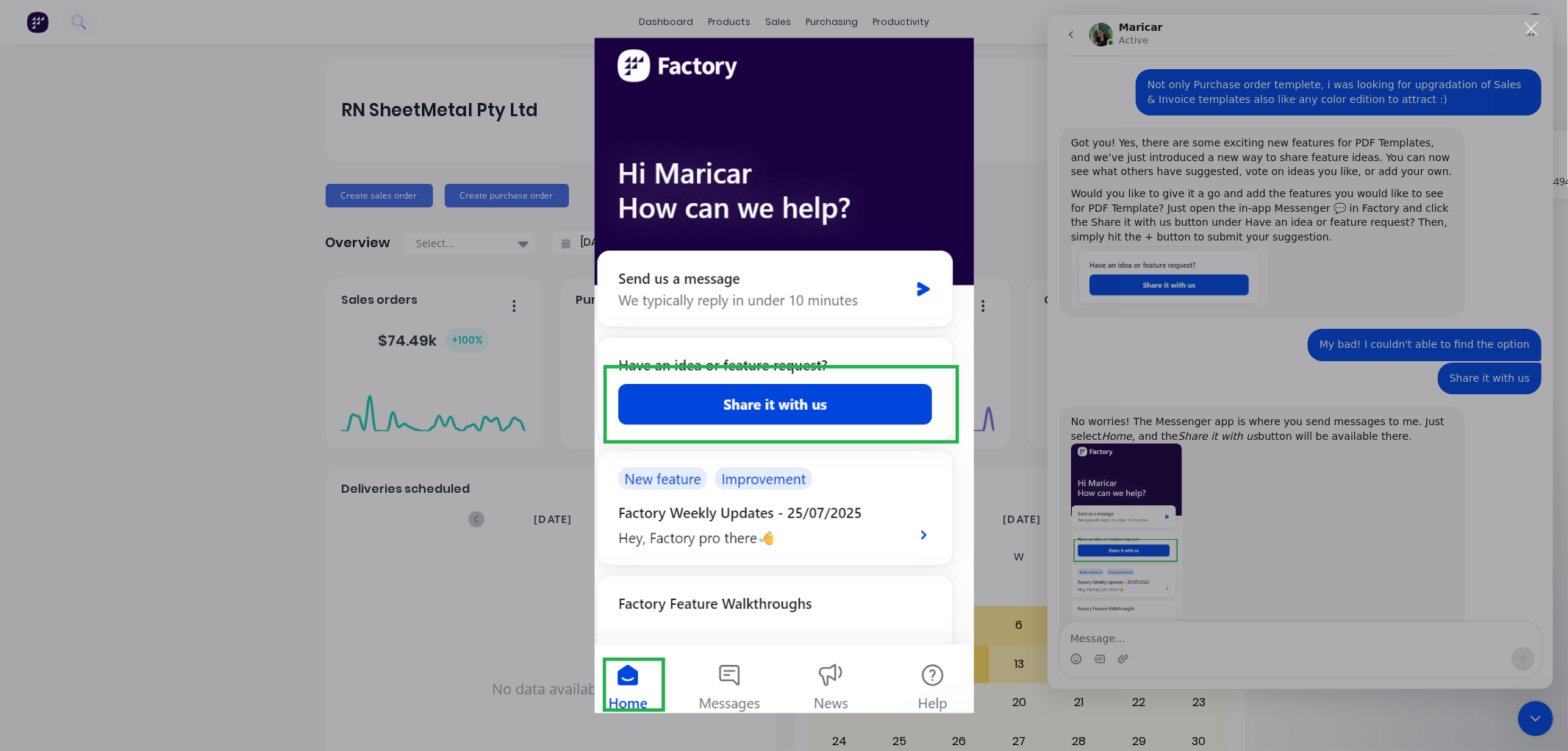
click at [275, 587] on div "Intercom messenger" at bounding box center [784, 375] width 1568 height 751
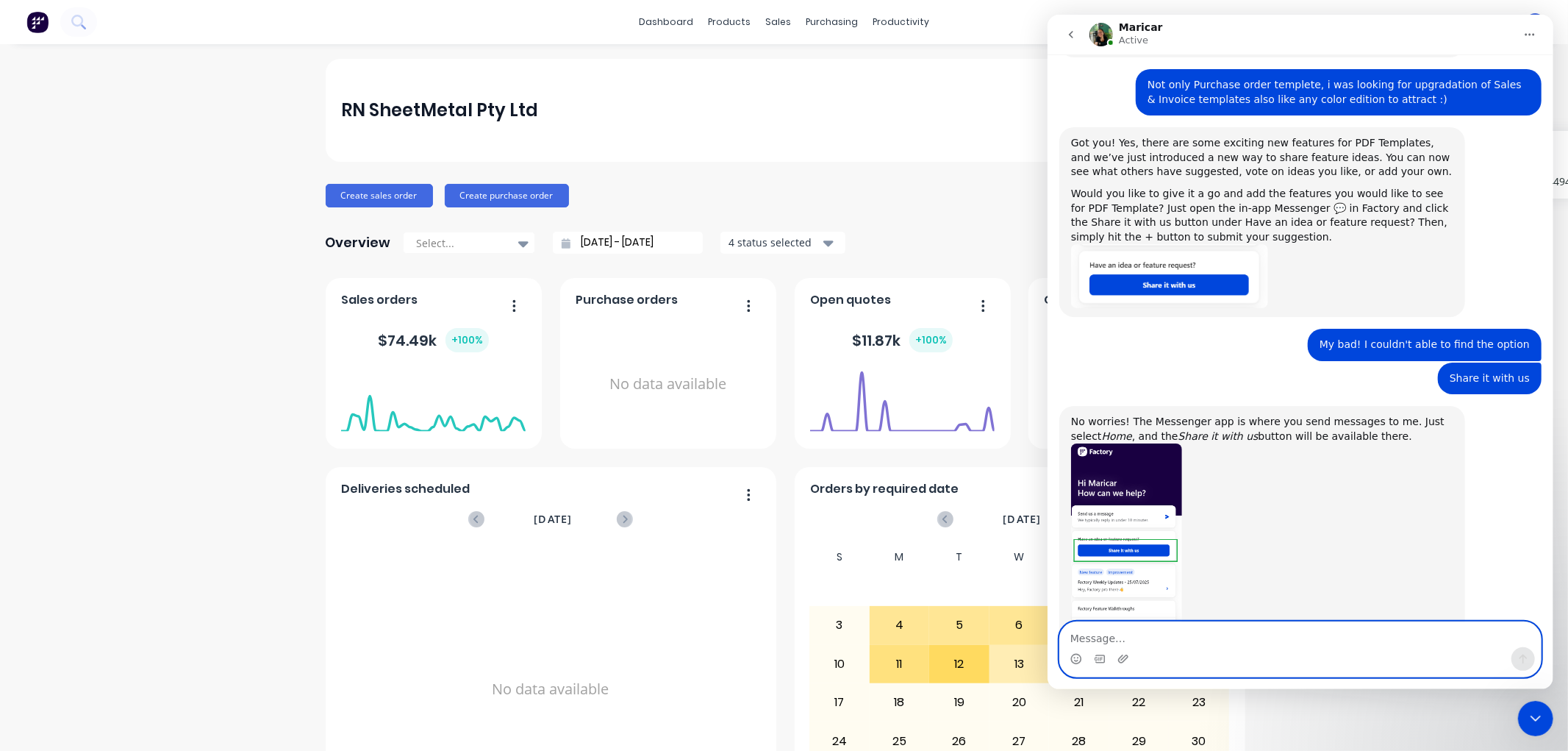
click at [1099, 628] on textarea "Message…" at bounding box center [1299, 634] width 481 height 25
type textarea "No sorry! I didnt get that option in my app"
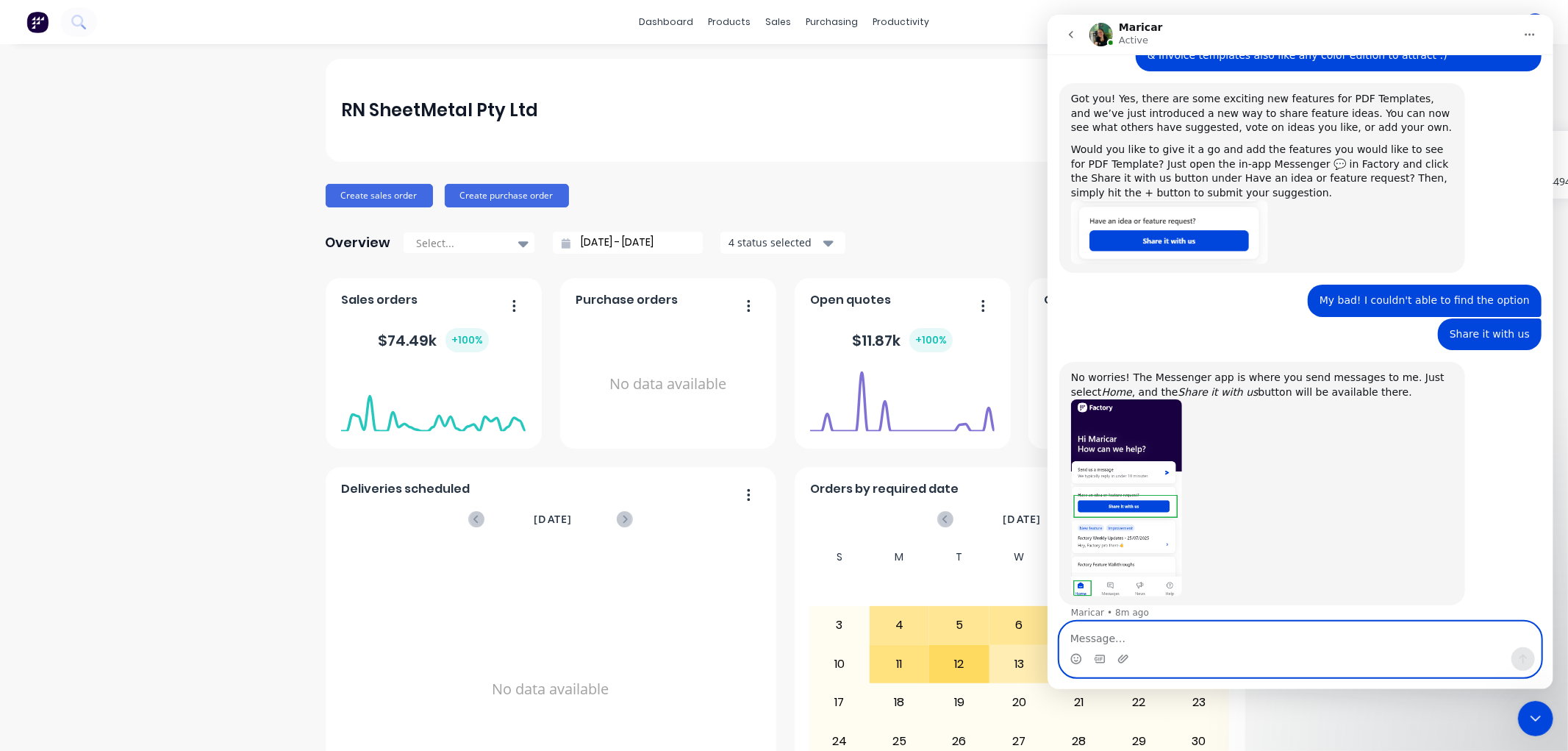
scroll to position [2428, 0]
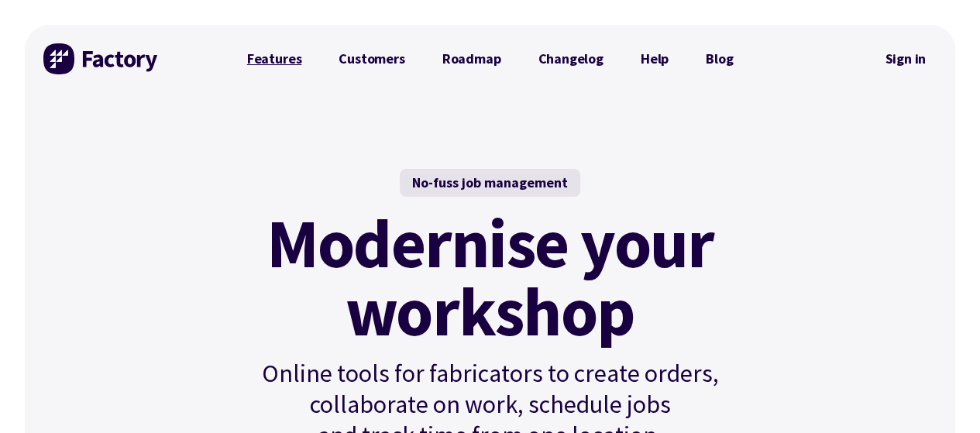
click at [267, 55] on link "Features" at bounding box center [274, 58] width 92 height 31
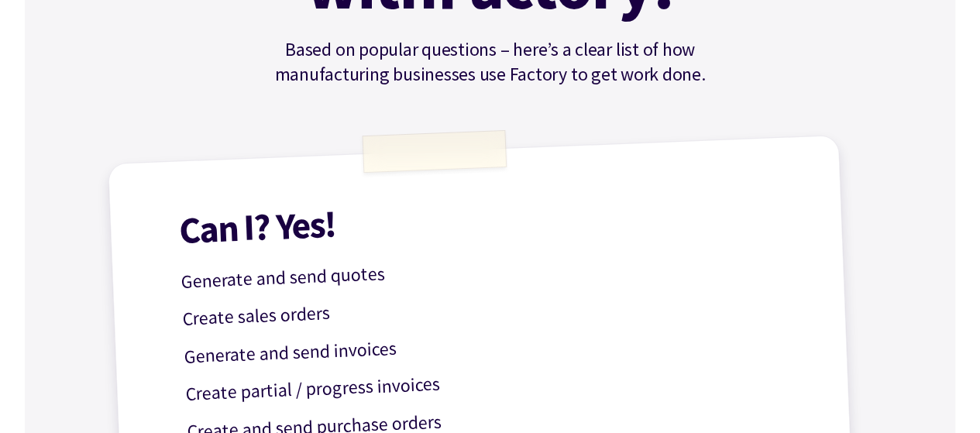
click at [299, 267] on p "Generate and send quotes" at bounding box center [489, 269] width 619 height 54
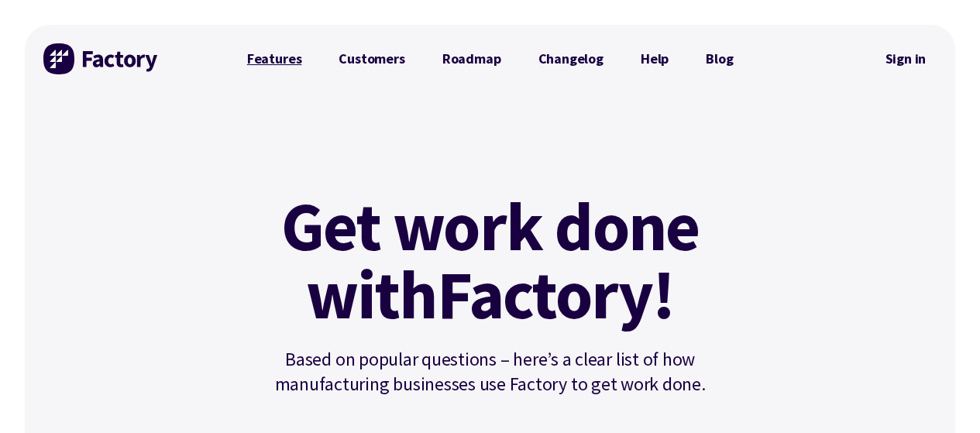
click at [260, 58] on link "Features" at bounding box center [274, 58] width 92 height 31
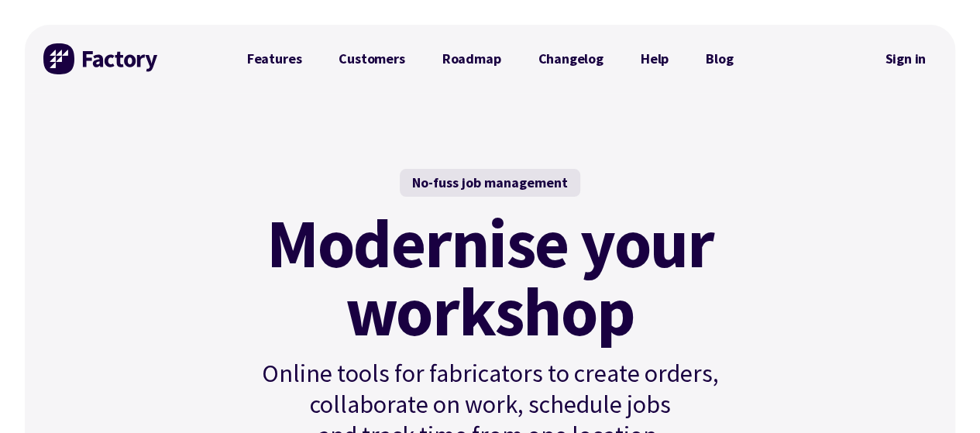
click at [551, 123] on div "No-fuss job management Modernise your workshop Online tools for fabricators to …" at bounding box center [490, 362] width 561 height 539
click at [277, 63] on link "Features" at bounding box center [274, 58] width 92 height 31
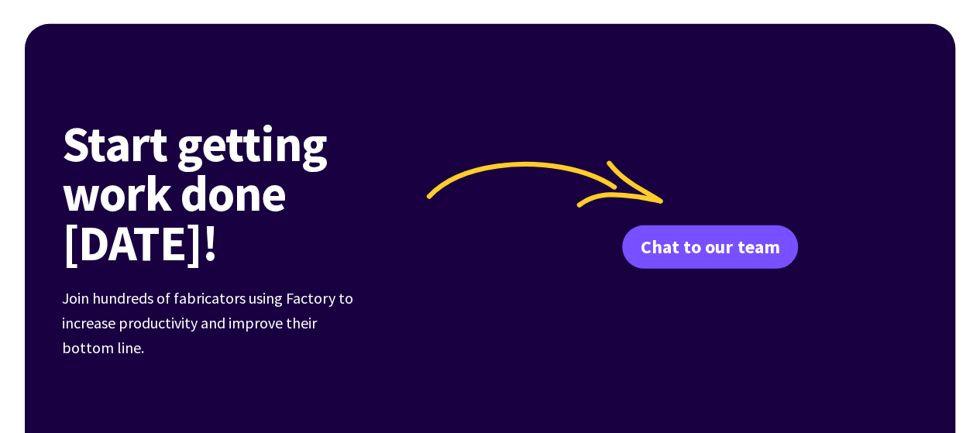
scroll to position [2246, 0]
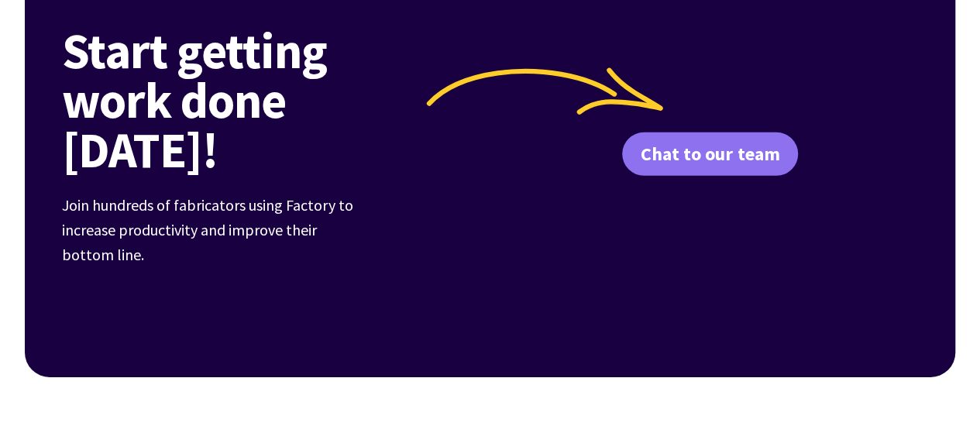
click at [681, 132] on link "Chat to our team" at bounding box center [710, 153] width 176 height 43
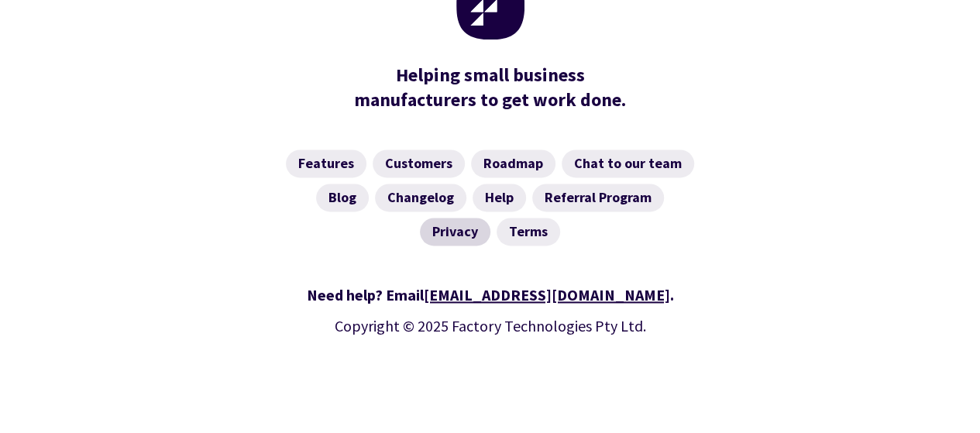
scroll to position [1034, 0]
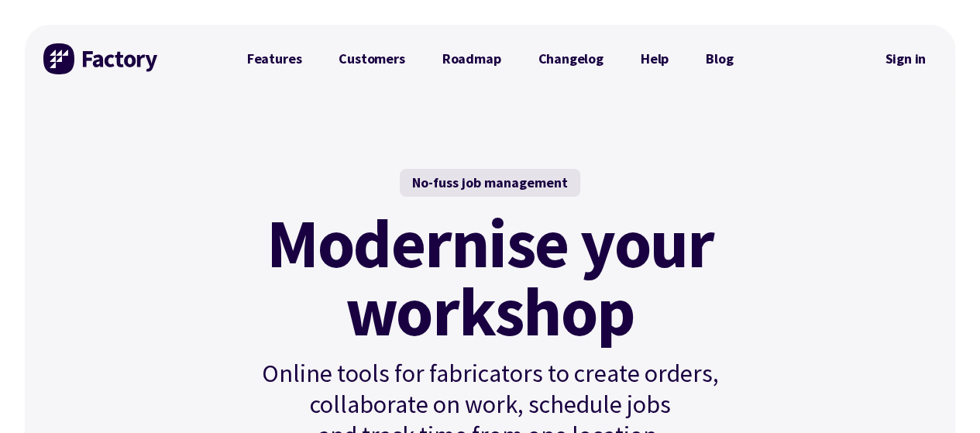
click at [275, 281] on mark "Modernise your workshop" at bounding box center [489, 277] width 447 height 136
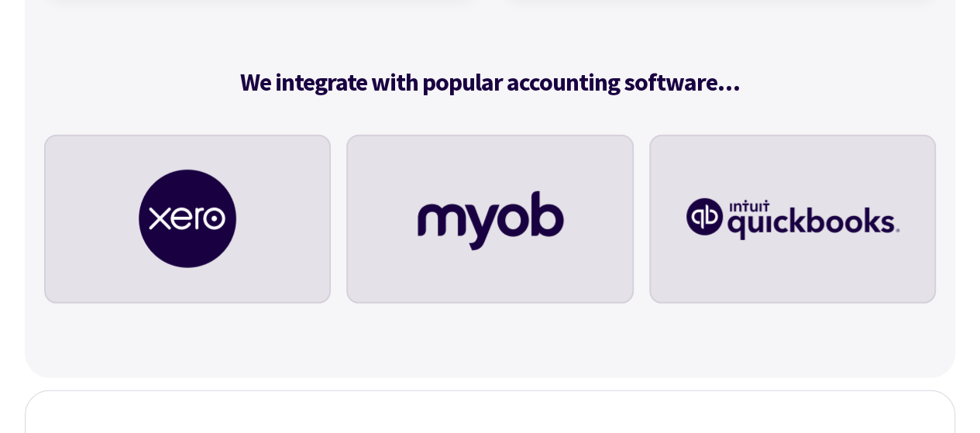
scroll to position [5035, 0]
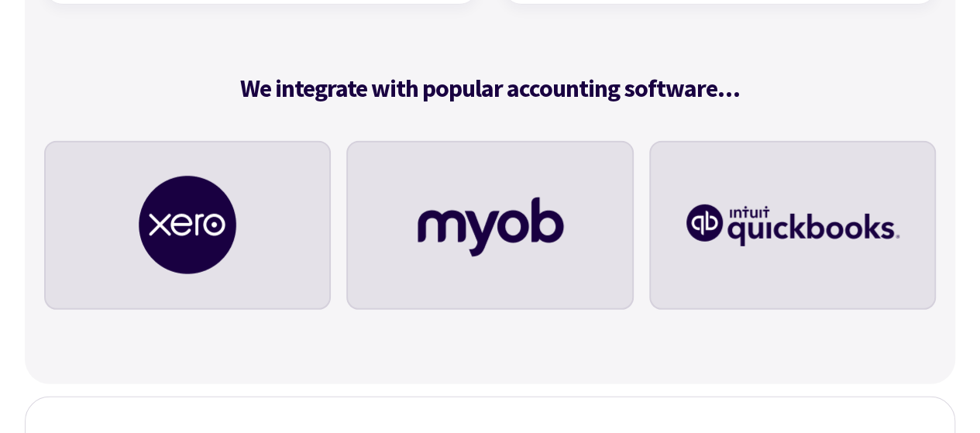
click at [496, 242] on img at bounding box center [490, 225] width 176 height 98
